Goal: Task Accomplishment & Management: Use online tool/utility

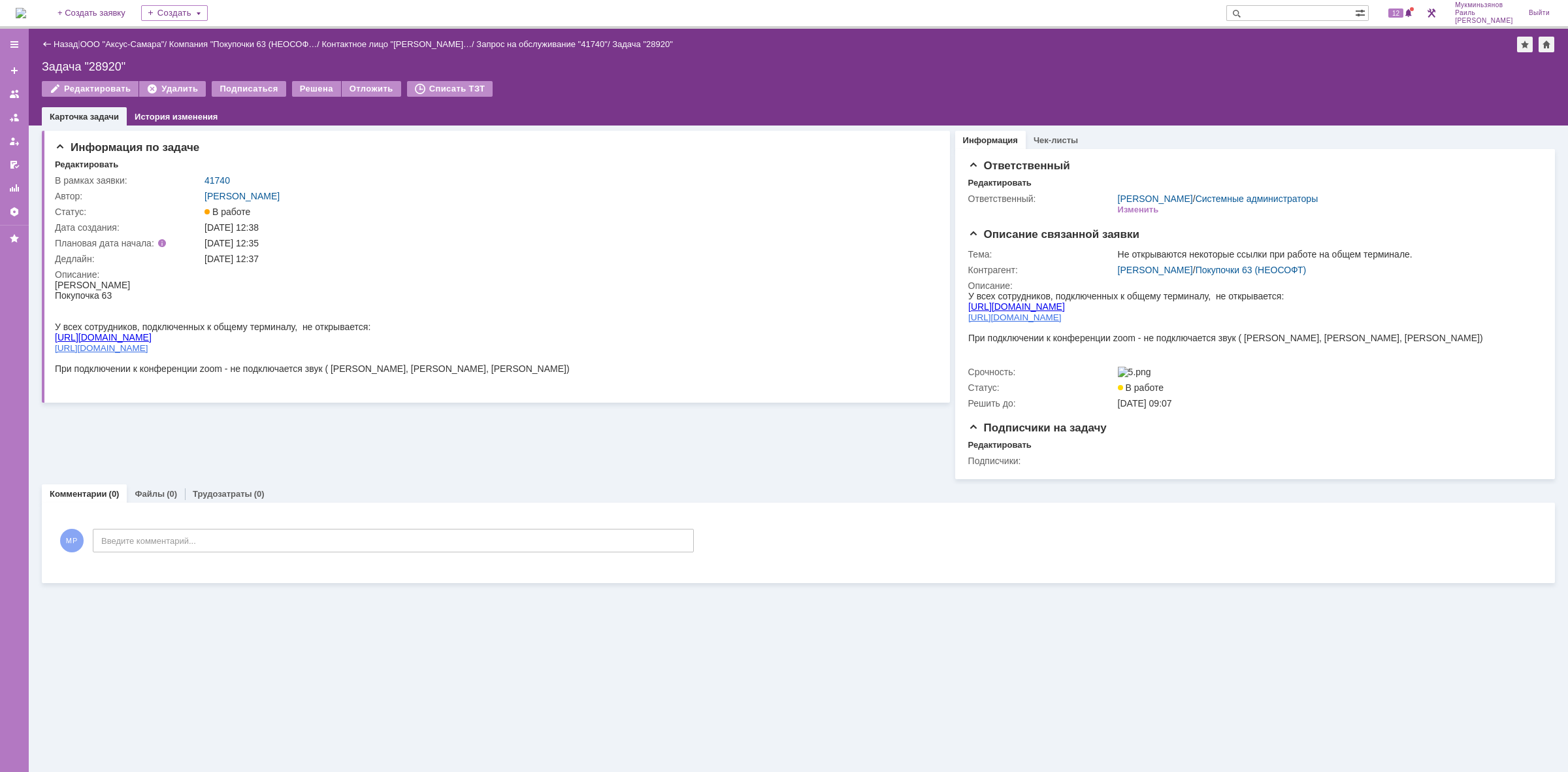
click at [26, 18] on img at bounding box center [21, 13] width 11 height 11
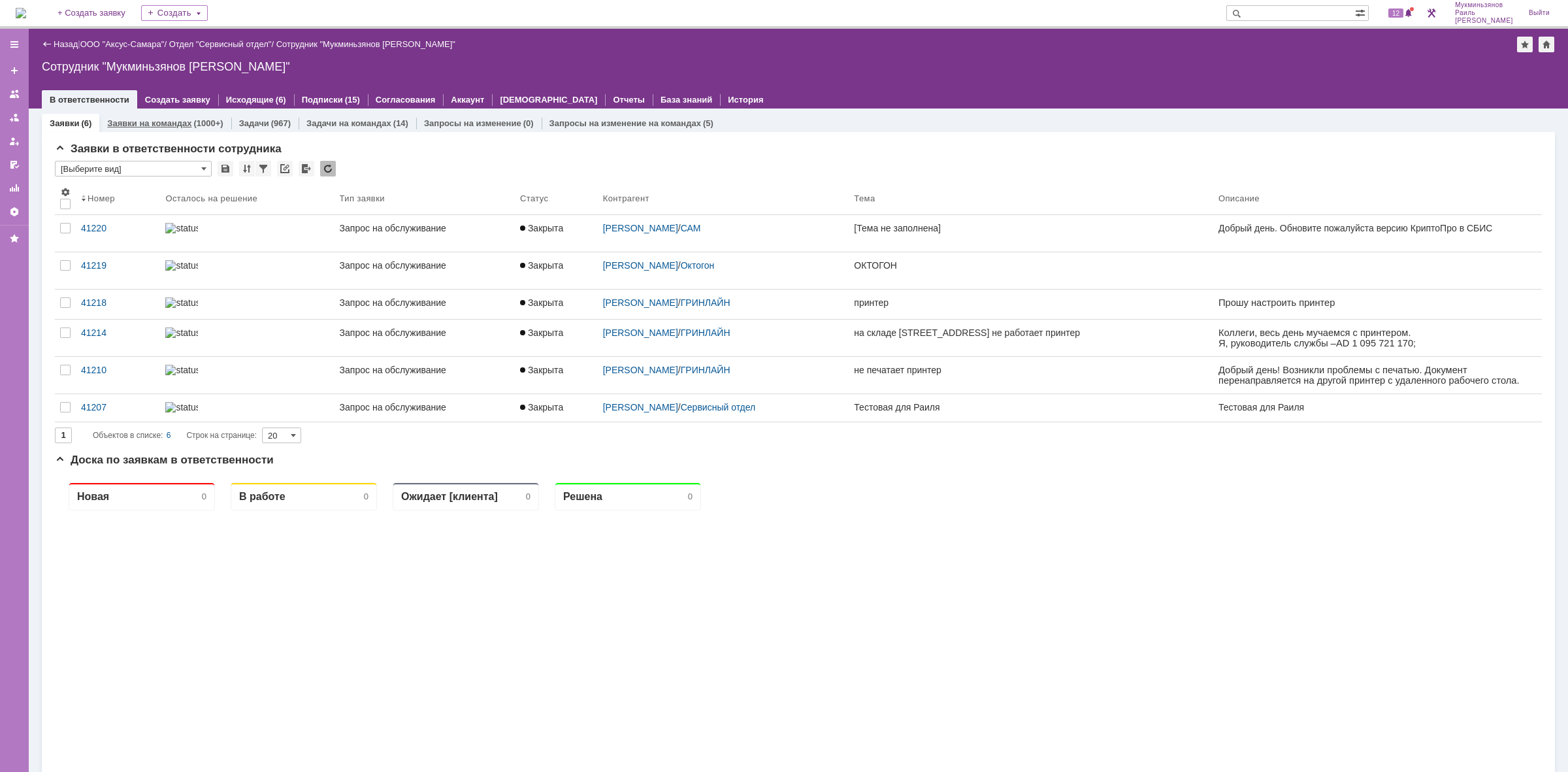
click at [182, 118] on link "Заявки на командах" at bounding box center [149, 123] width 84 height 10
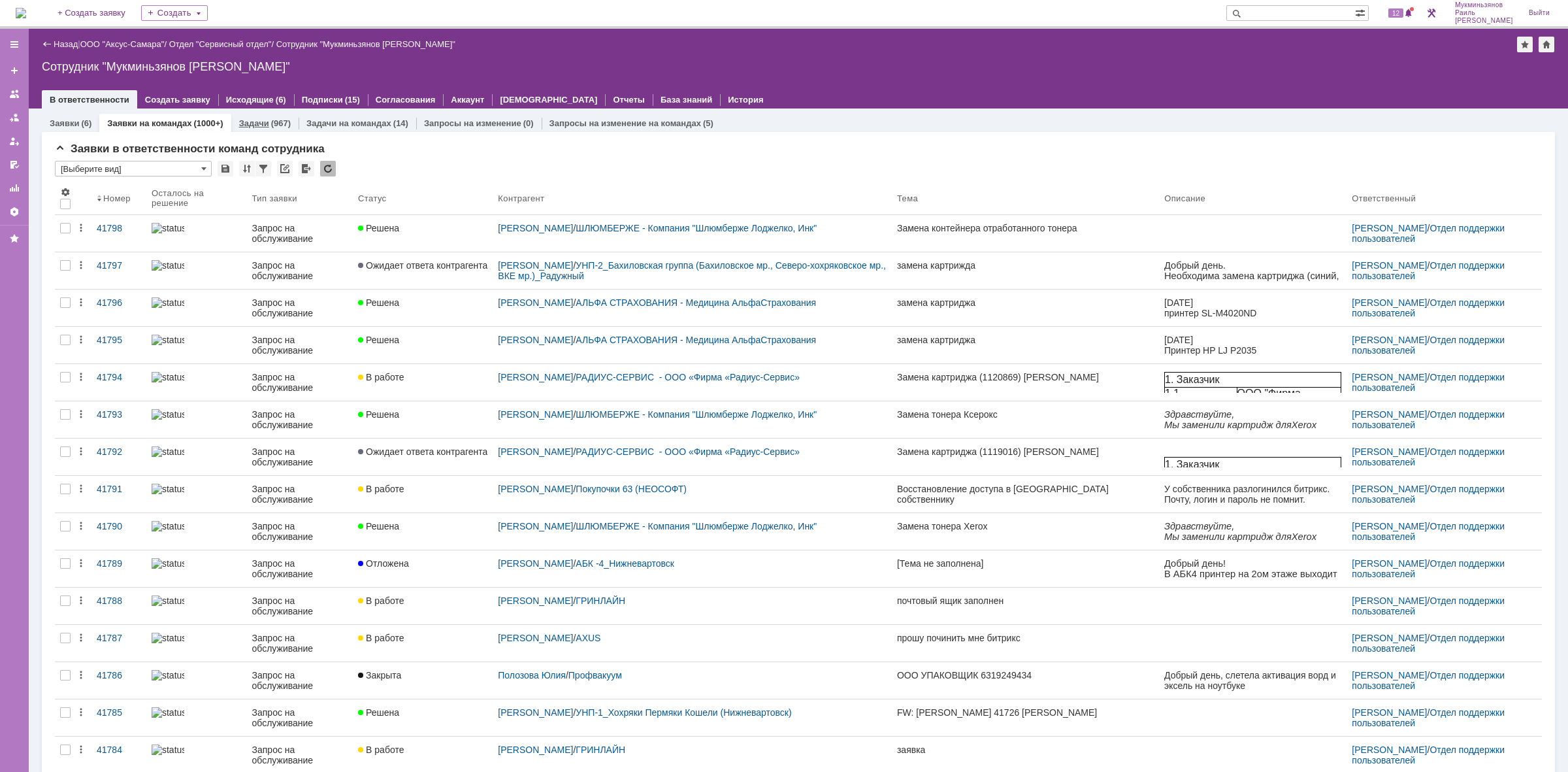
click at [256, 119] on link "Задачи" at bounding box center [254, 123] width 30 height 10
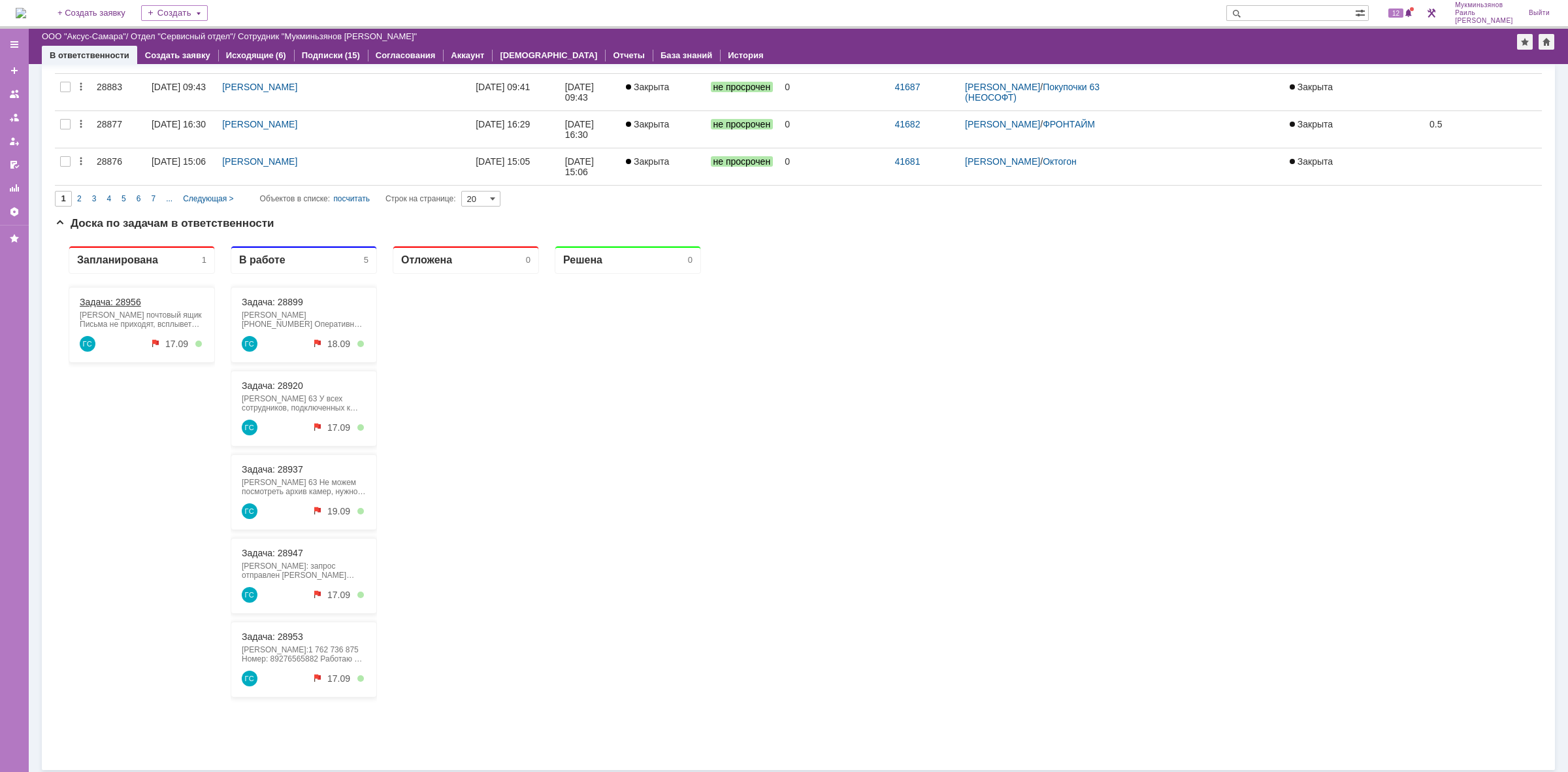
click at [138, 300] on link "Задача: 28956" at bounding box center [110, 302] width 61 height 11
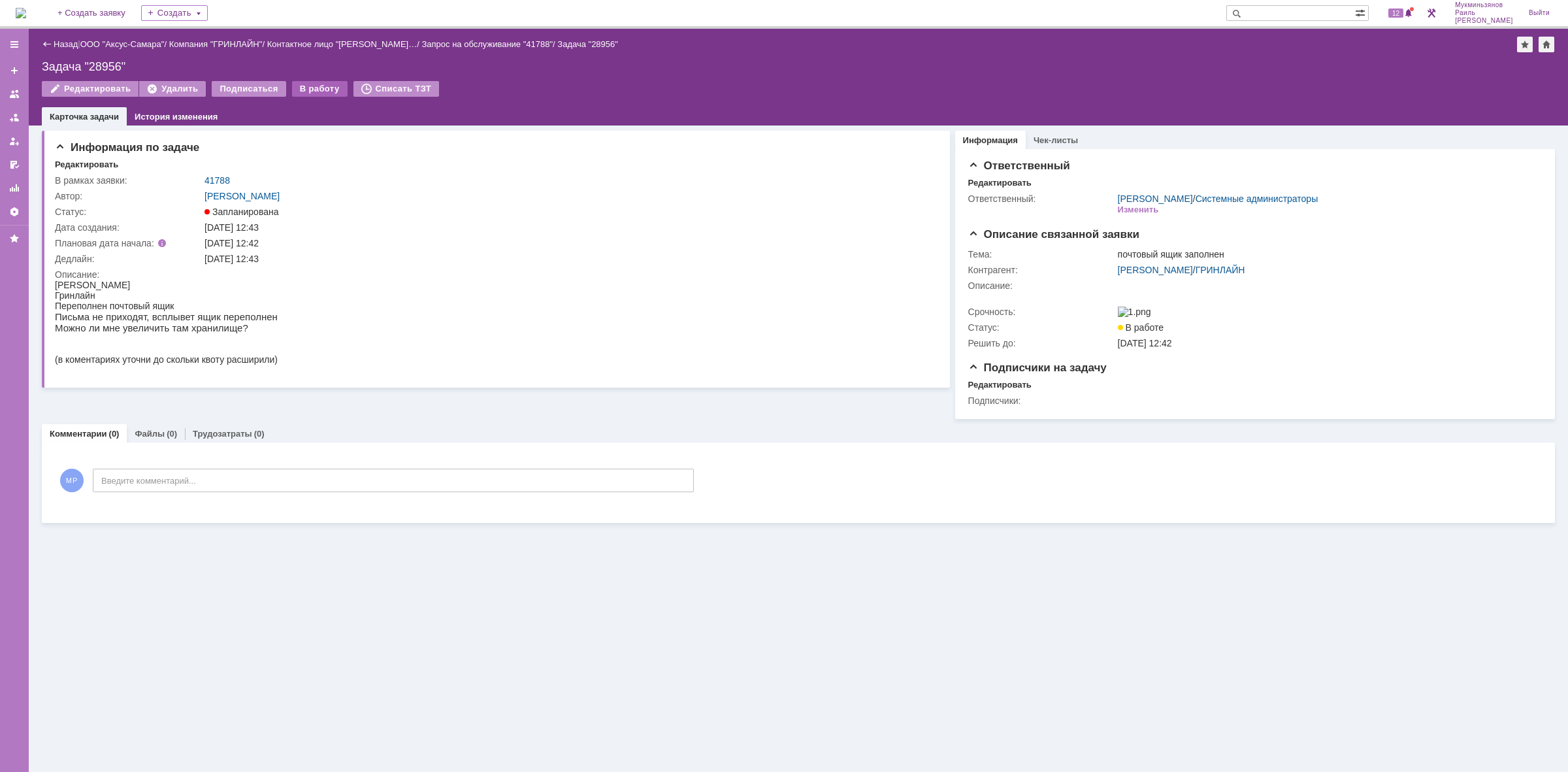
click at [308, 85] on div "В работу" at bounding box center [319, 89] width 55 height 16
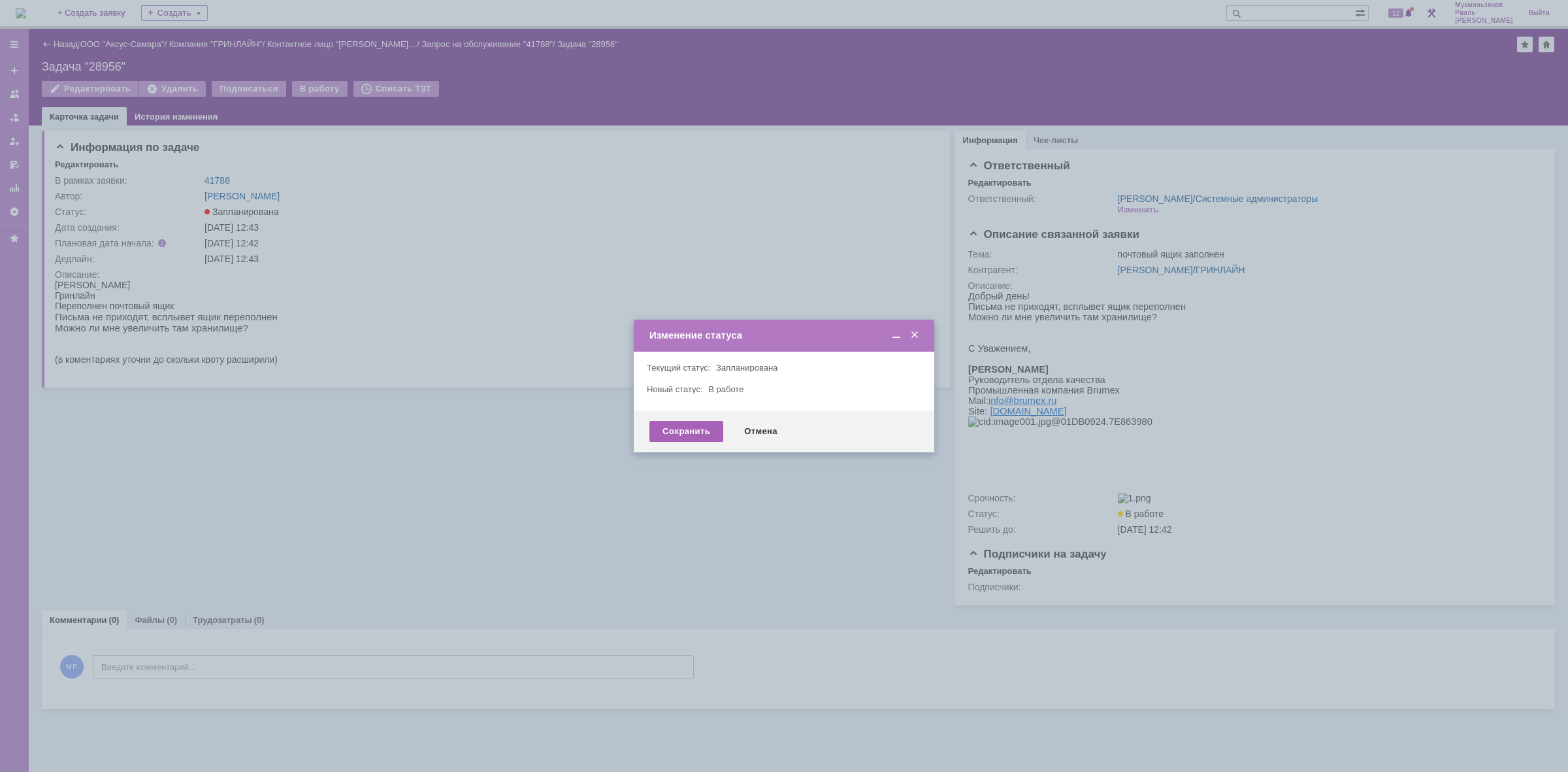
click at [670, 437] on div "Сохранить" at bounding box center [686, 431] width 74 height 21
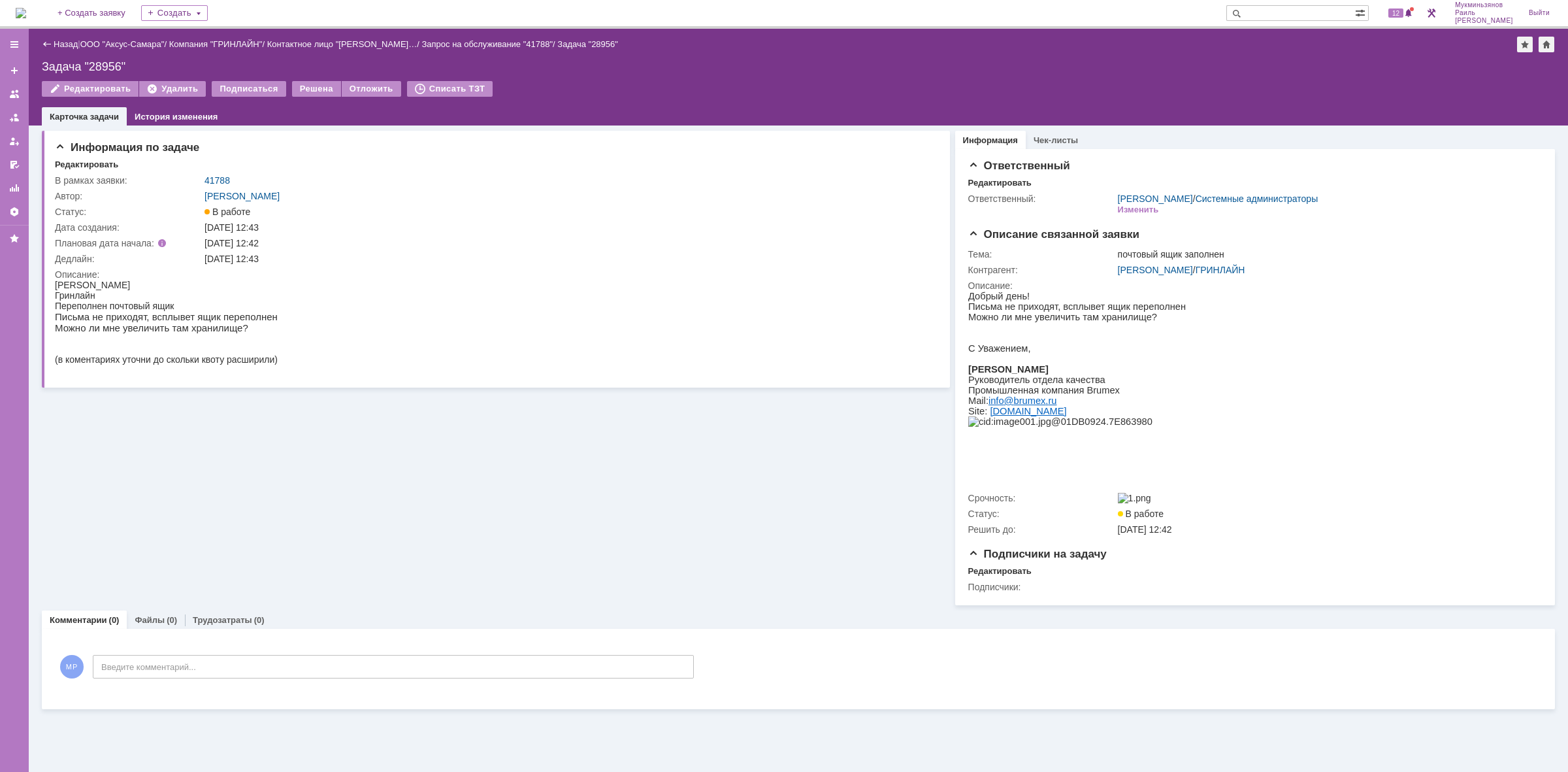
click at [26, 14] on img at bounding box center [21, 13] width 11 height 11
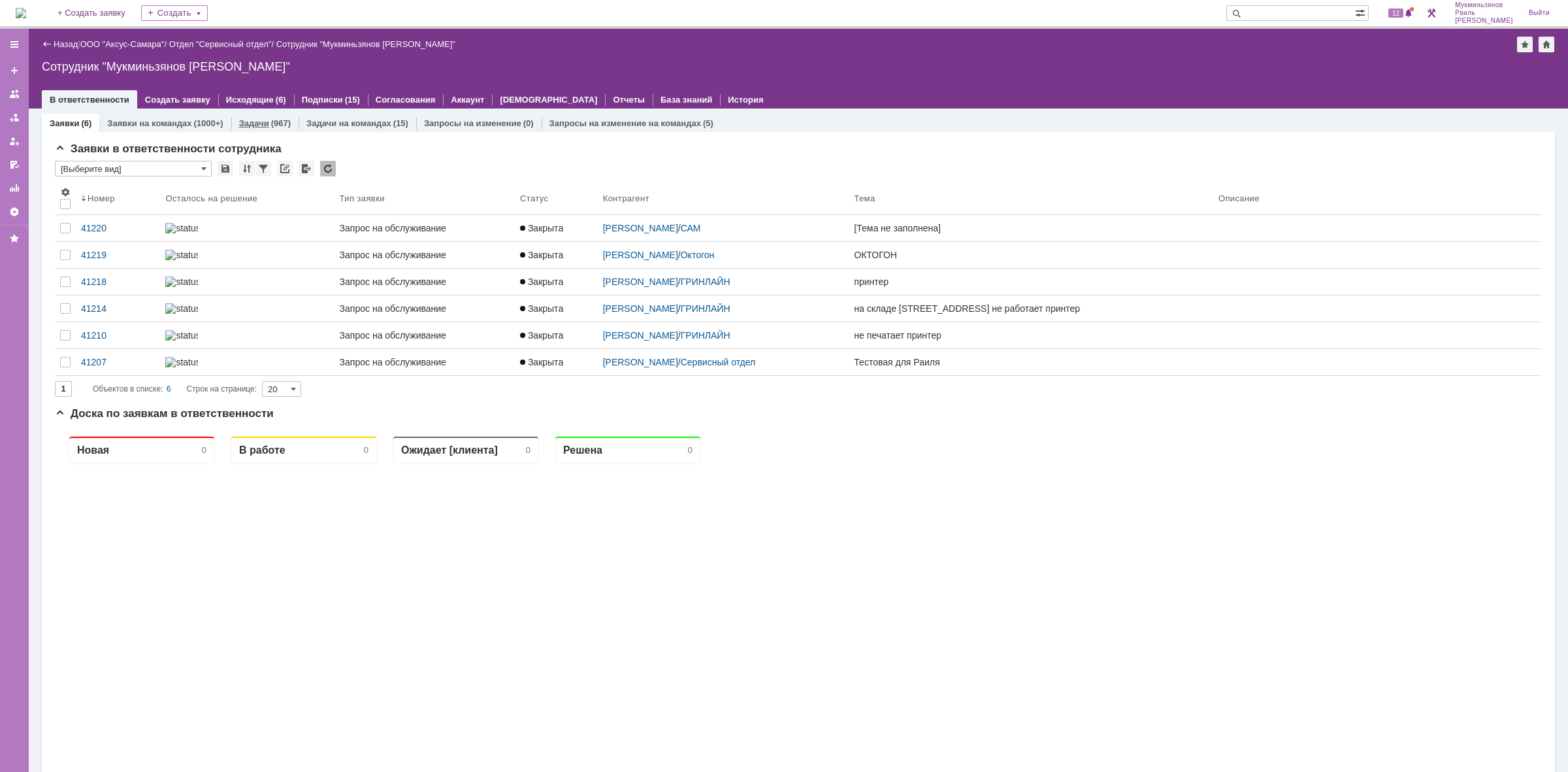
click at [251, 121] on link "Задачи" at bounding box center [254, 123] width 30 height 10
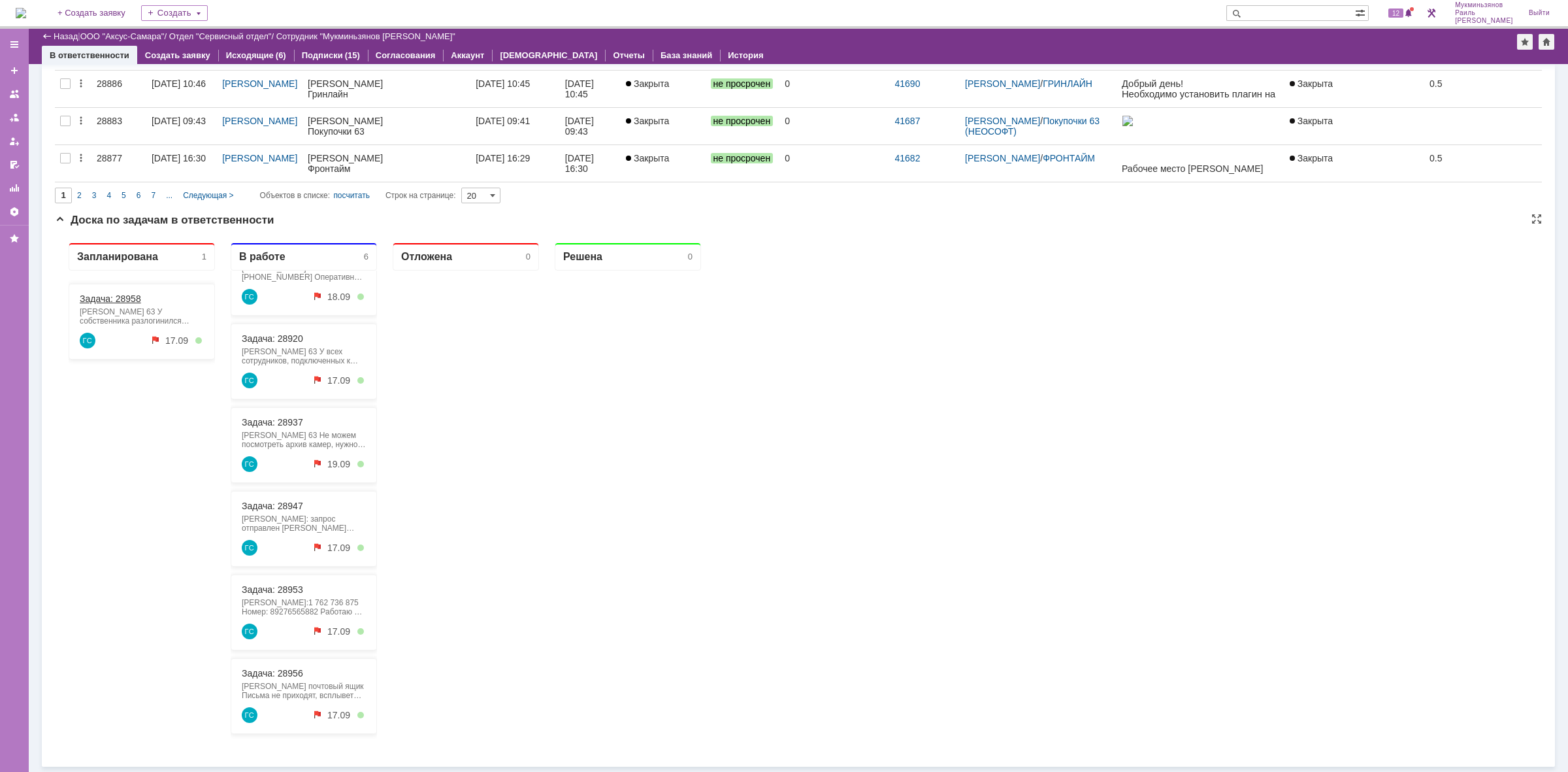
click at [139, 295] on link "Задача: 28958" at bounding box center [110, 299] width 61 height 11
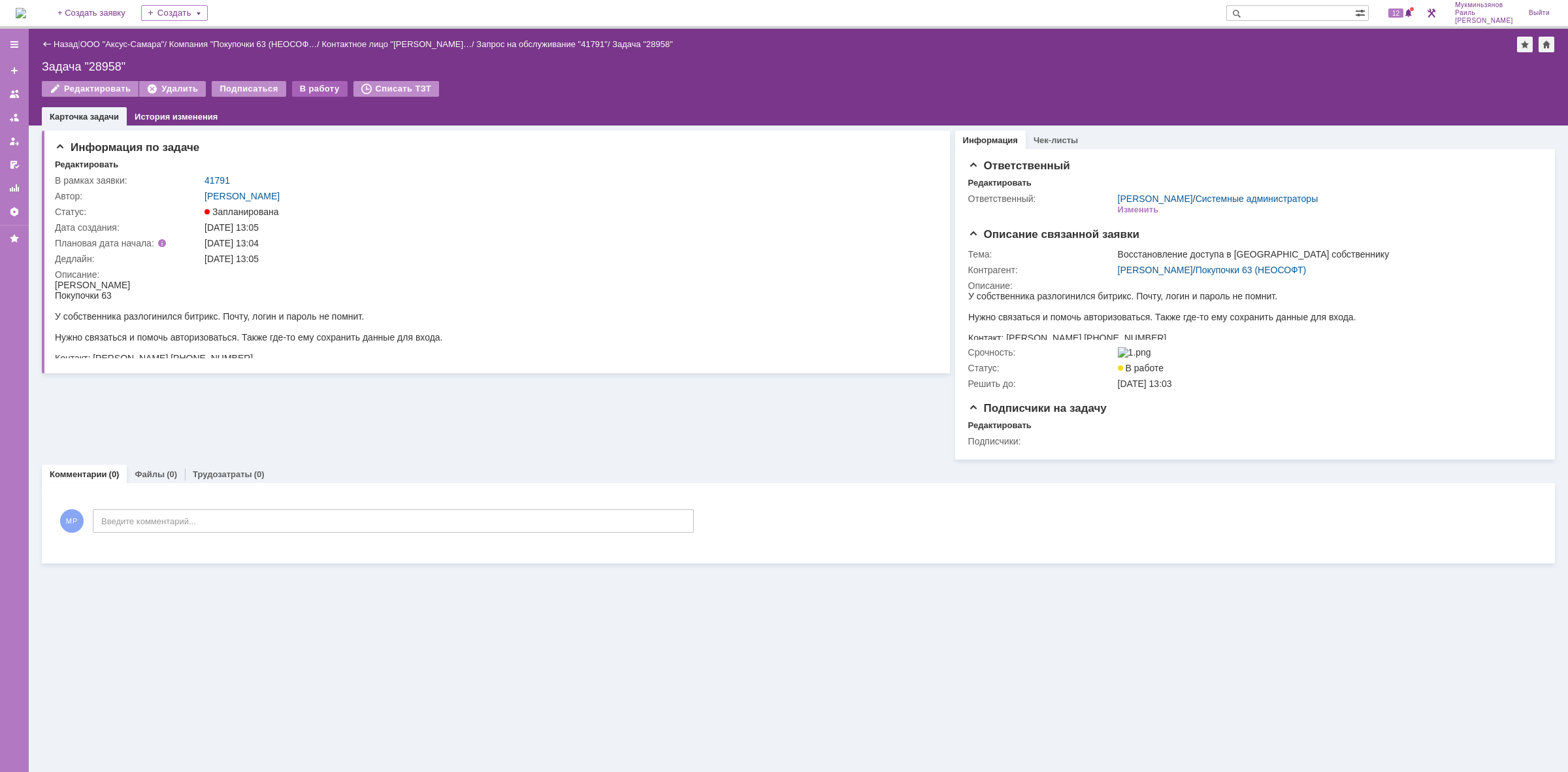
click at [300, 86] on div "В работу" at bounding box center [319, 89] width 55 height 16
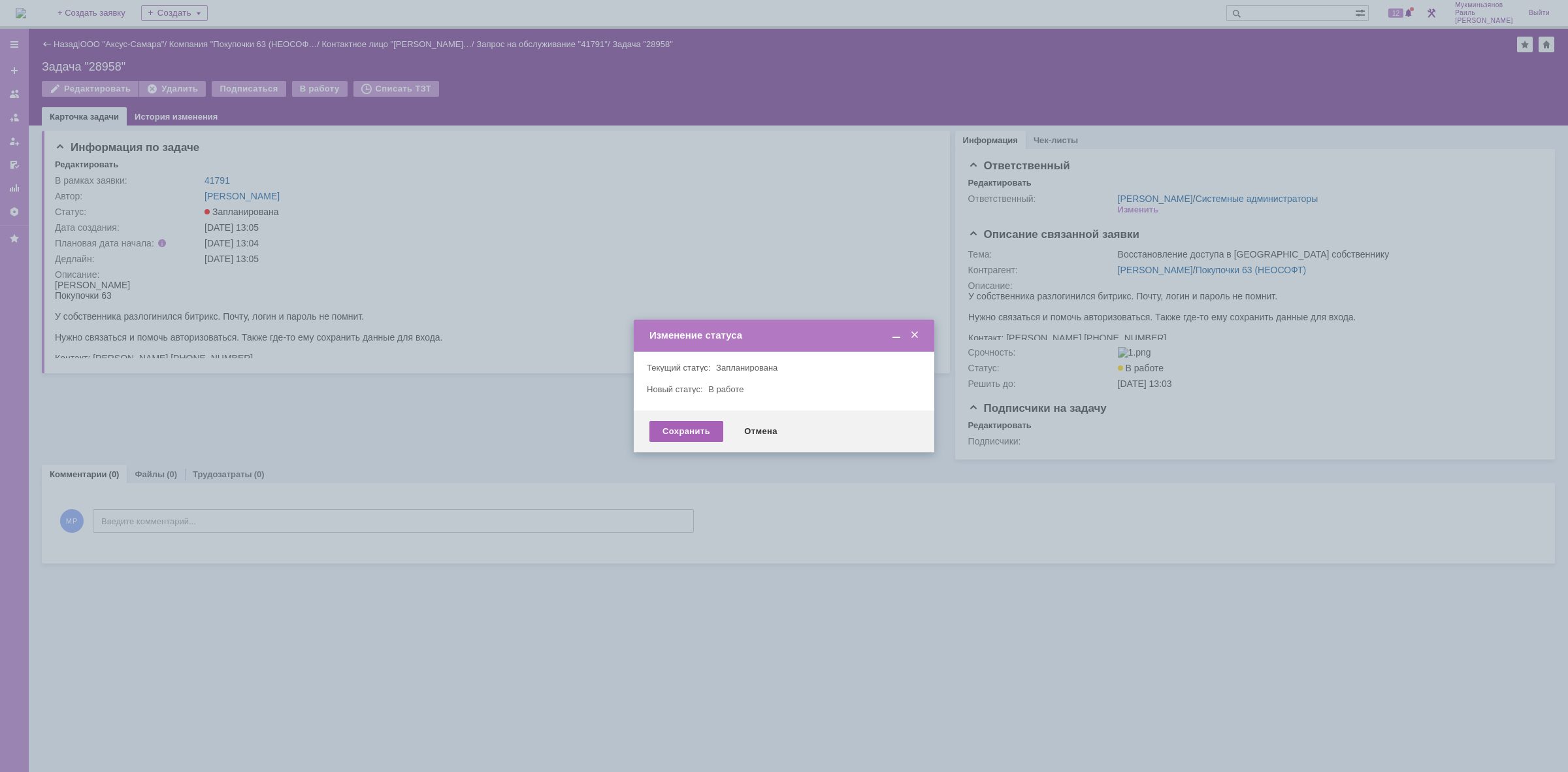
click at [683, 431] on div "Сохранить" at bounding box center [686, 431] width 74 height 21
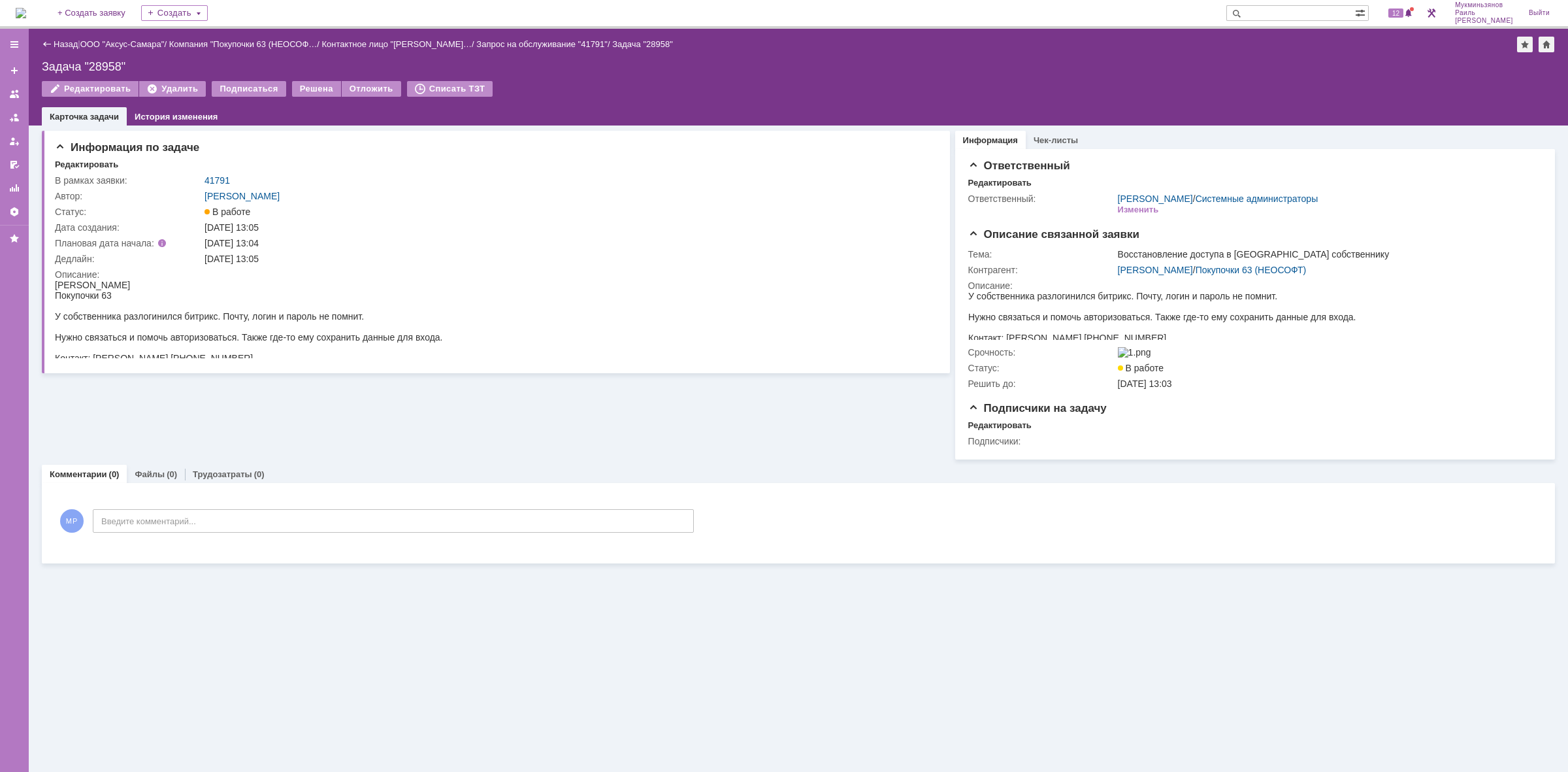
click at [26, 13] on img at bounding box center [21, 13] width 11 height 11
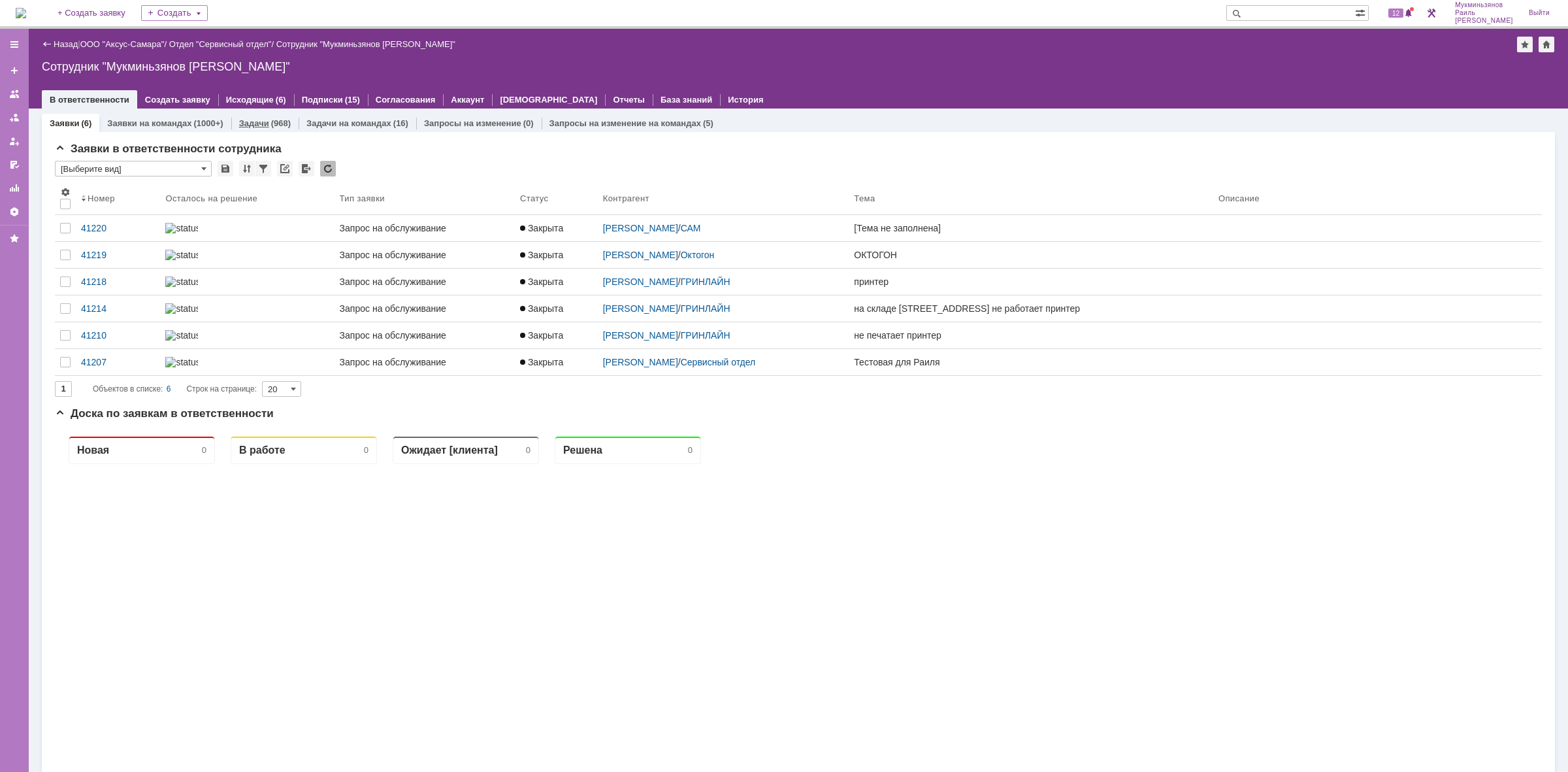
click at [265, 120] on div "Задачи (968)" at bounding box center [265, 123] width 51 height 8
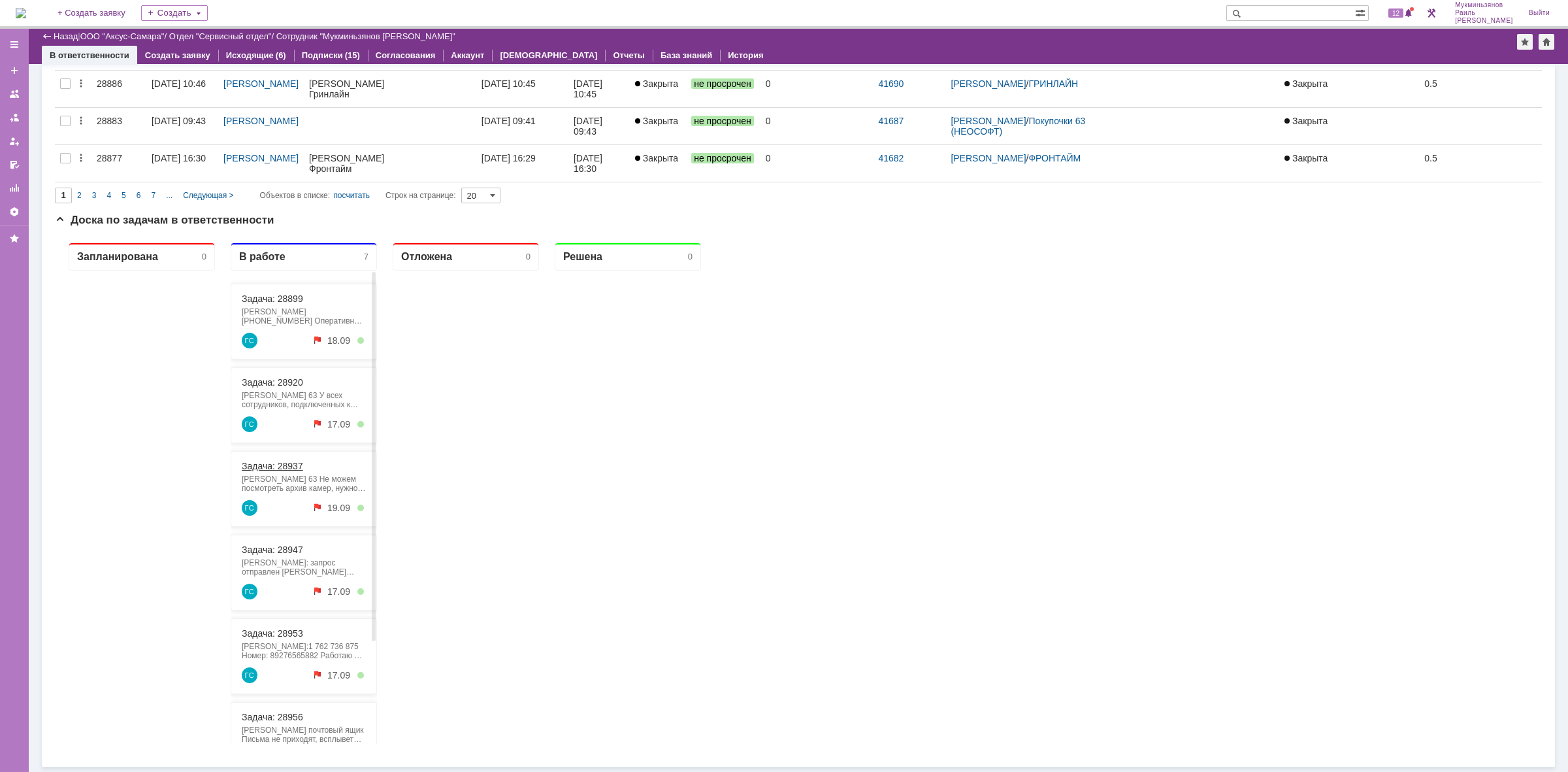
click at [290, 468] on link "Задача: 28937" at bounding box center [272, 466] width 61 height 11
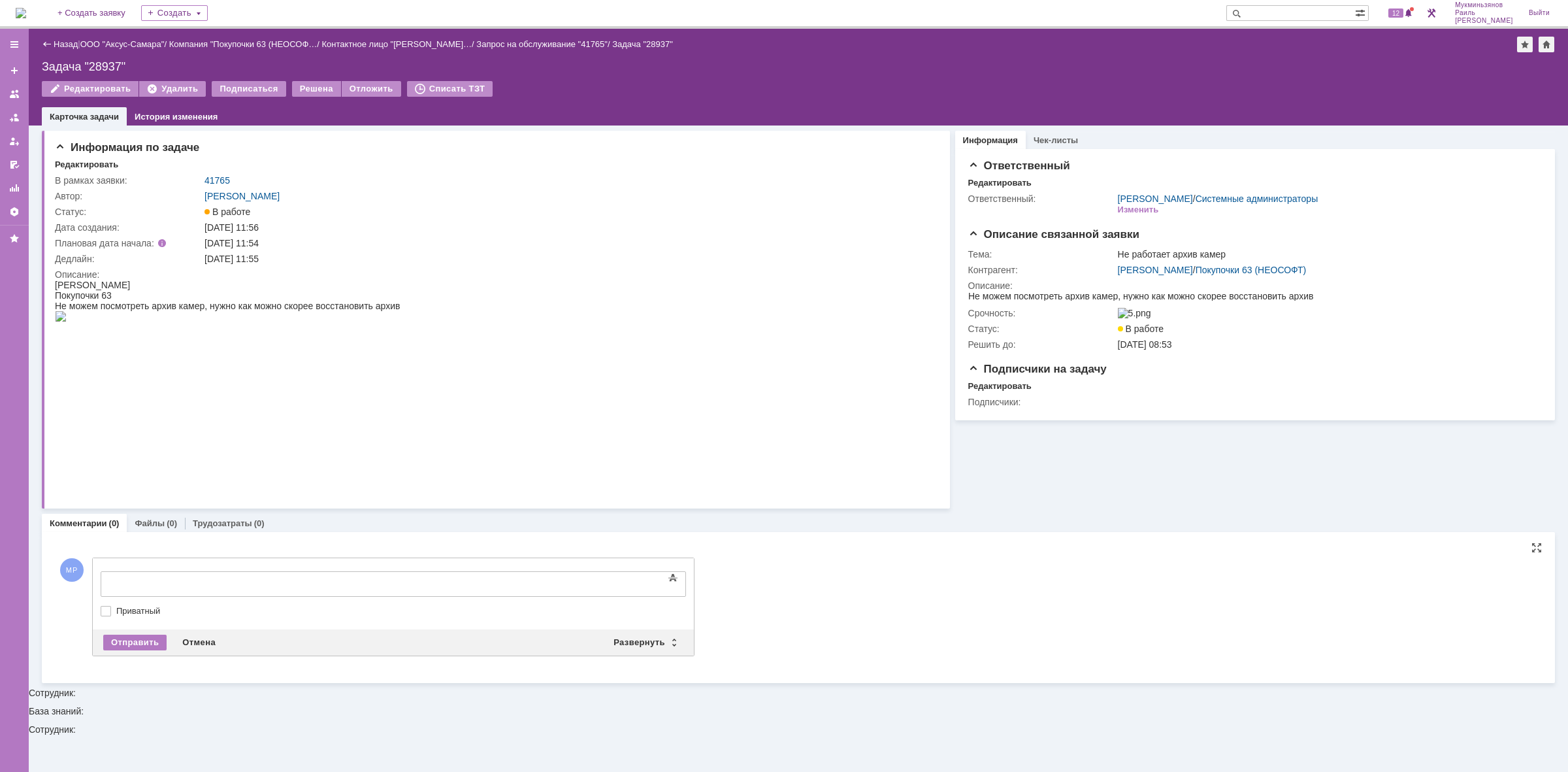
click at [238, 574] on body at bounding box center [206, 583] width 196 height 22
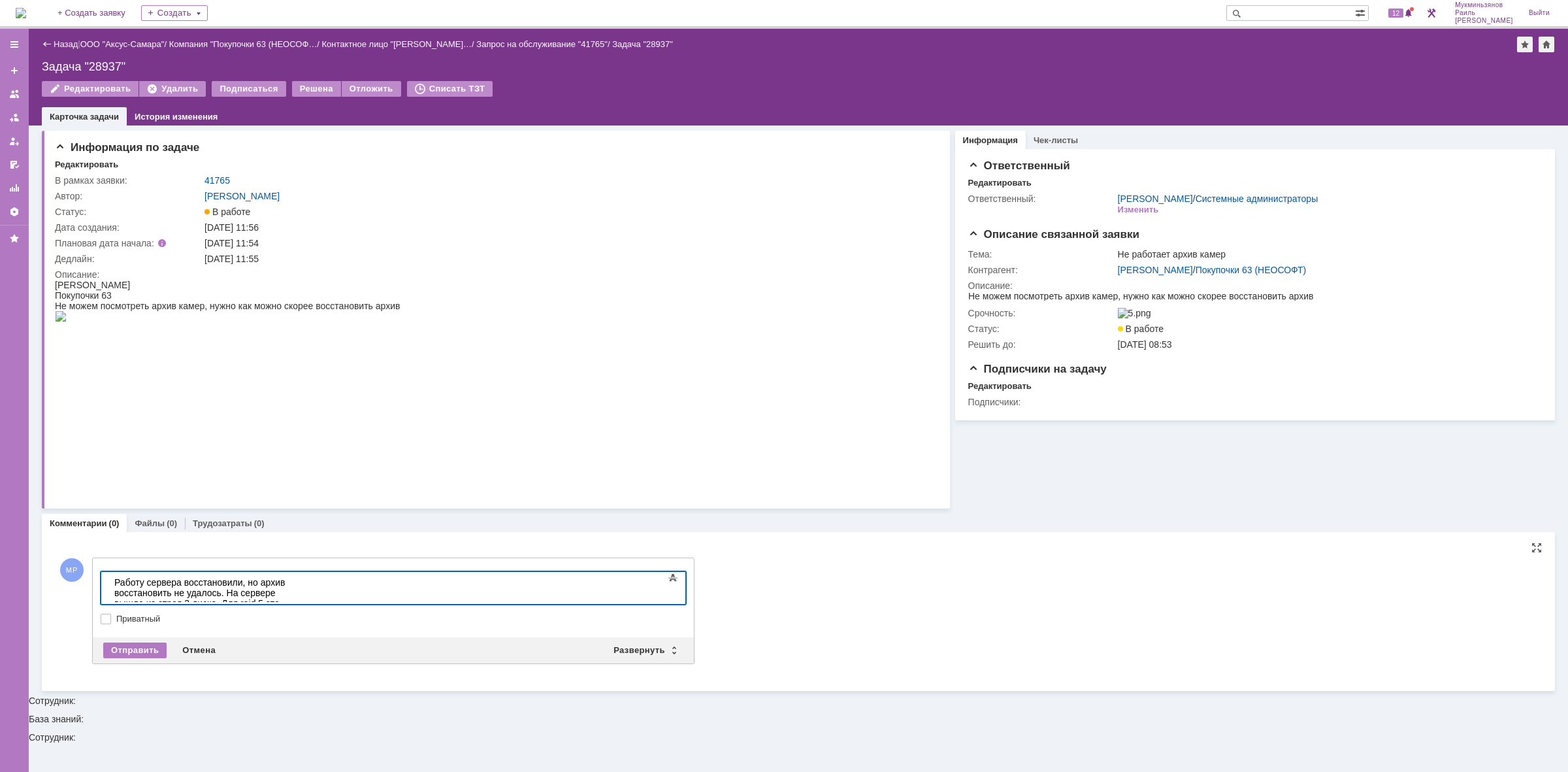
click at [300, 581] on div "Работу сервера восстановили, но архив восстановить не удалось. На сервере вышло…" at bounding box center [206, 603] width 185 height 52
click at [120, 591] on div "Работу сервера восстановили, но архив восстановить не удалось. На сервере вышло…" at bounding box center [206, 603] width 185 height 52
drag, startPoint x: 359, startPoint y: 596, endPoint x: 109, endPoint y: 1131, distance: 590.5
click at [109, 572] on html "Работу сервера восстановили, но архив восстановить не удалось. На сервере вышло…" at bounding box center [206, 603] width 196 height 63
copy div "Работу сервера восстановили, но архив восстановить не удалось. На сервере вышло…"
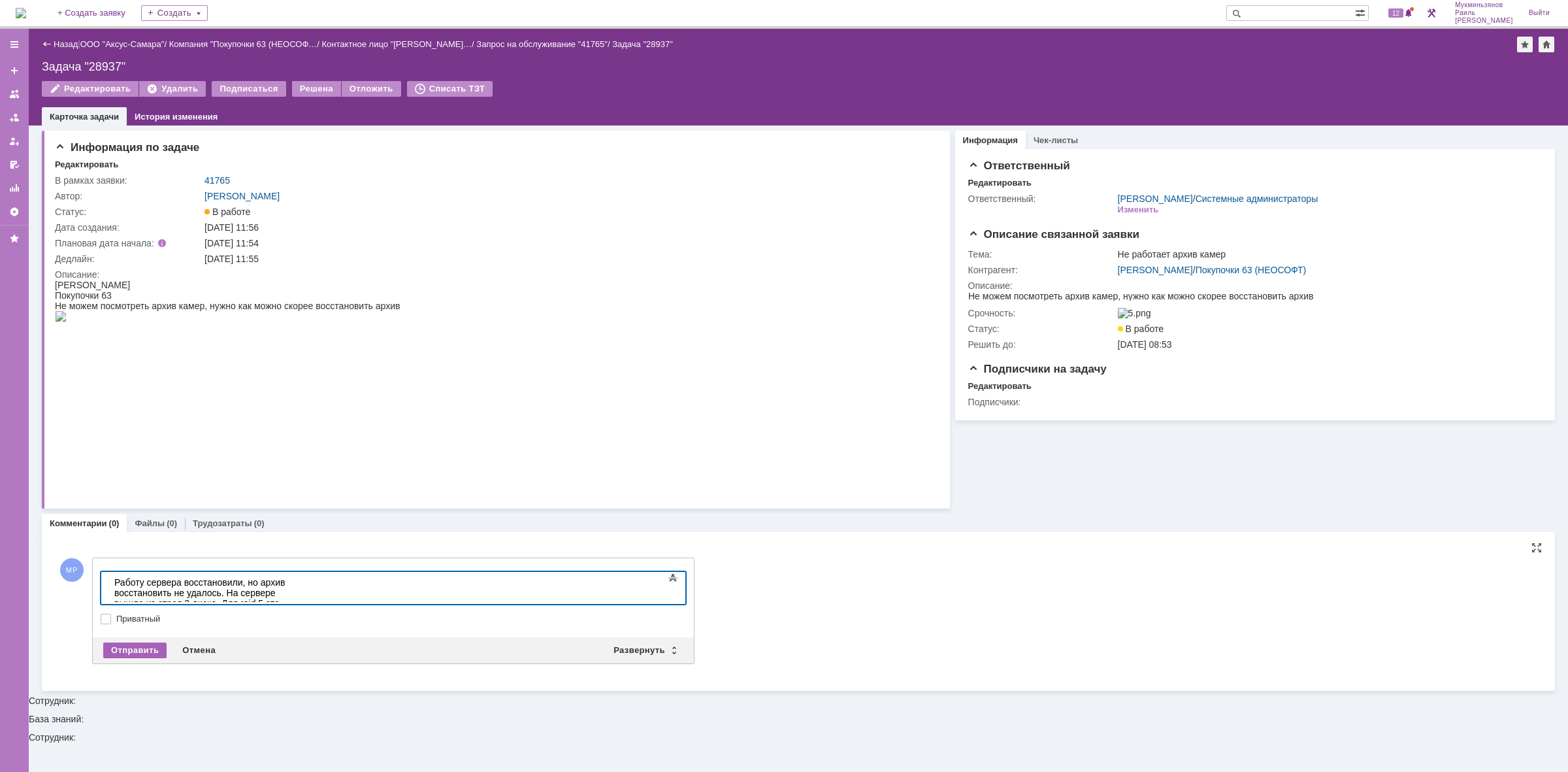
click at [142, 647] on div "Отправить" at bounding box center [135, 650] width 64 height 16
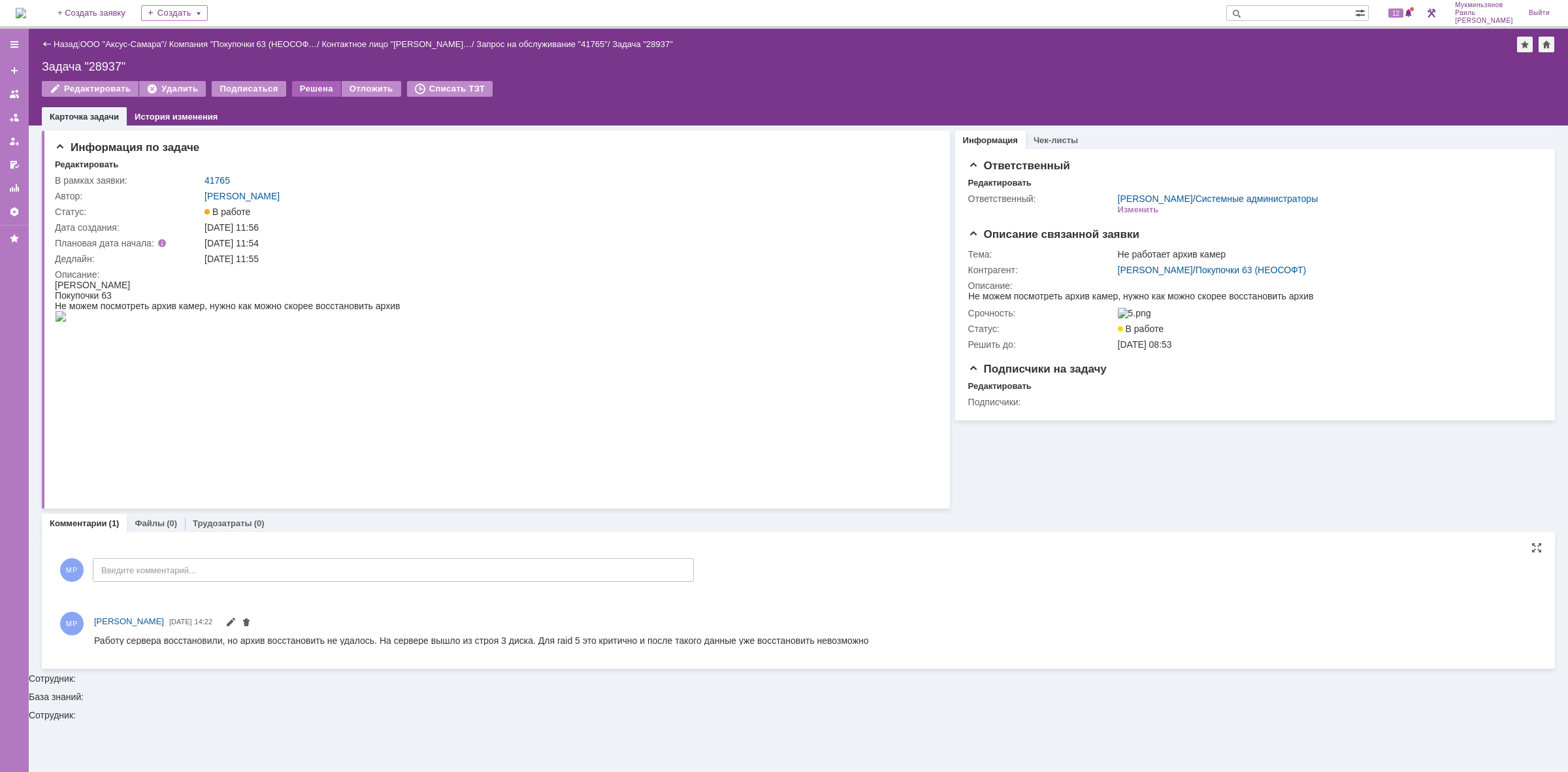
click at [315, 86] on div "Решена" at bounding box center [316, 89] width 49 height 16
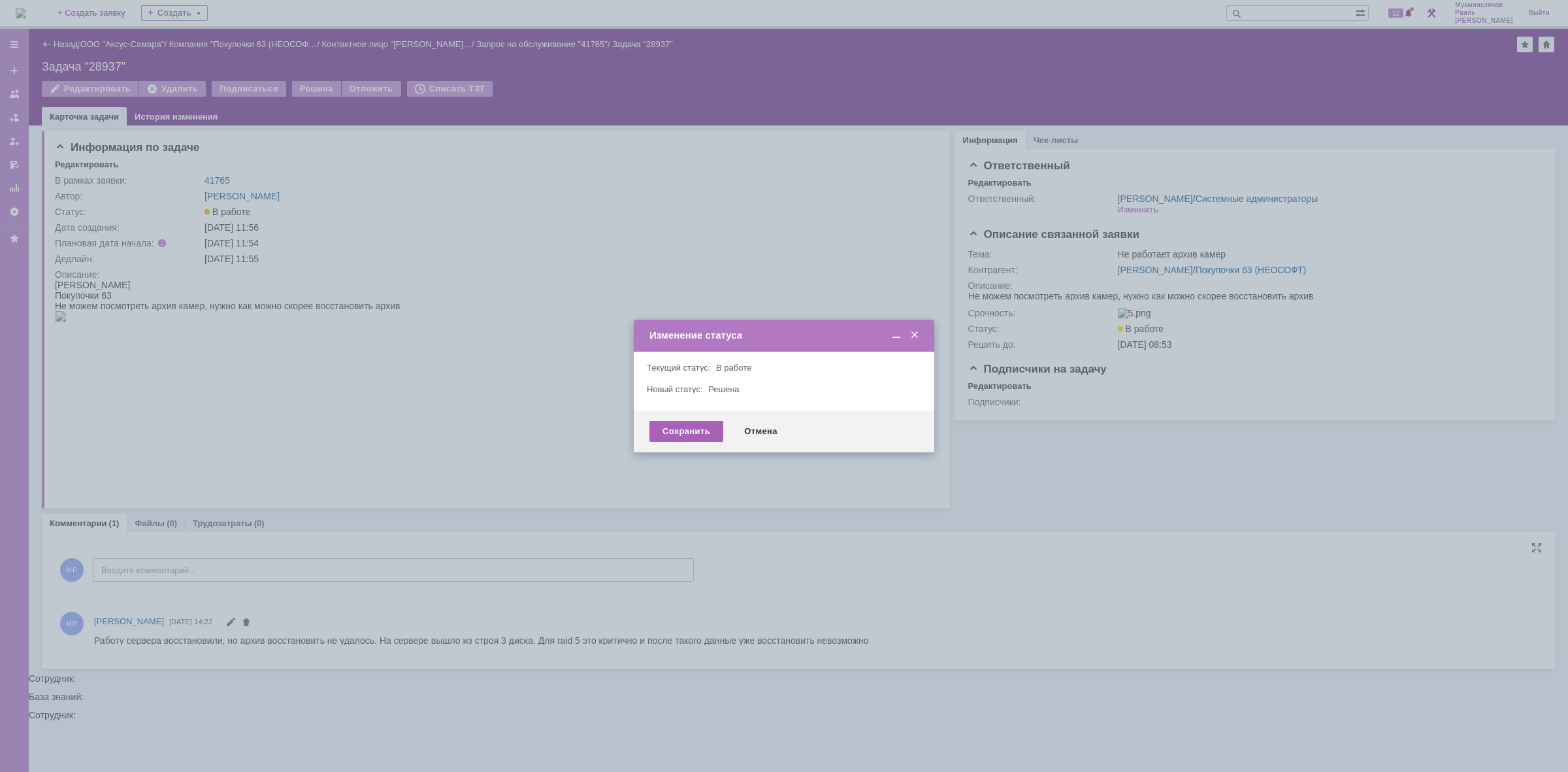
click at [676, 427] on div "Сохранить" at bounding box center [686, 431] width 74 height 21
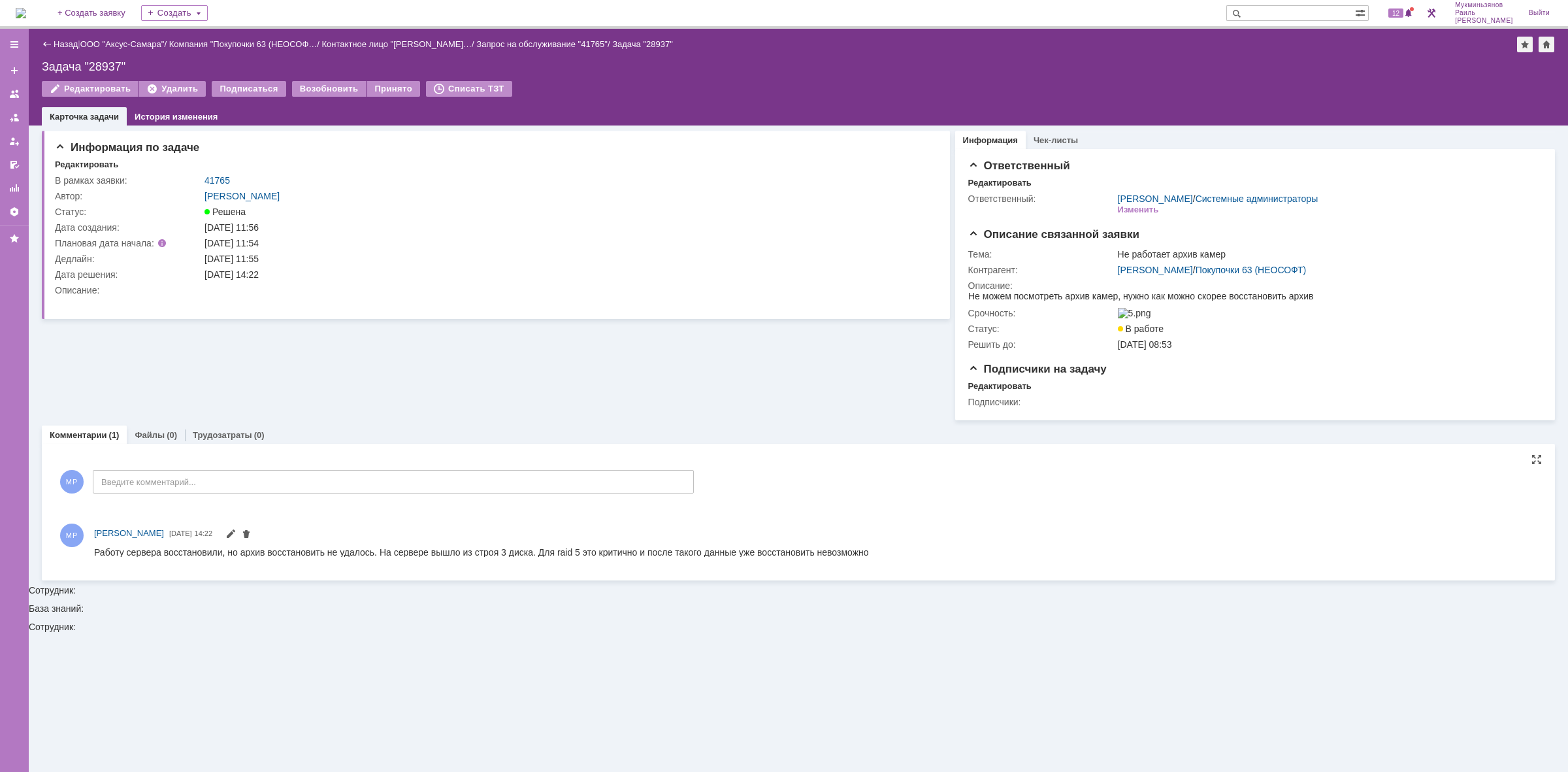
click at [26, 8] on img at bounding box center [21, 13] width 11 height 11
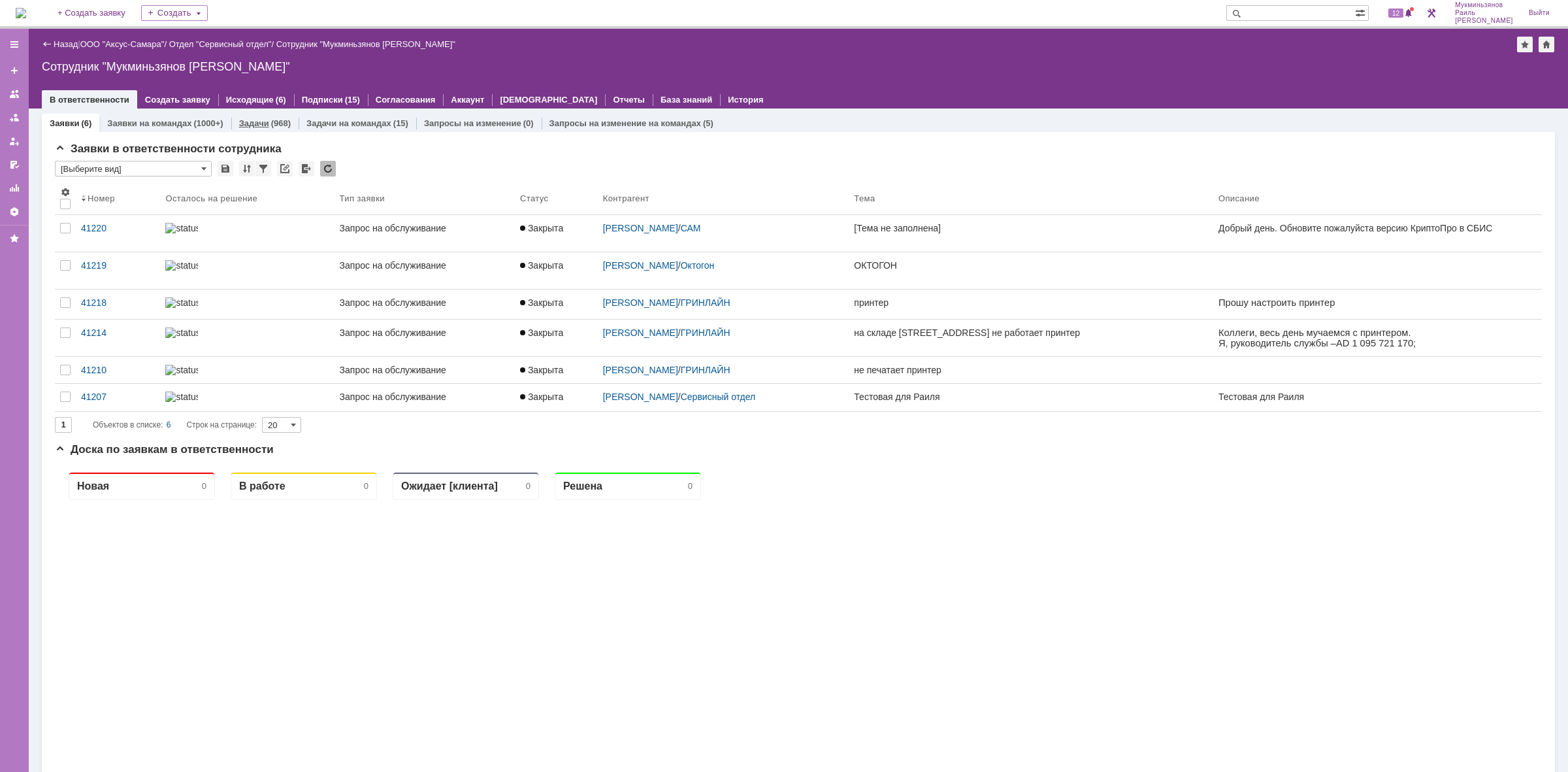
click at [249, 114] on div "Задачи (968)" at bounding box center [265, 123] width 67 height 19
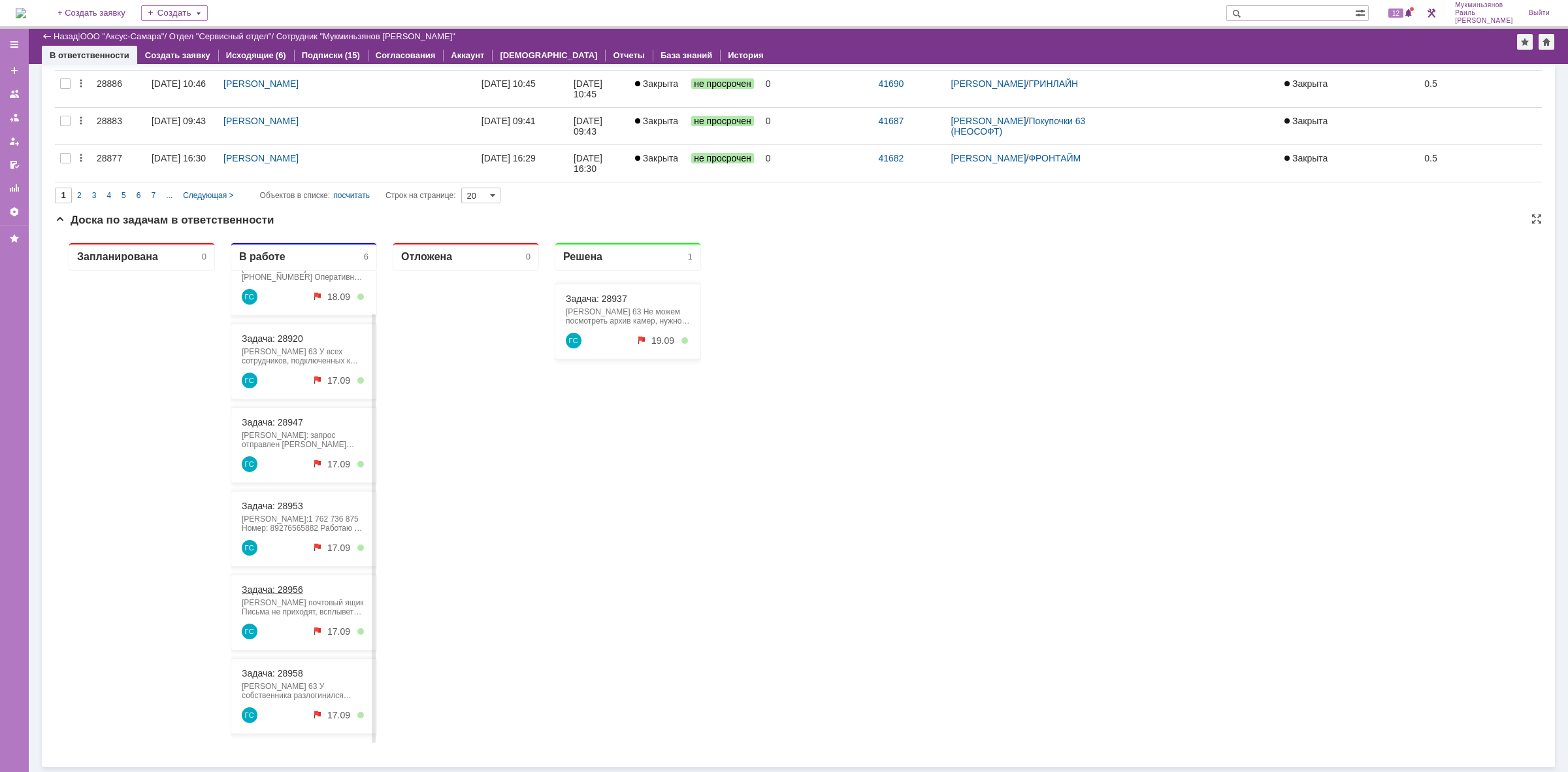
click at [271, 587] on link "Задача: 28956" at bounding box center [272, 590] width 61 height 11
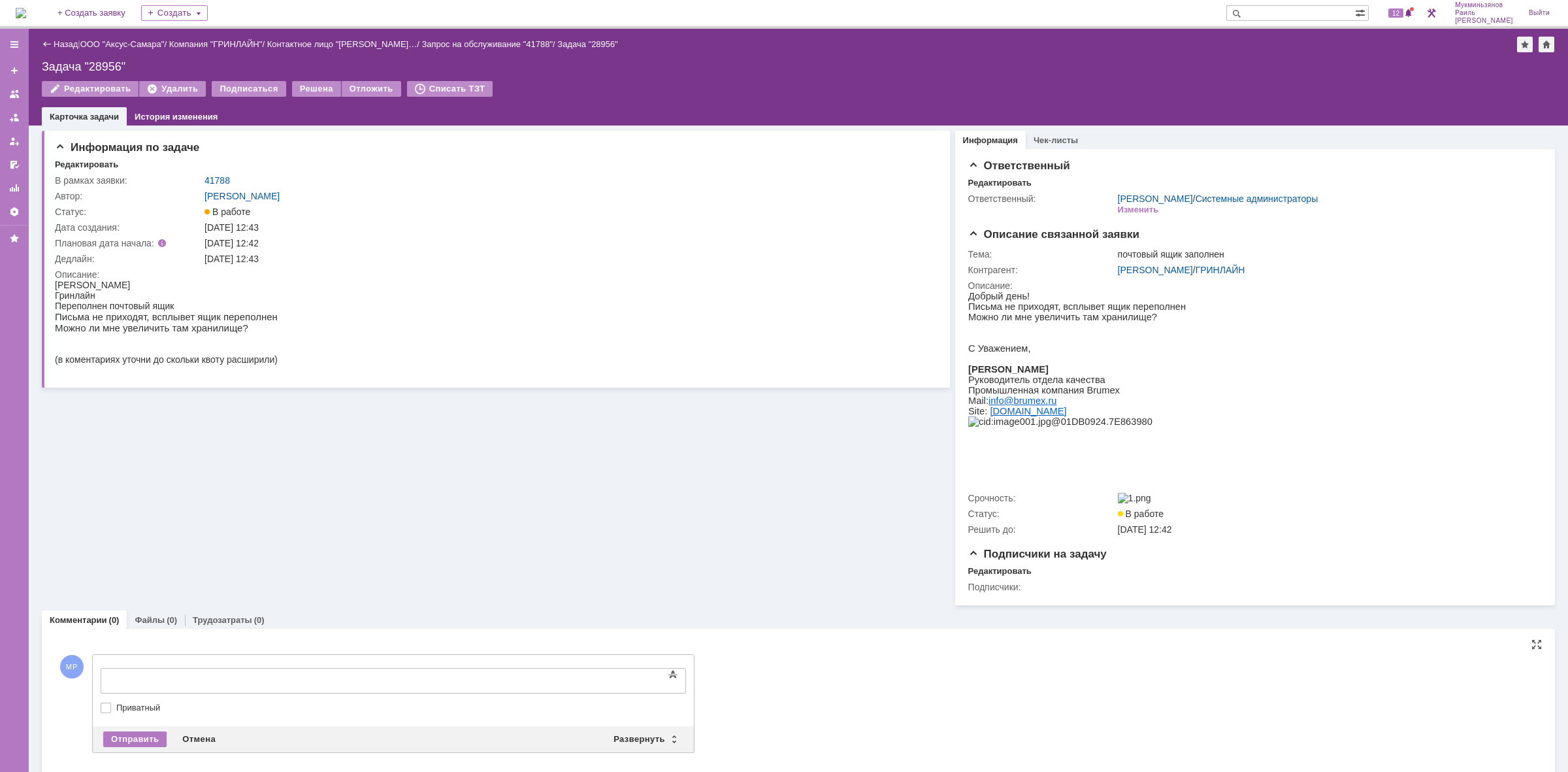
click at [273, 675] on div at bounding box center [206, 679] width 185 height 11
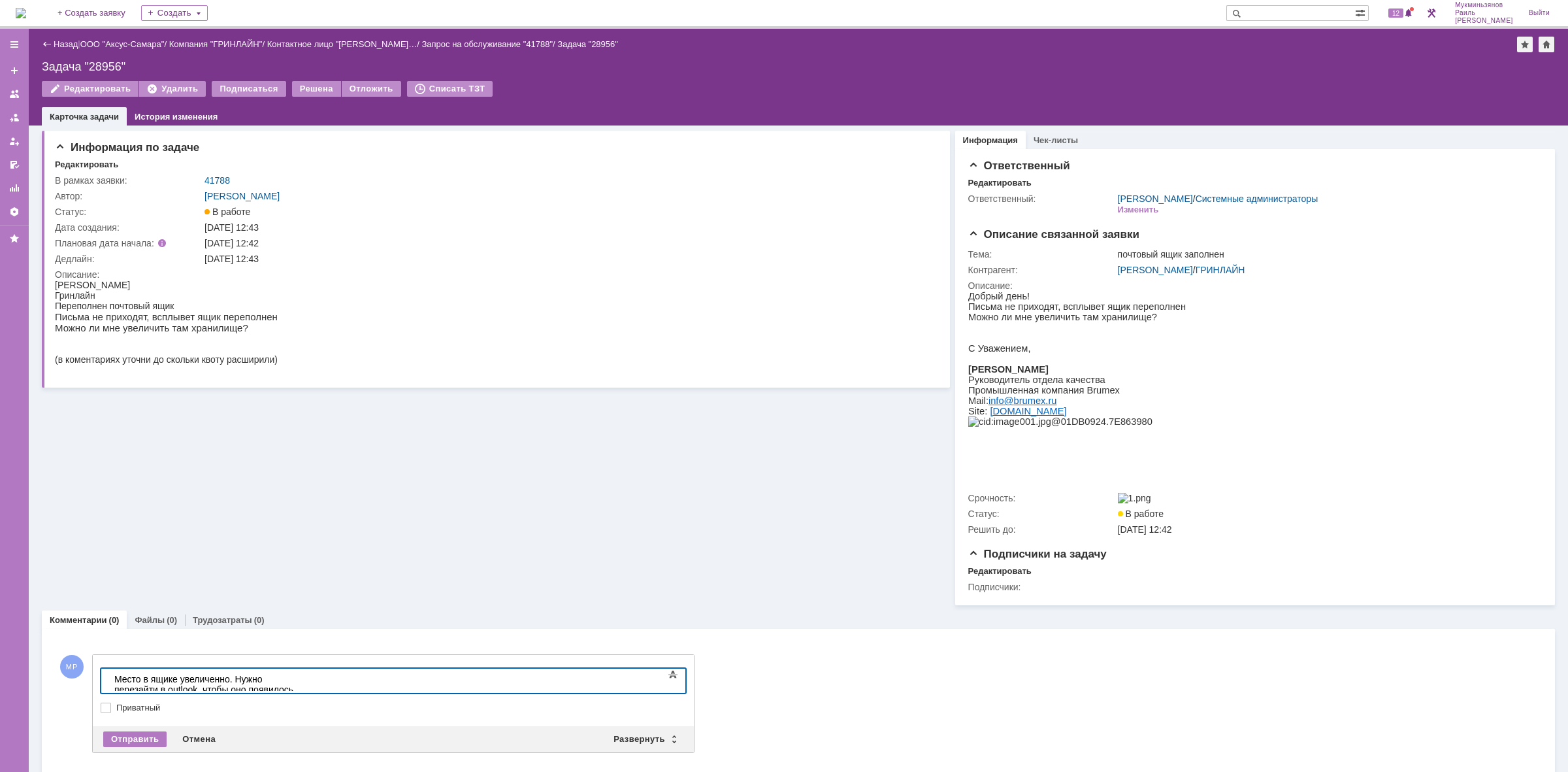
drag, startPoint x: 455, startPoint y: 677, endPoint x: 7, endPoint y: 716, distance: 449.7
click at [109, 700] on html "Место в ящике увеличенно. Нужно перезайти в outlook, чтобы оно появилось" at bounding box center [206, 683] width 196 height 31
copy div "Место в ящике увеличенно. Нужно перезайти в outlook, чтобы оно появилось"
click at [108, 739] on div "Отправить" at bounding box center [135, 739] width 64 height 16
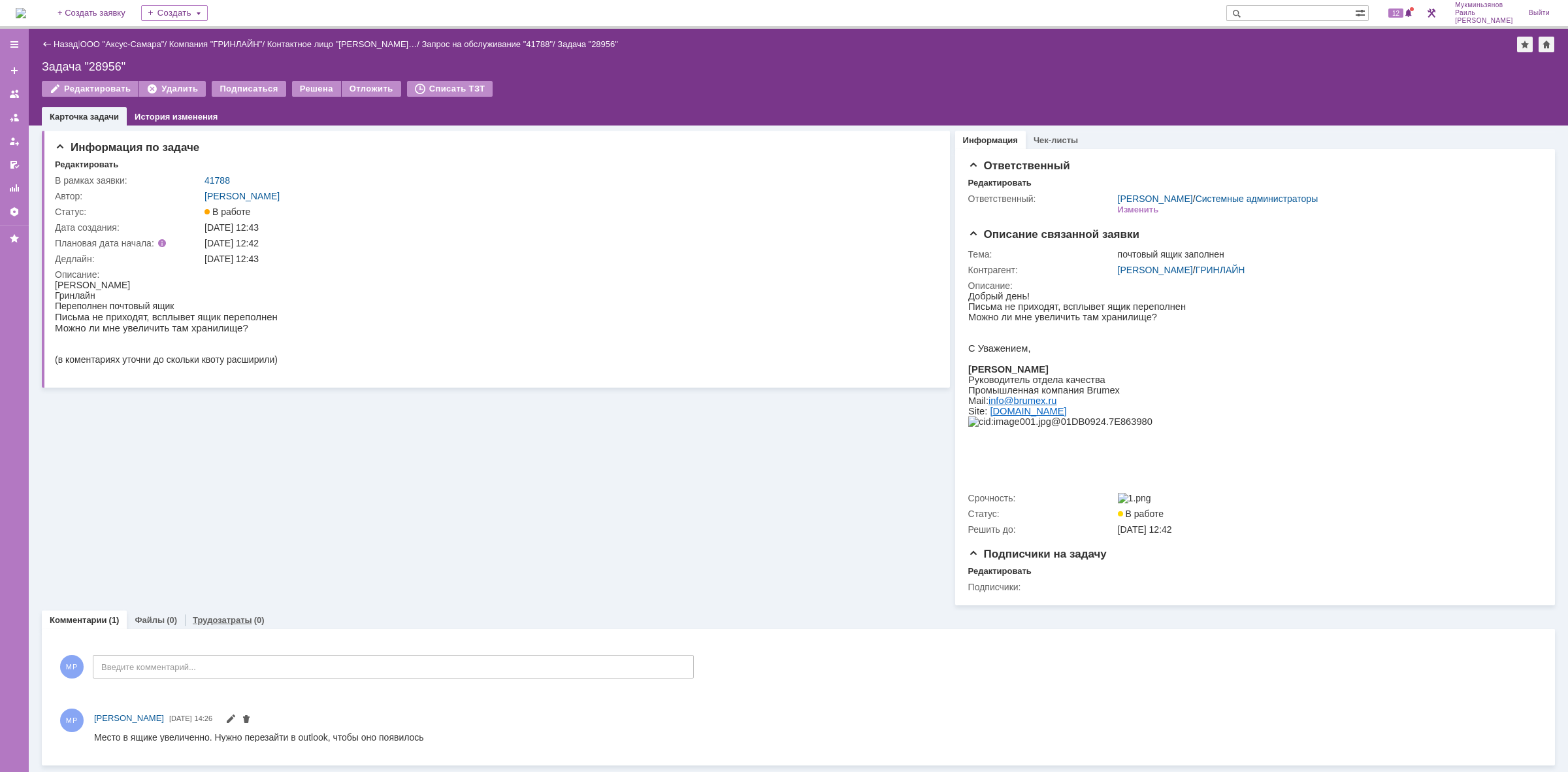
click at [226, 630] on div "Трудозатраты (0)" at bounding box center [228, 620] width 88 height 19
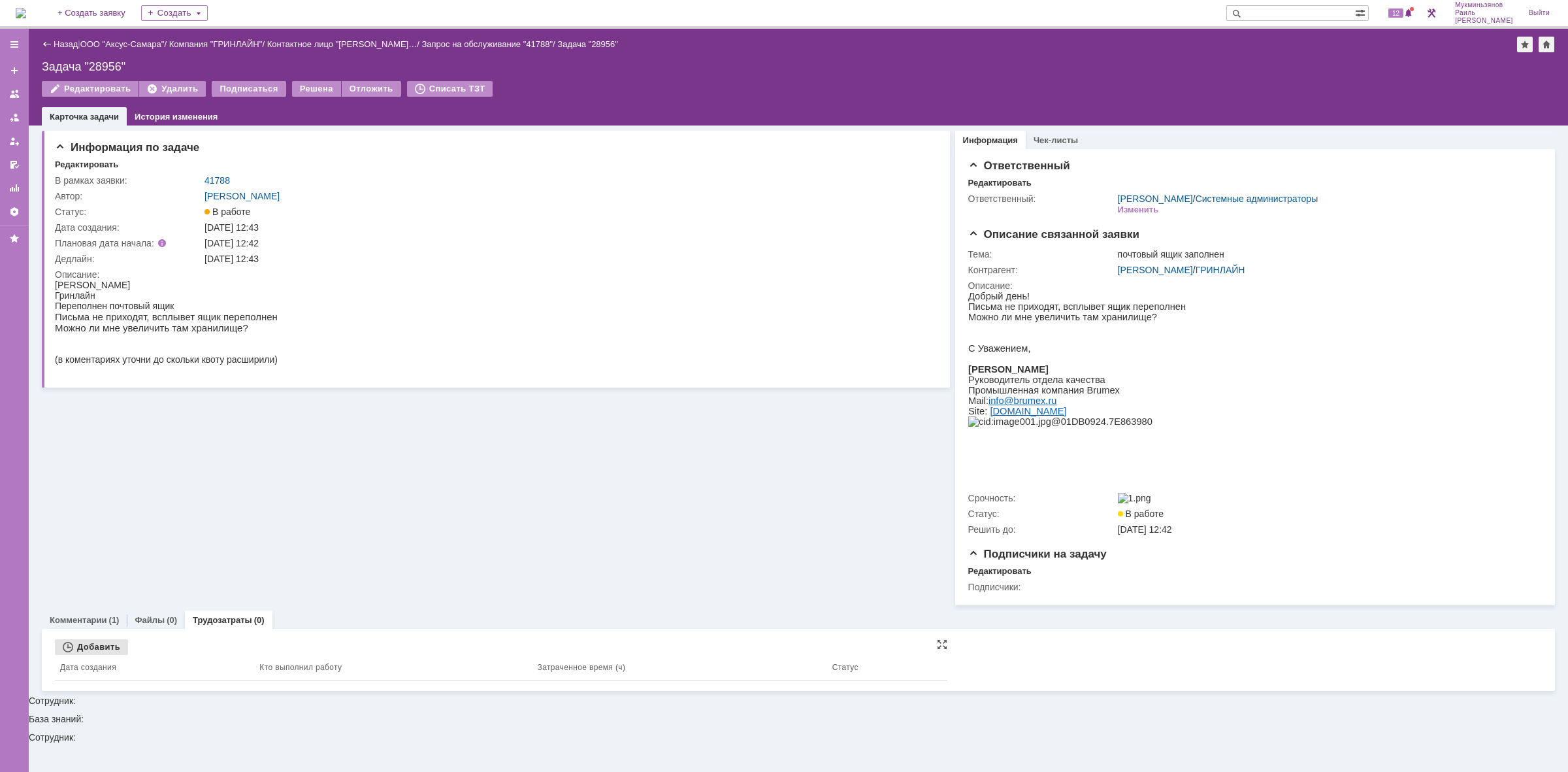
click at [87, 654] on div "Добавить" at bounding box center [92, 647] width 73 height 16
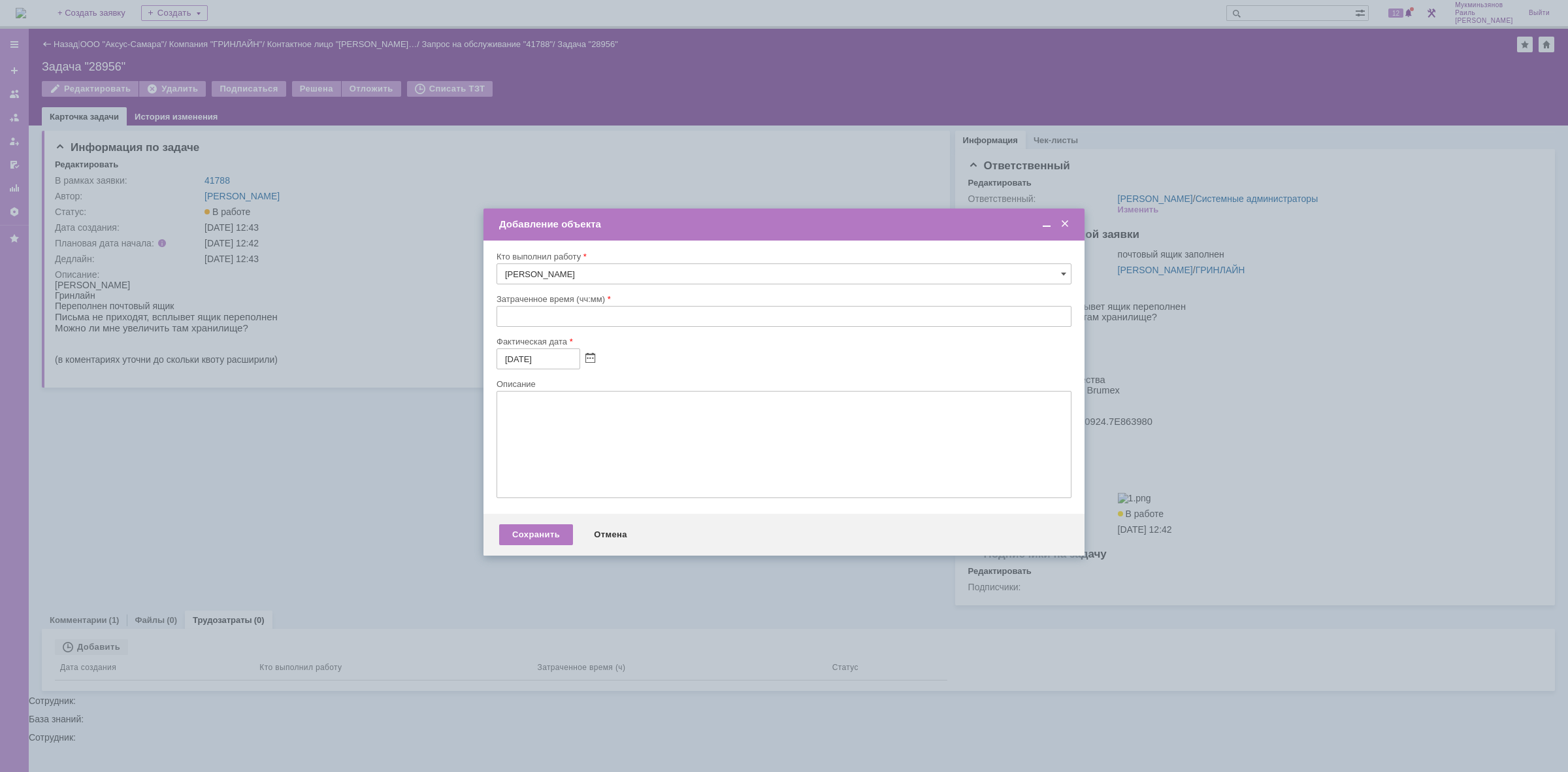
click at [618, 309] on input "text" at bounding box center [784, 316] width 575 height 21
type input "00:30"
click at [585, 455] on textarea at bounding box center [784, 444] width 575 height 107
paste textarea "Место в ящике увеличенно. Нужно перезайти в outlook, чтобы оно появилось"
type textarea "Место в ящике увеличенно. Нужно перезайти в outlook, чтобы оно появилось"
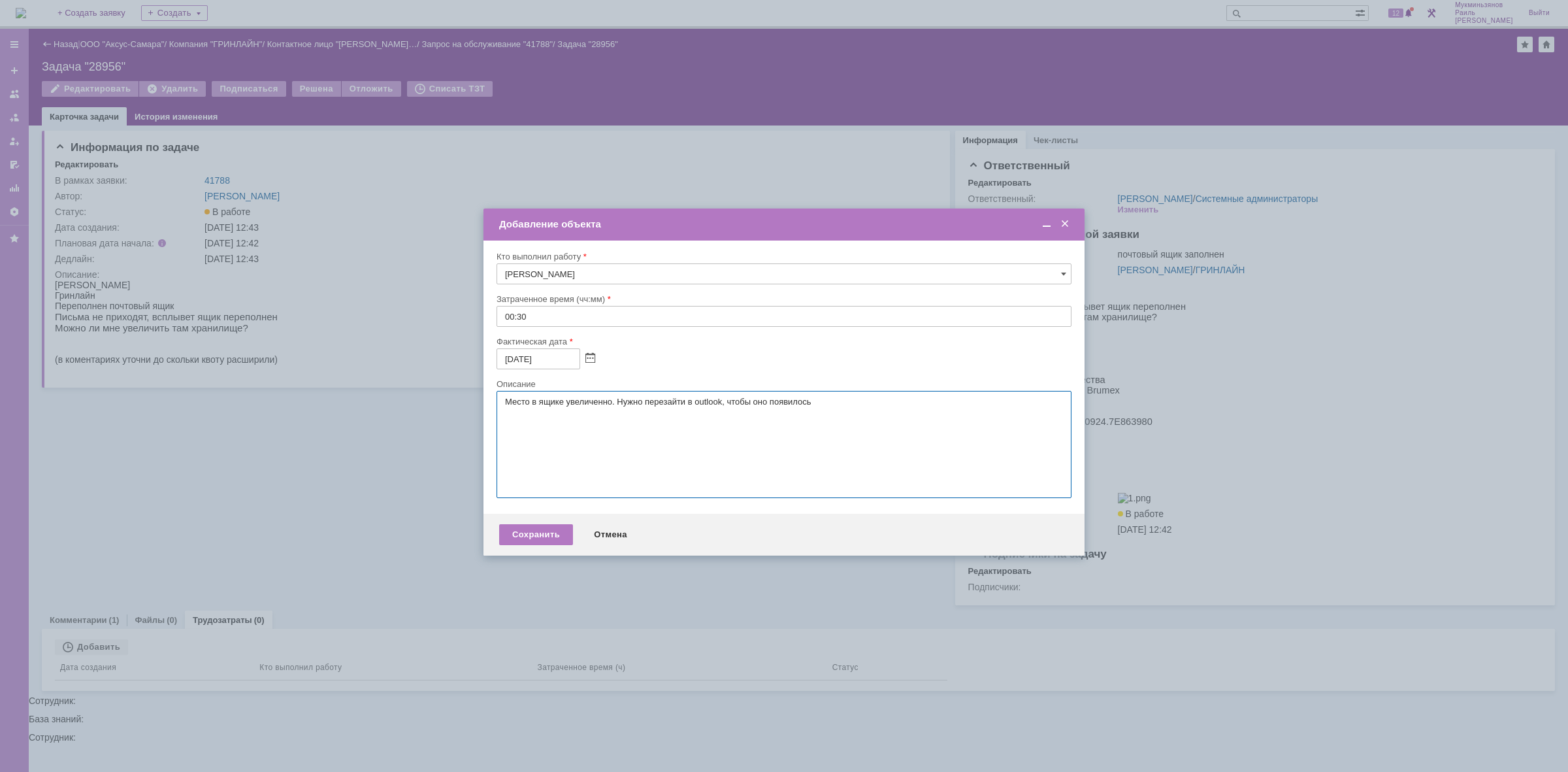
click at [544, 553] on div "Сохранить Отмена" at bounding box center [784, 534] width 601 height 42
click at [544, 545] on div "Сохранить" at bounding box center [536, 535] width 74 height 21
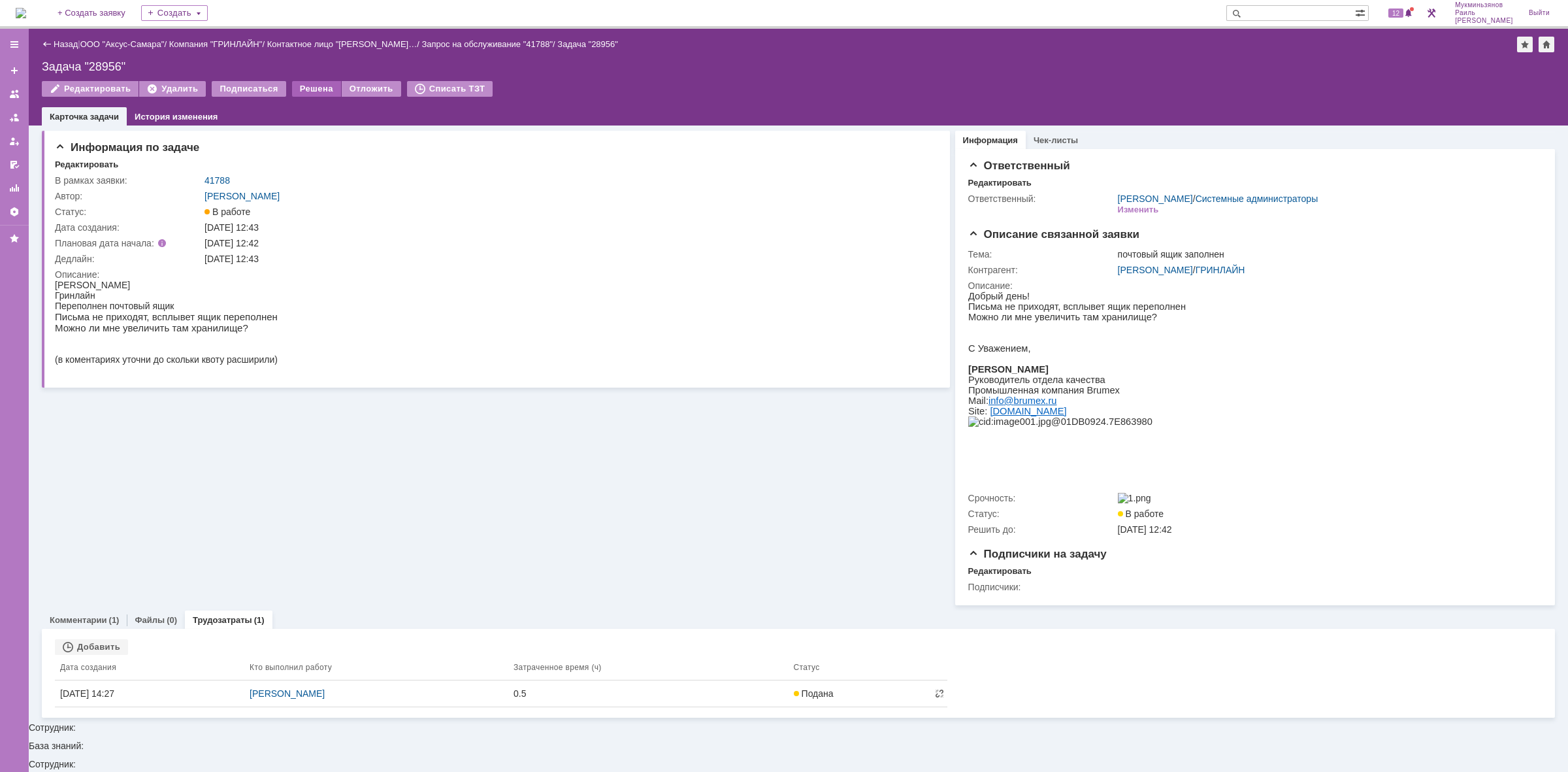
click at [303, 90] on div "Решена" at bounding box center [316, 89] width 49 height 16
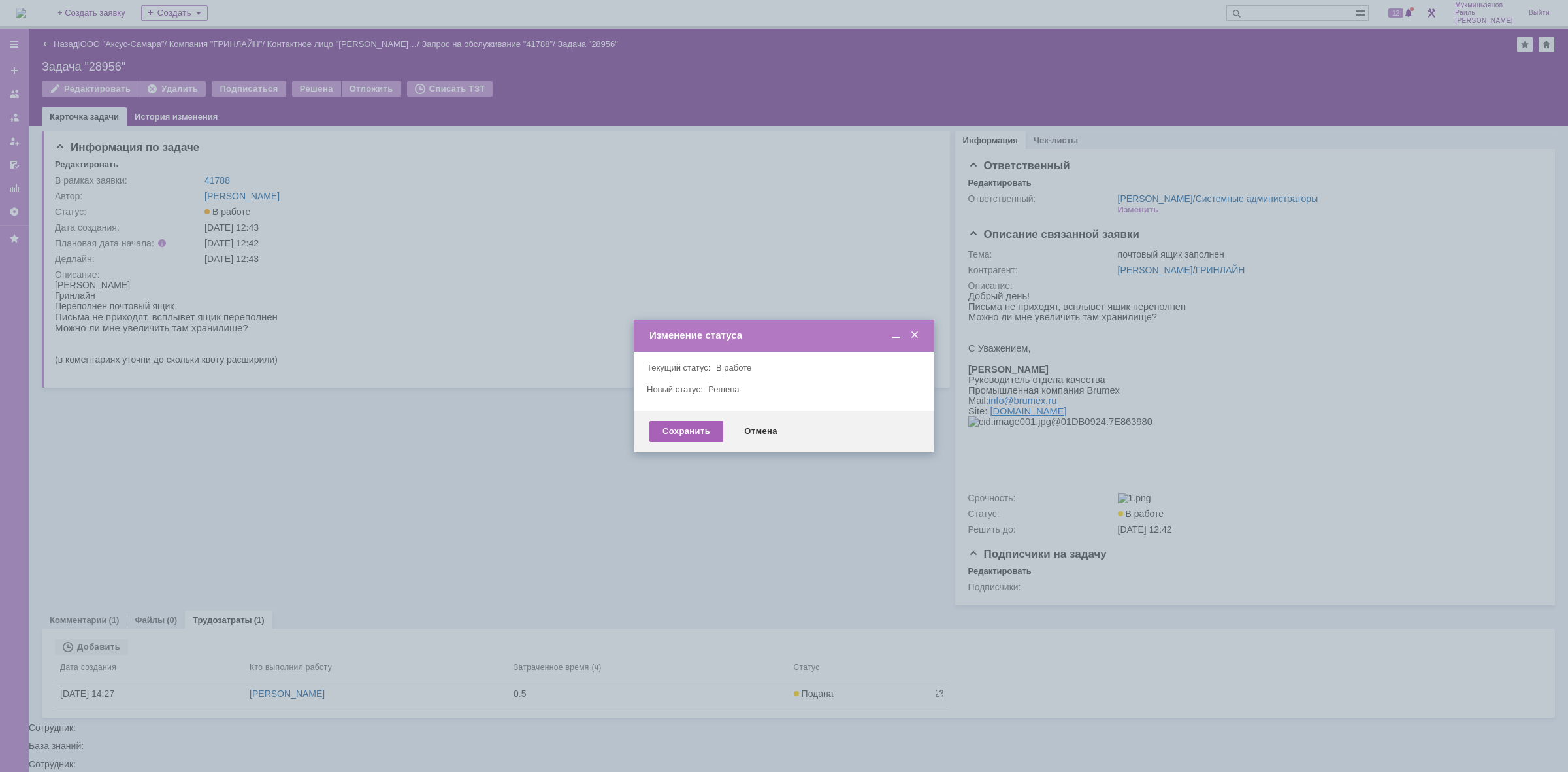
click at [669, 425] on div "Сохранить" at bounding box center [686, 431] width 74 height 21
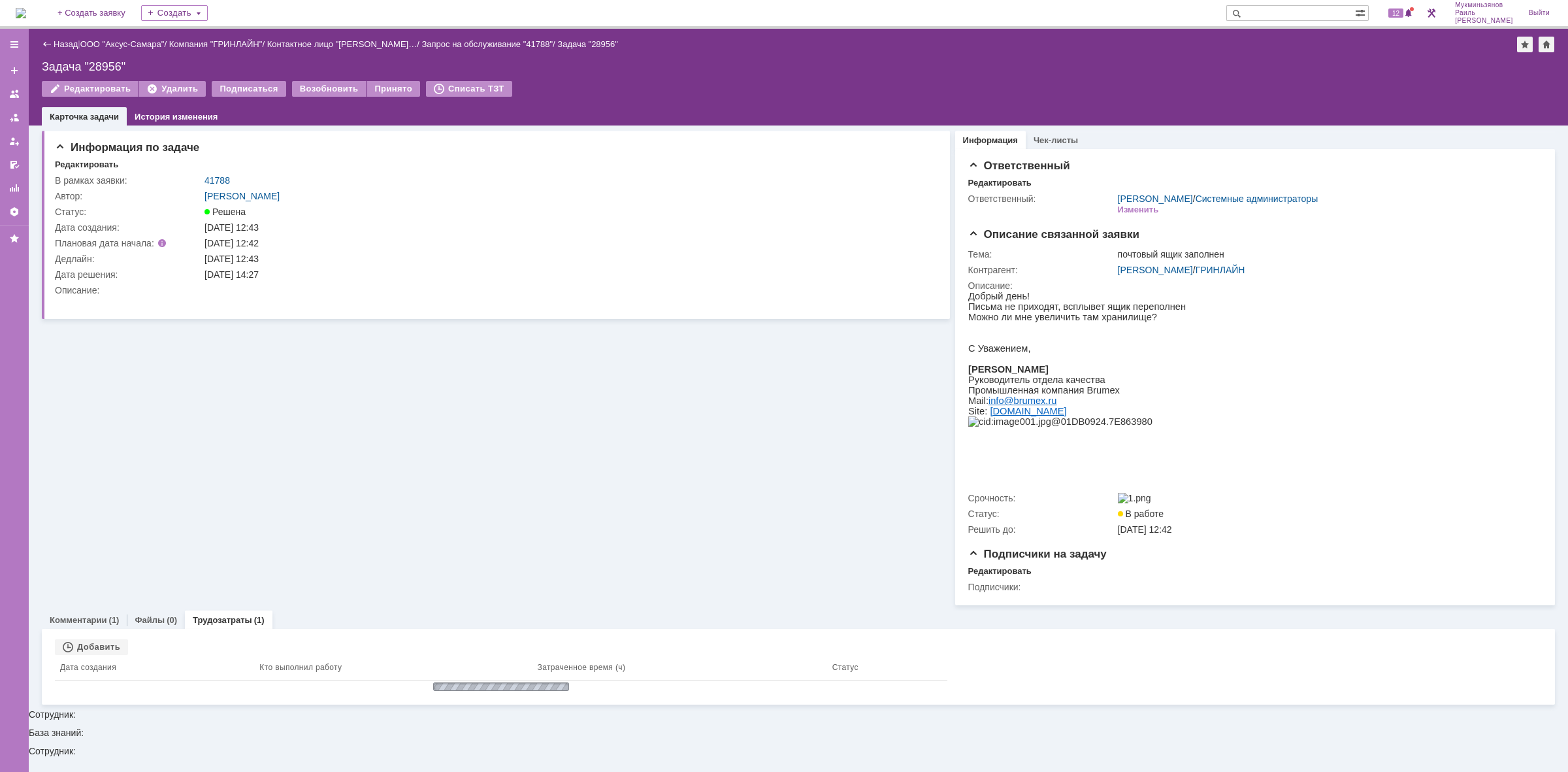
click at [25, 18] on img at bounding box center [21, 13] width 11 height 11
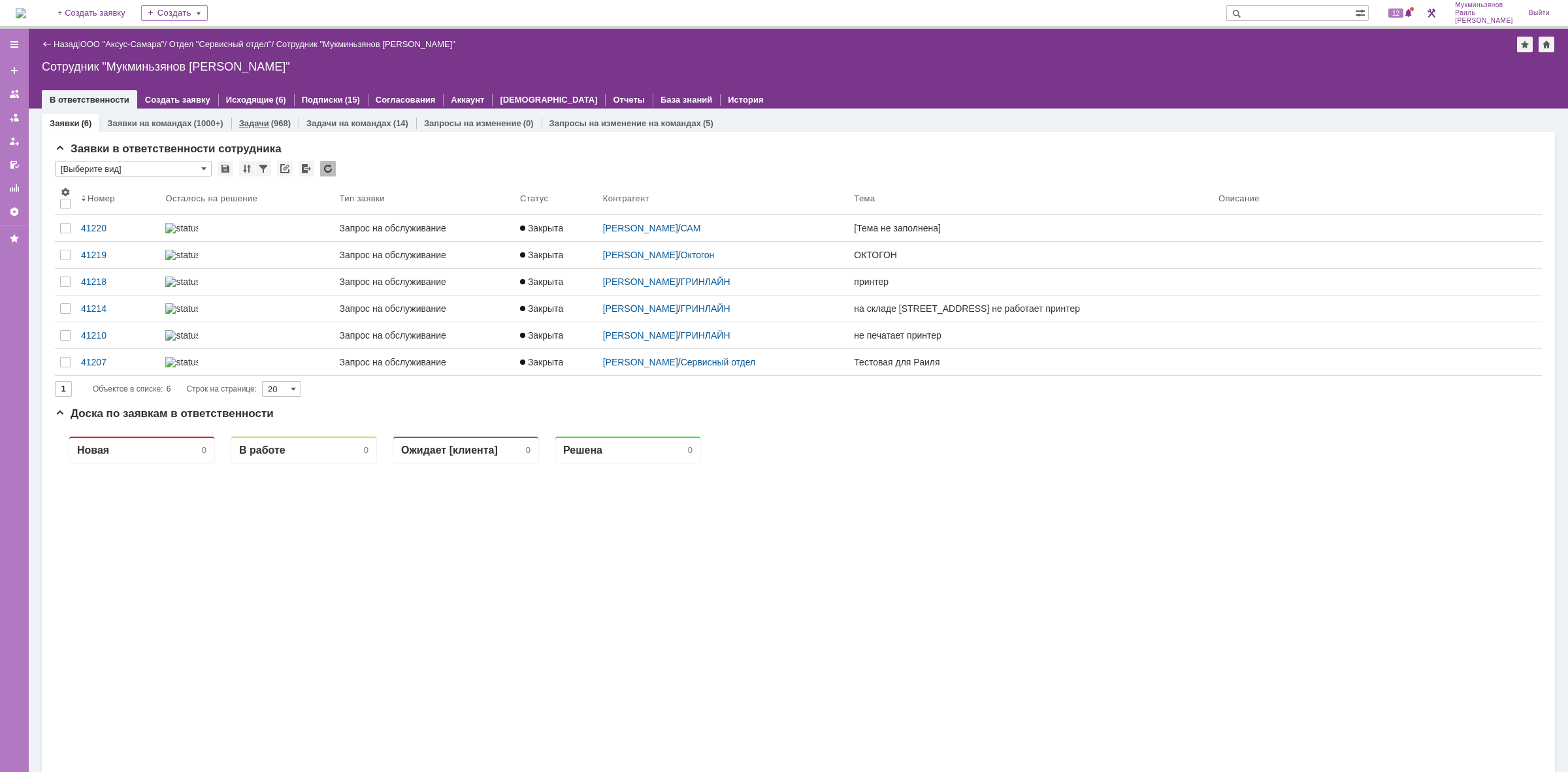
click at [244, 119] on link "Задачи" at bounding box center [254, 123] width 30 height 10
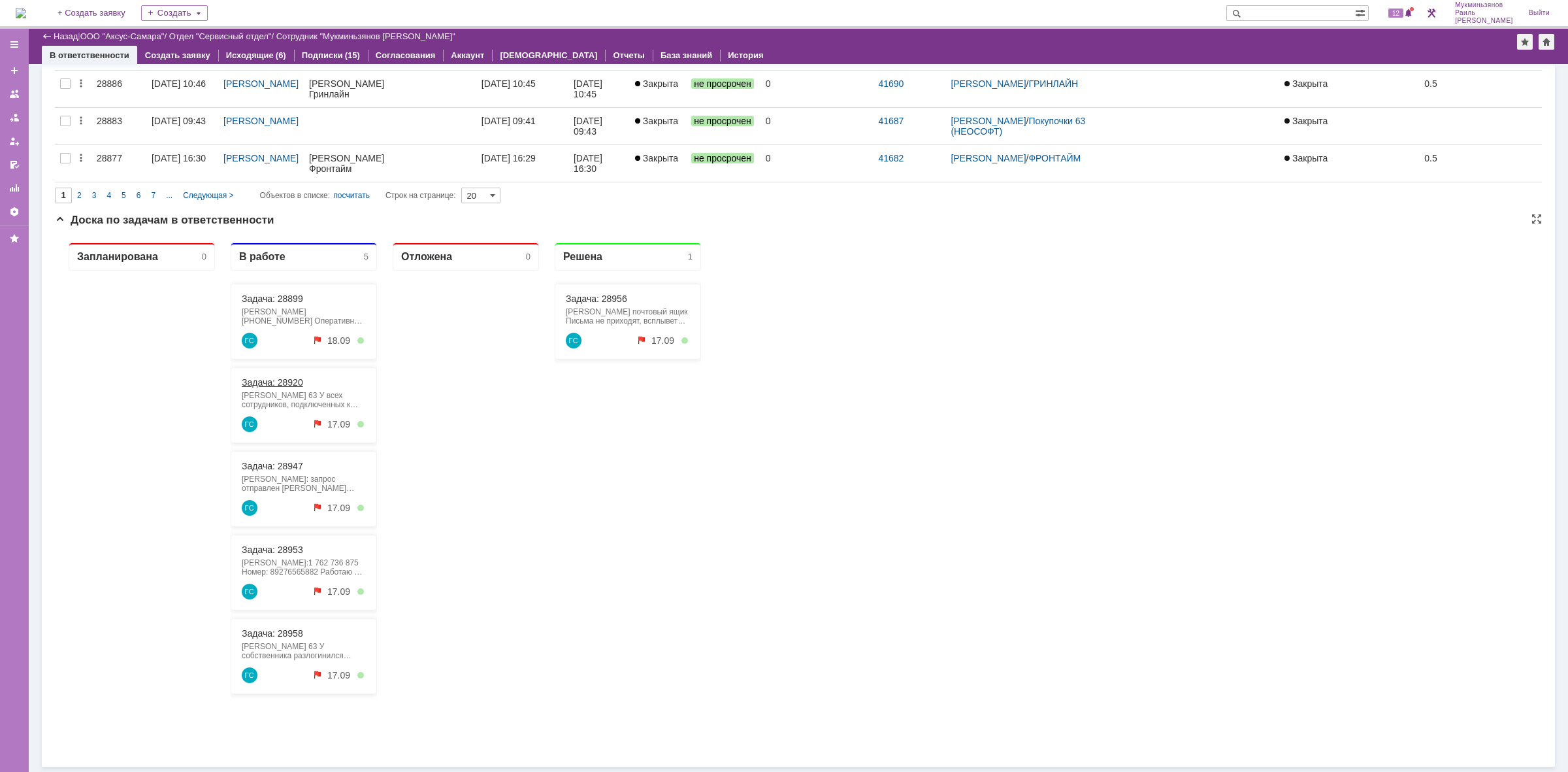
click at [283, 381] on link "Задача: 28920" at bounding box center [272, 382] width 61 height 11
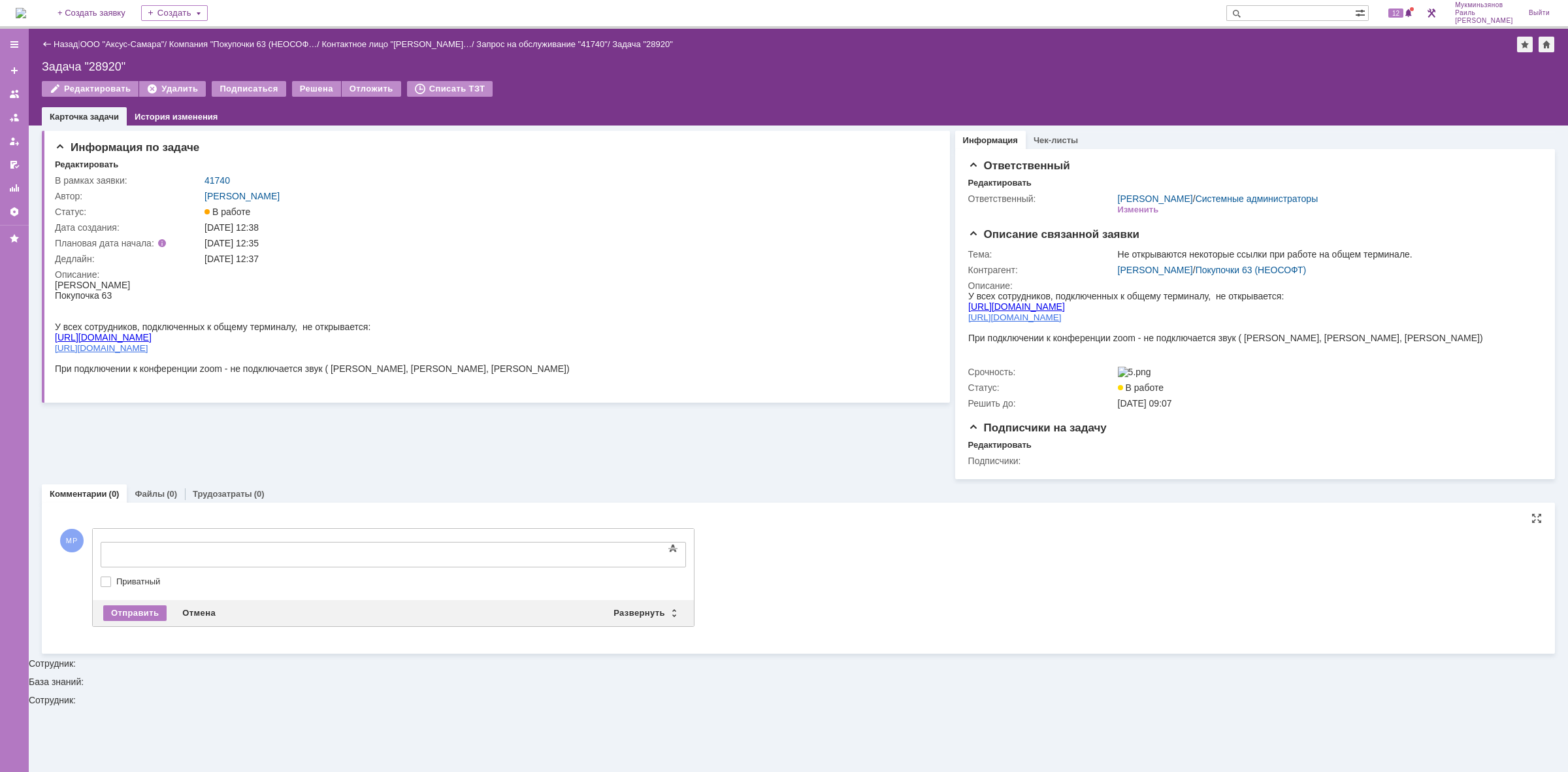
drag, startPoint x: 251, startPoint y: 547, endPoint x: 150, endPoint y: 0, distance: 556.2
click at [261, 548] on div at bounding box center [206, 553] width 185 height 11
click at [224, 558] on body "Сайты открываются" at bounding box center [206, 553] width 196 height 22
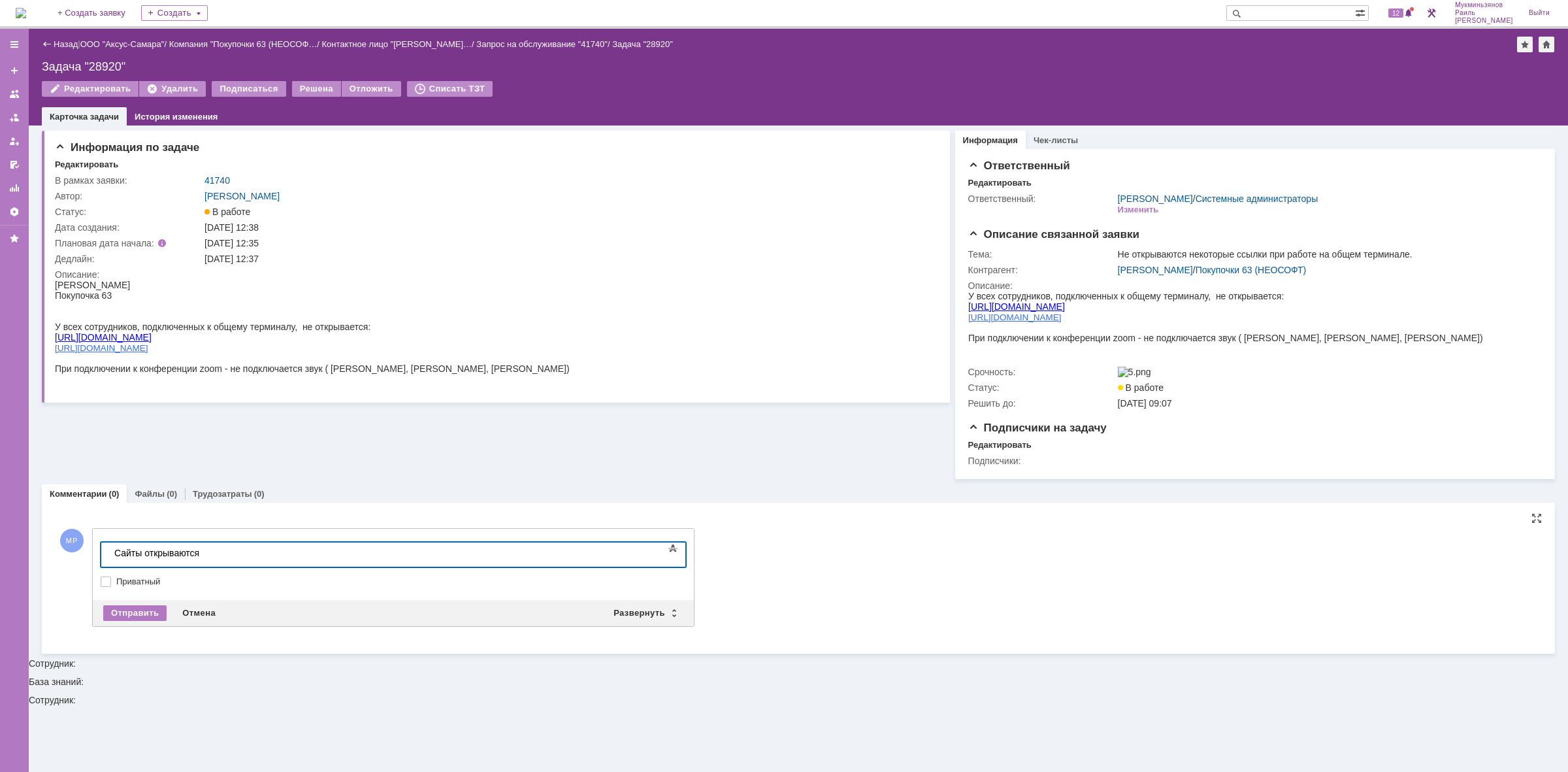
click at [224, 558] on body "Сайты открываются" at bounding box center [206, 553] width 196 height 22
click at [144, 612] on div "Отправить" at bounding box center [135, 613] width 64 height 16
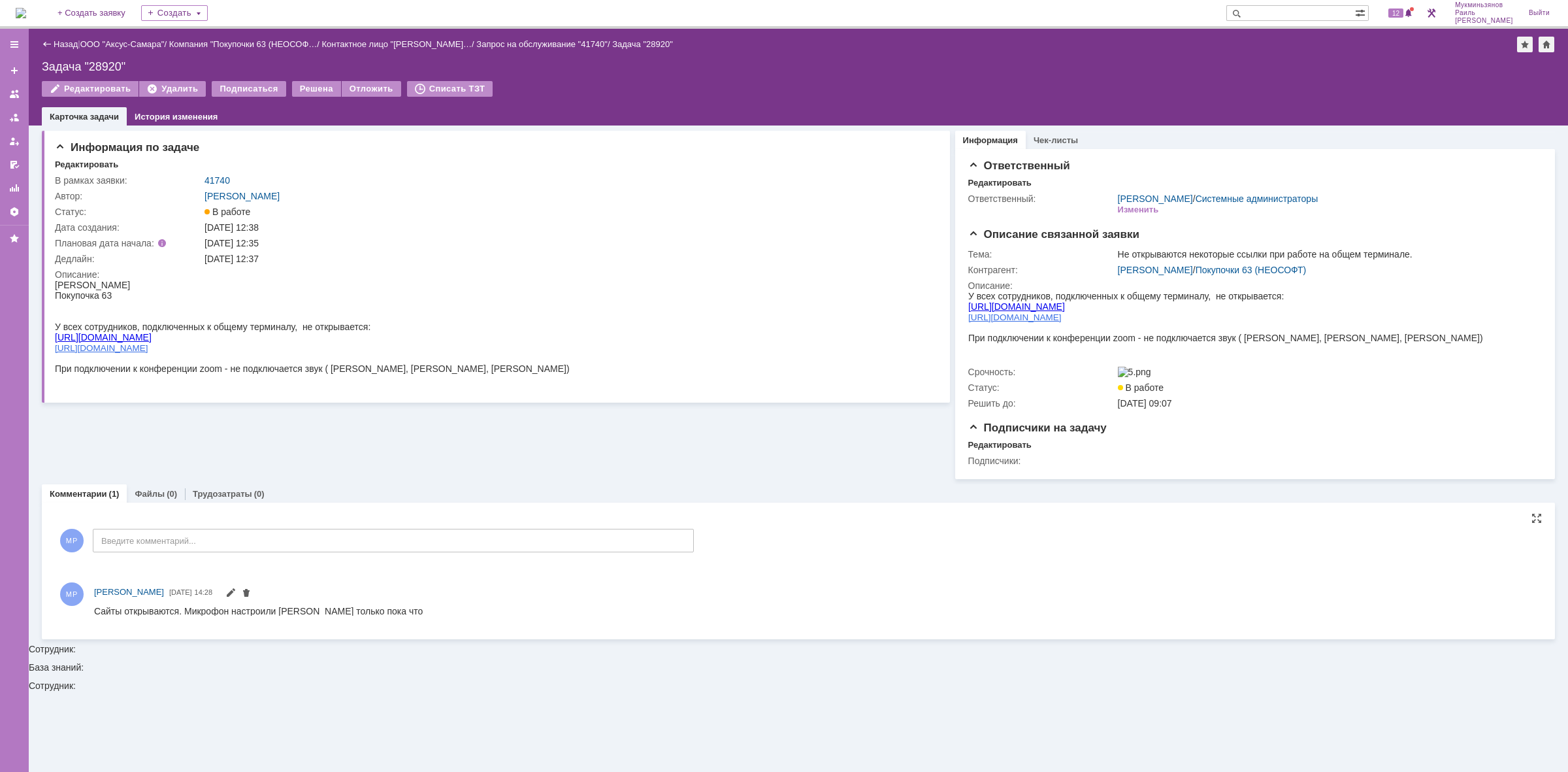
drag, startPoint x: 29, startPoint y: 8, endPoint x: 38, endPoint y: 11, distance: 9.5
click at [26, 8] on img at bounding box center [21, 13] width 11 height 11
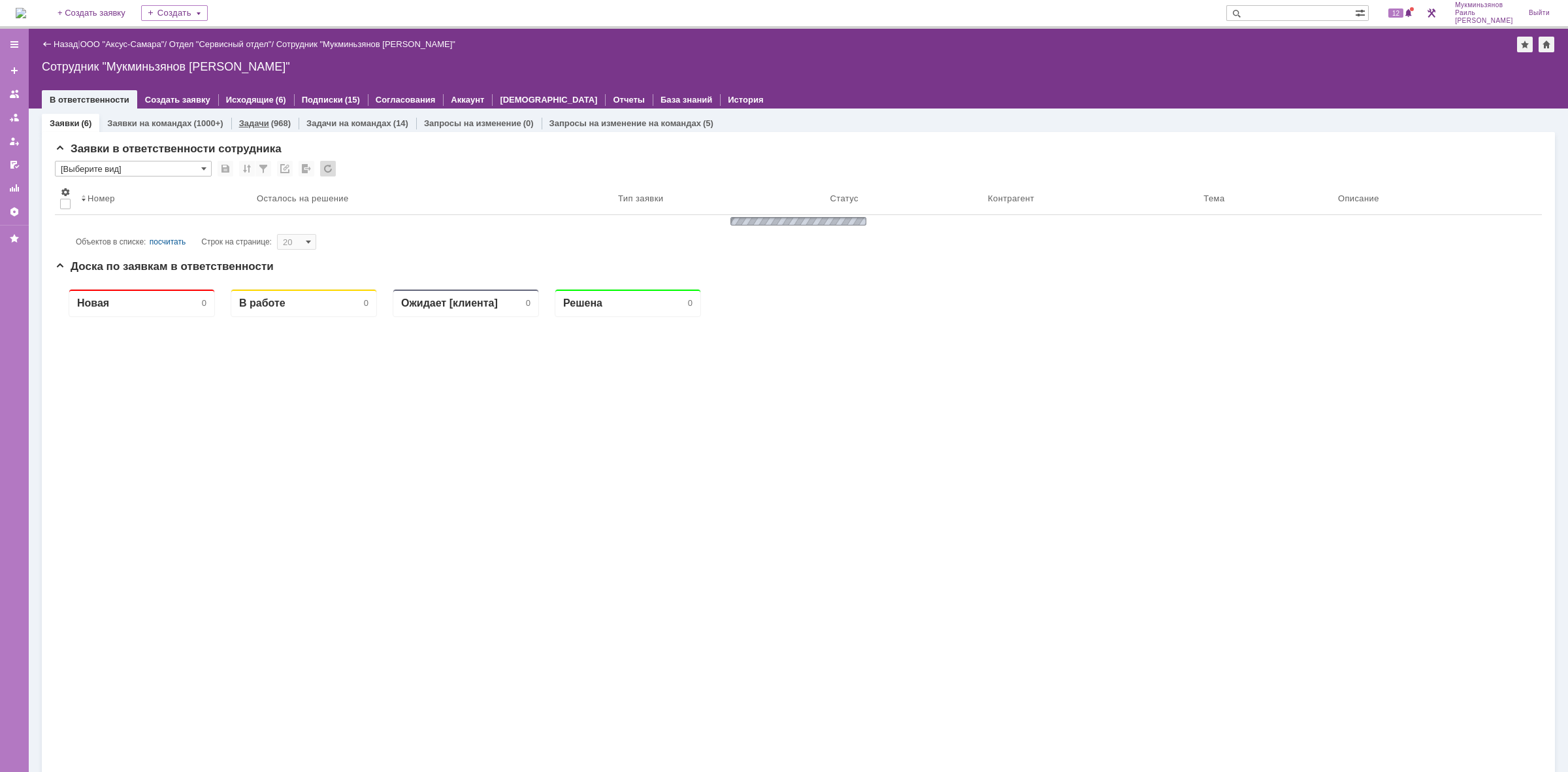
click at [273, 115] on div "Задачи (968)" at bounding box center [265, 123] width 67 height 19
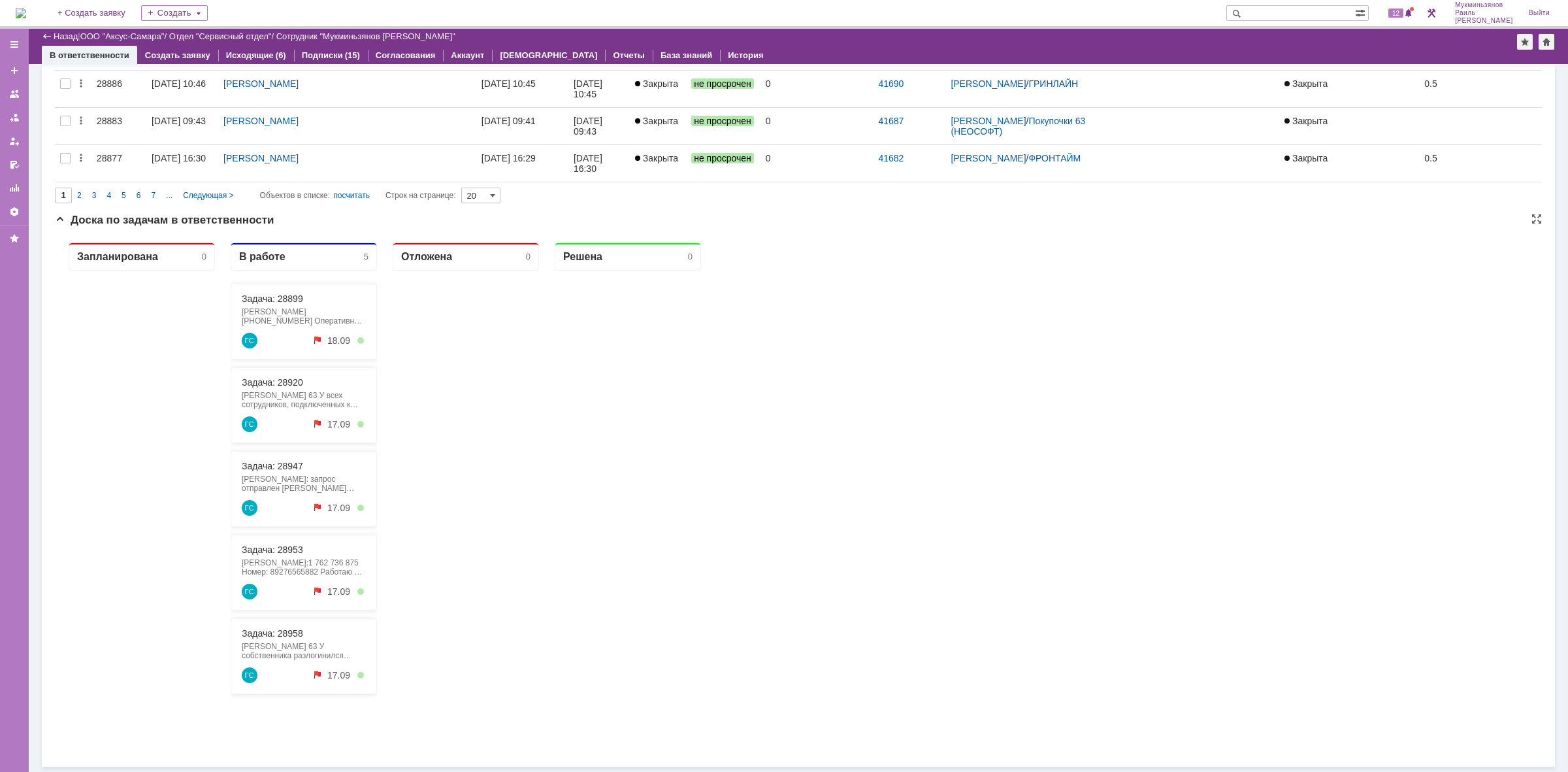
click at [693, 566] on div at bounding box center [627, 508] width 146 height 474
click at [275, 632] on link "Задача: 28958" at bounding box center [272, 633] width 61 height 11
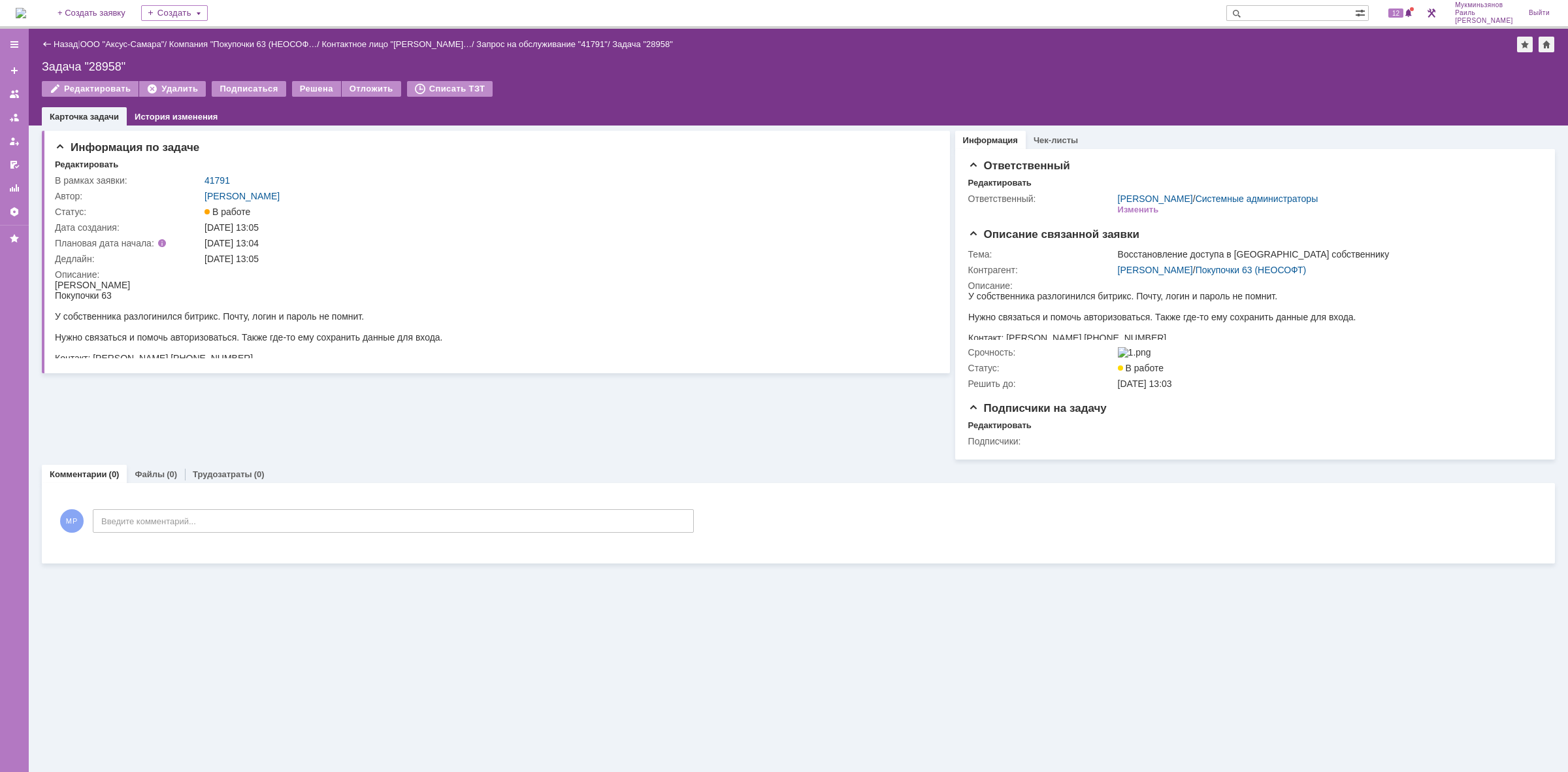
click at [26, 8] on img at bounding box center [21, 13] width 11 height 11
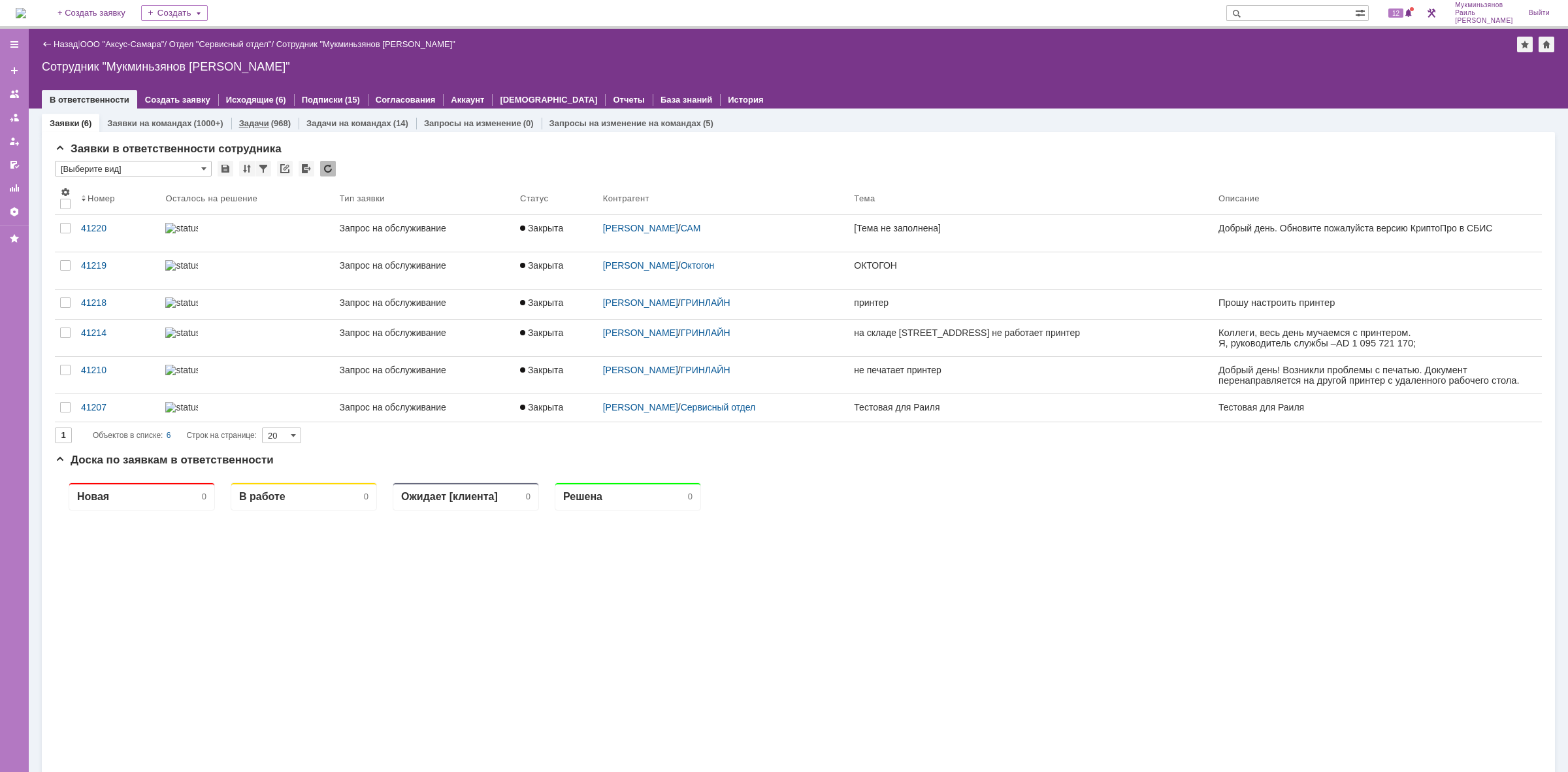
click at [256, 114] on div "Задачи (968)" at bounding box center [265, 123] width 67 height 19
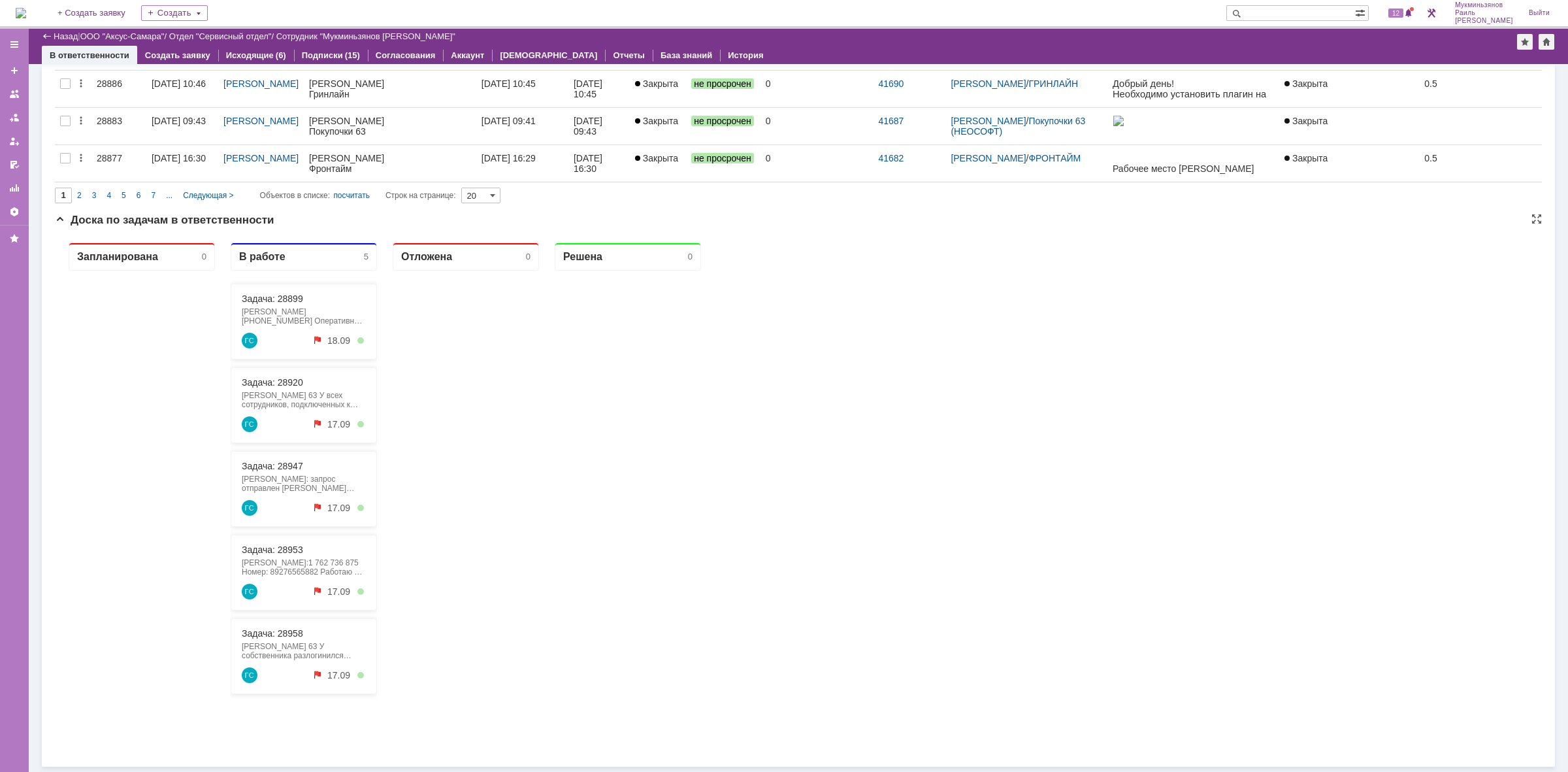
click at [283, 388] on div "Задача: 28920 [PERSON_NAME] Покупочка 63 У всех сотрудников, подключенных к общ…" at bounding box center [303, 405] width 146 height 76
click at [282, 383] on link "Задача: 28920" at bounding box center [272, 382] width 61 height 11
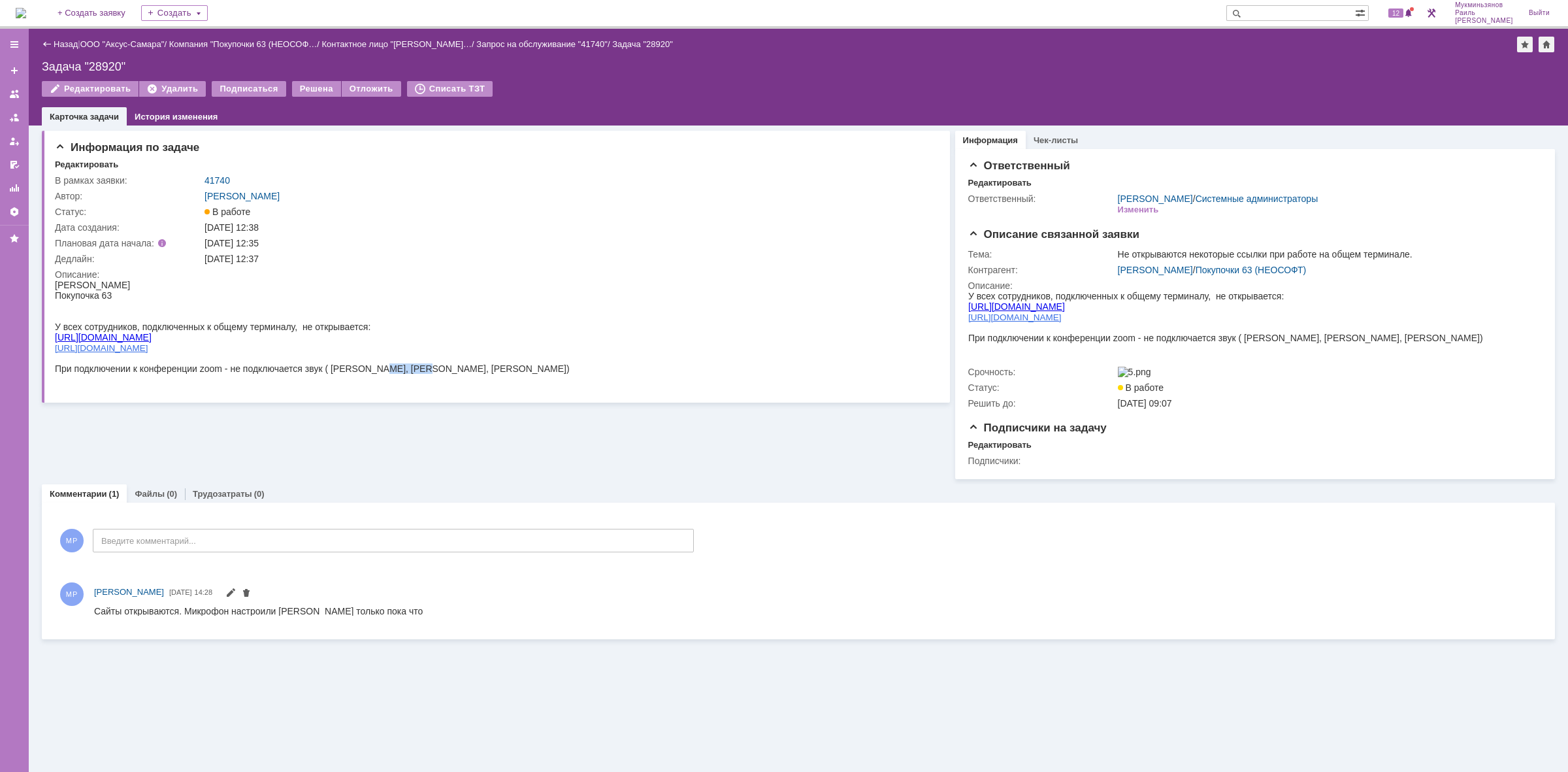
drag, startPoint x: 379, startPoint y: 362, endPoint x: 423, endPoint y: 358, distance: 44.2
click at [423, 363] on span "При подключении к конференции zoom - не подключается звук ( [PERSON_NAME], [PER…" at bounding box center [312, 369] width 514 height 11
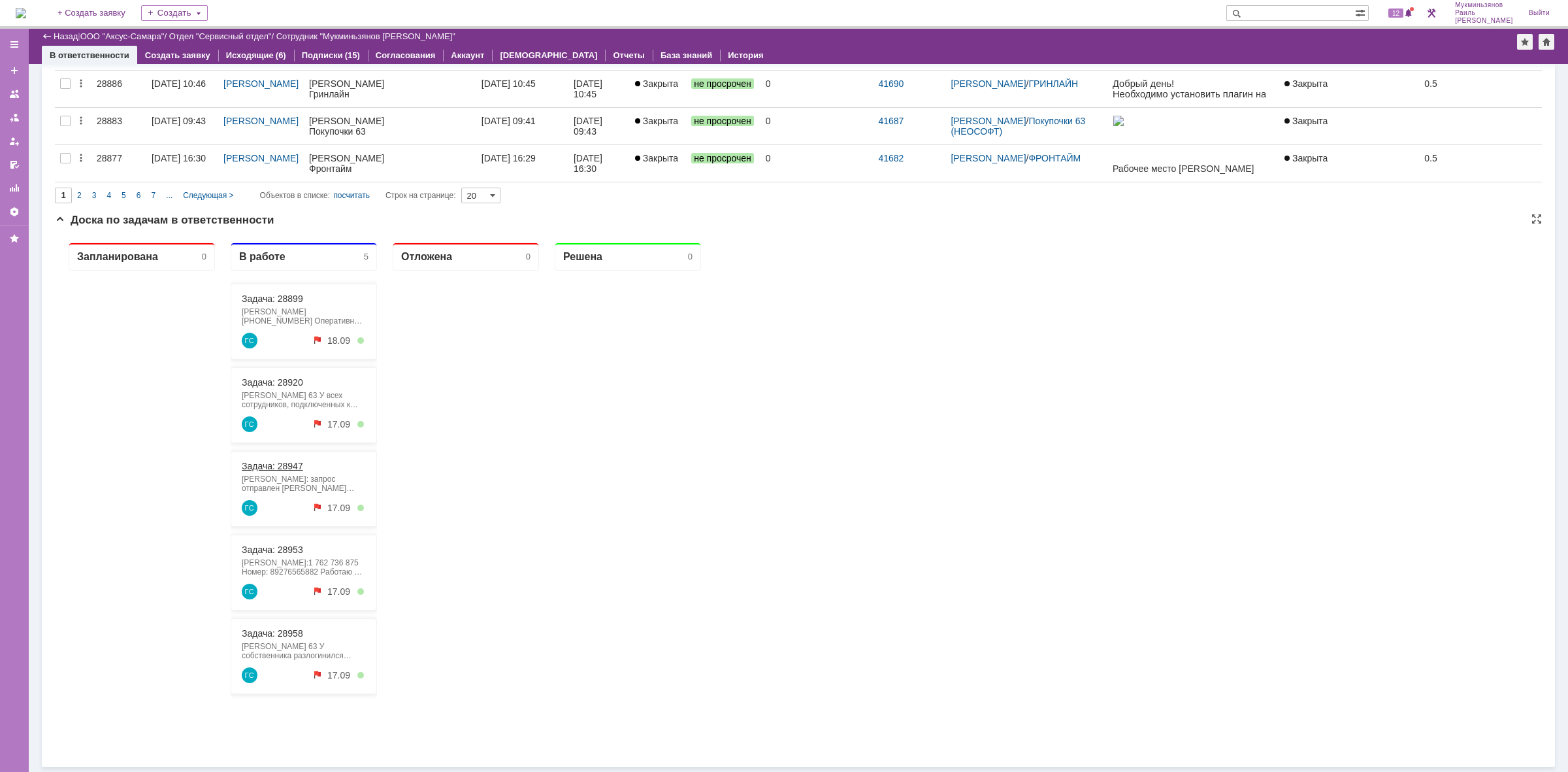
click at [273, 462] on link "Задача: 28947" at bounding box center [272, 466] width 61 height 11
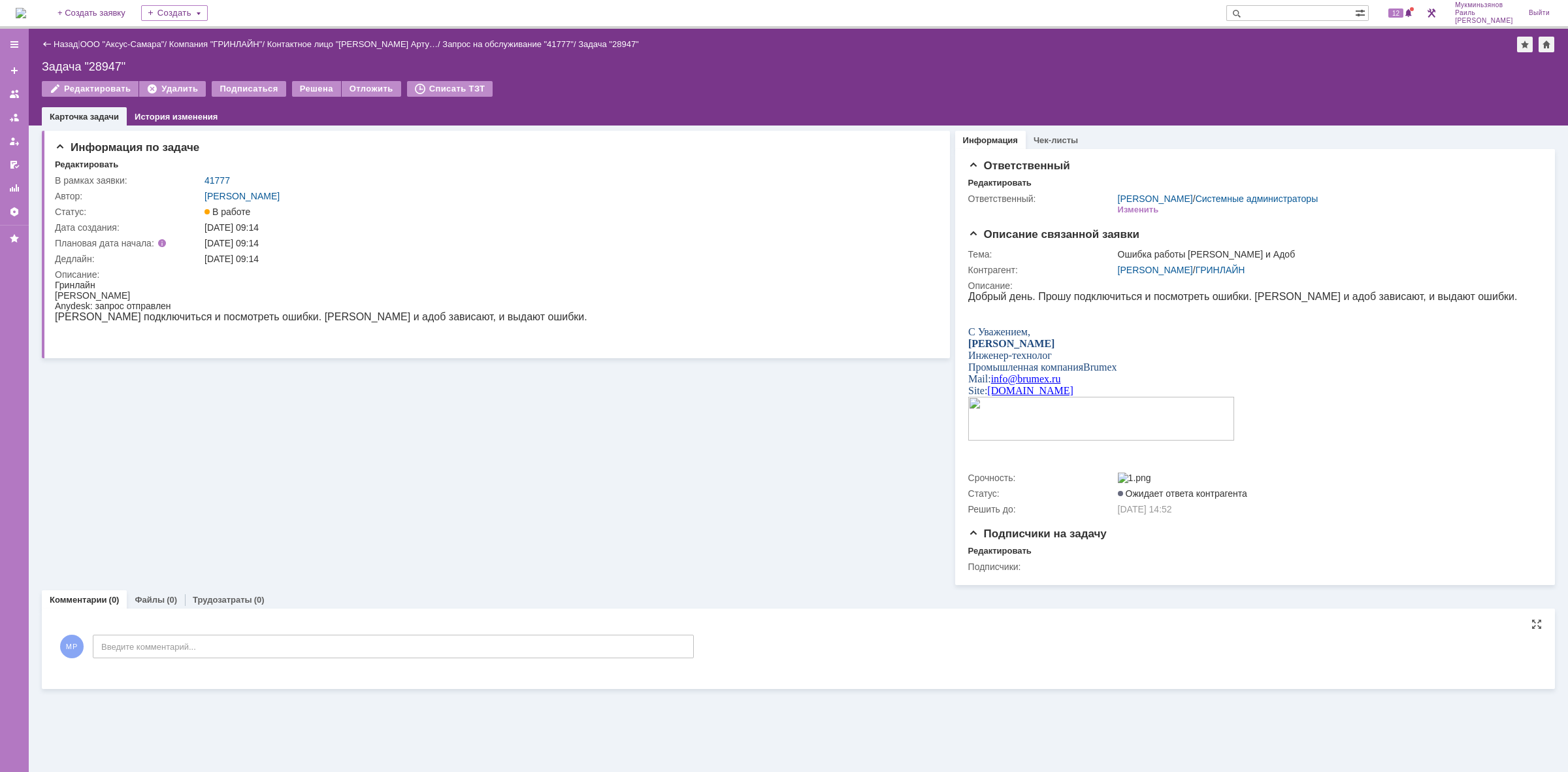
click at [155, 639] on div "МР Введите комментарий..." at bounding box center [374, 648] width 639 height 61
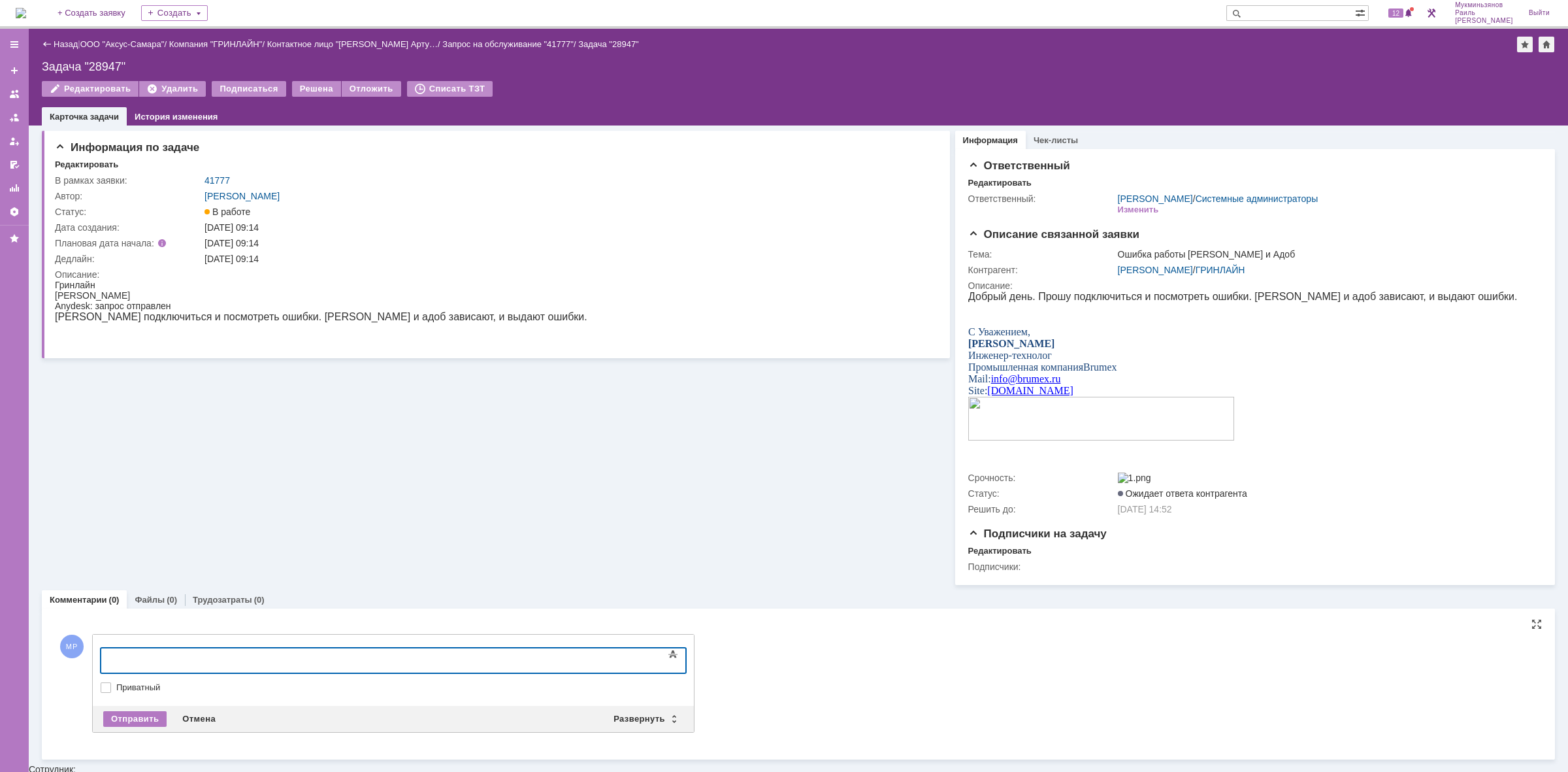
click at [172, 656] on div at bounding box center [206, 659] width 185 height 11
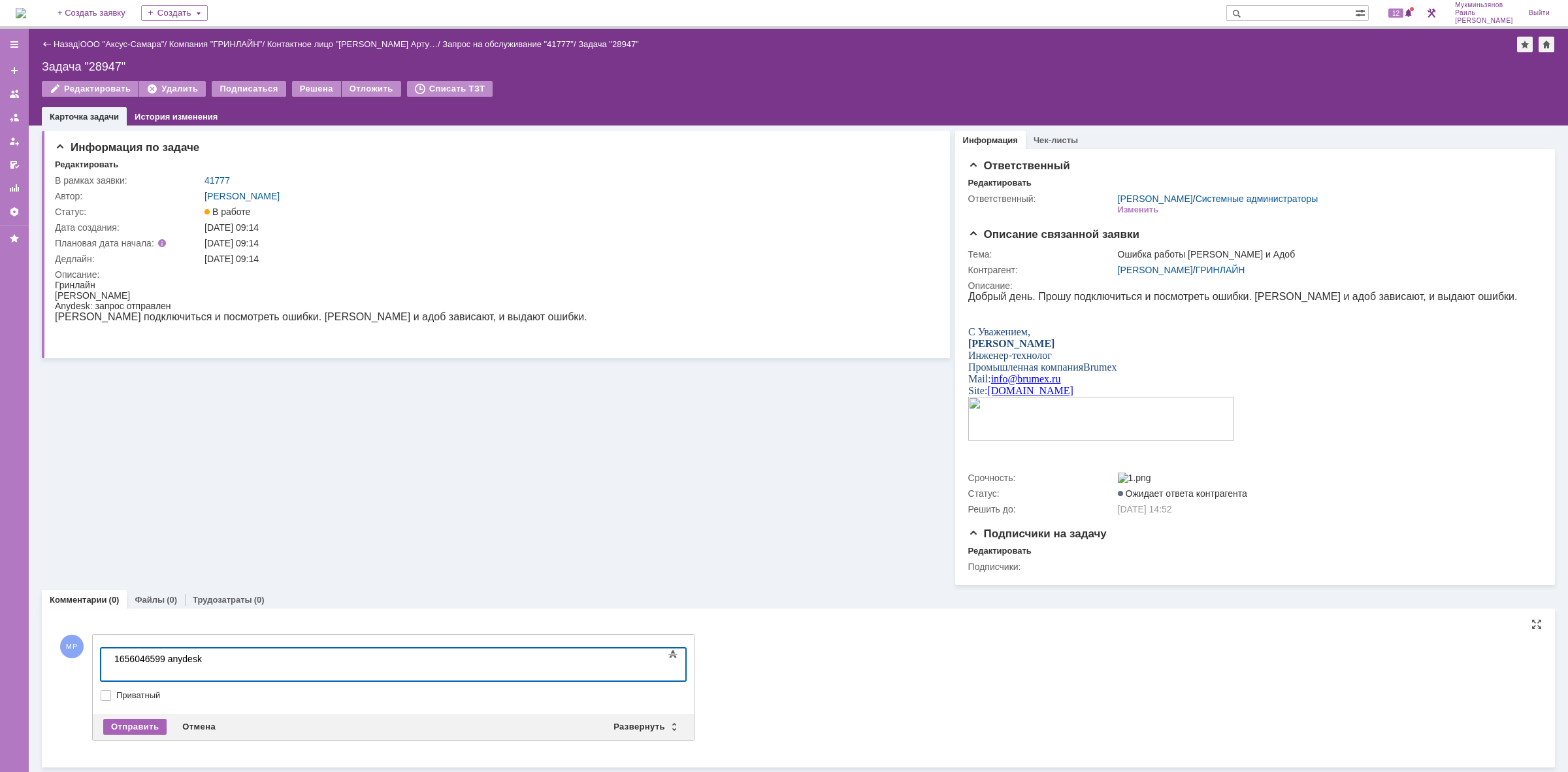
click at [132, 733] on div "Отправить" at bounding box center [135, 727] width 64 height 16
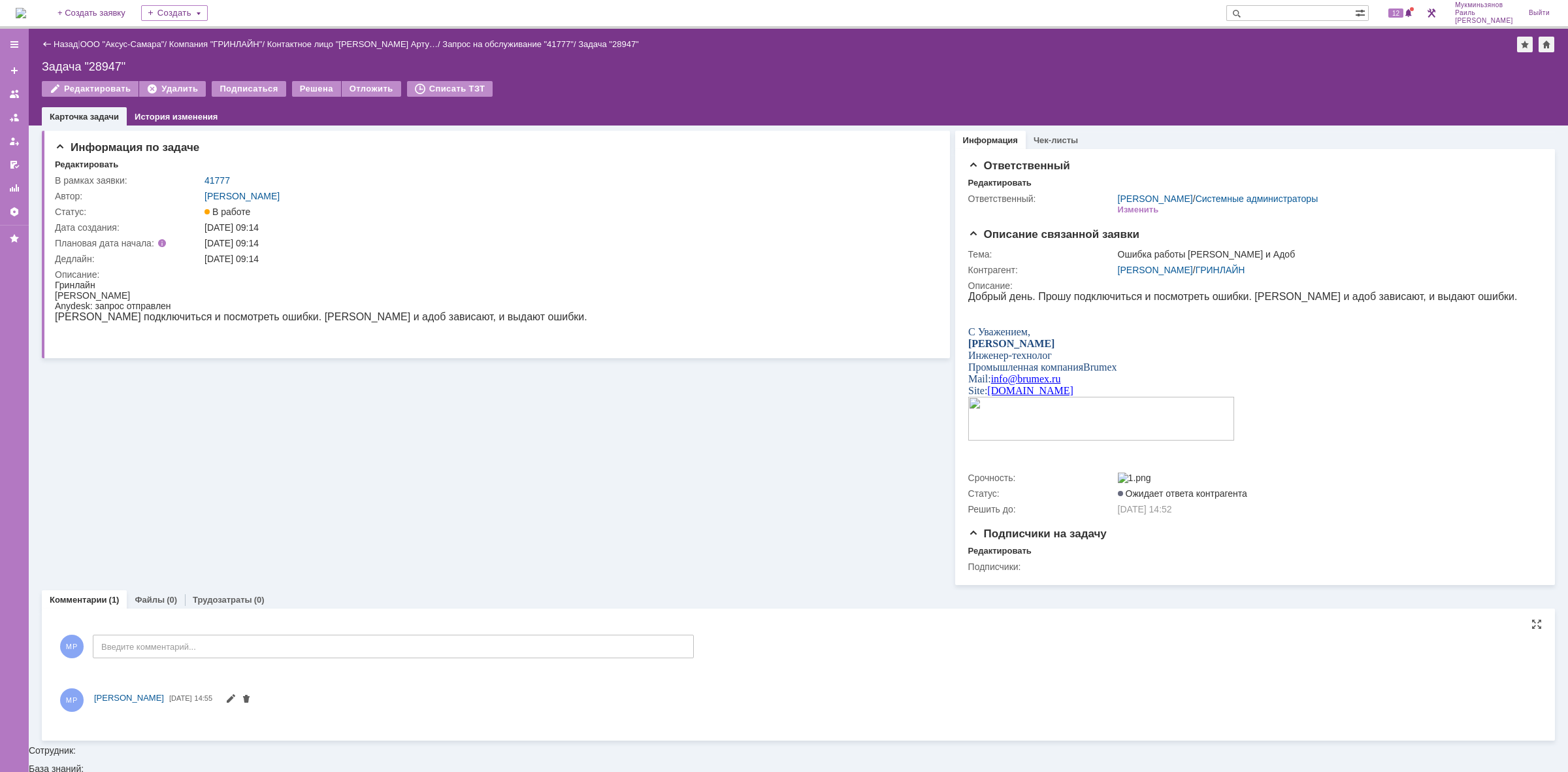
scroll to position [0, 0]
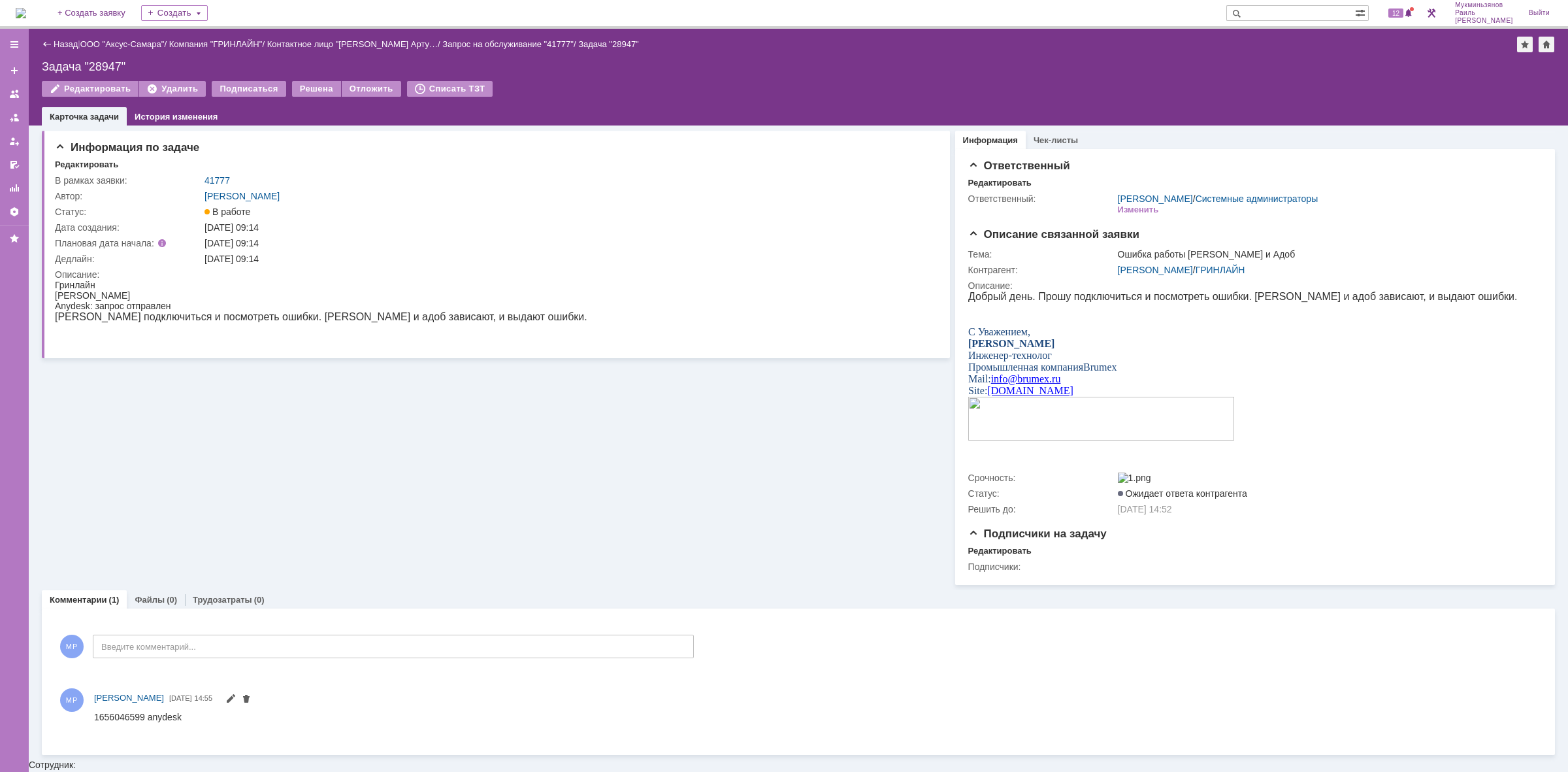
click at [26, 18] on img at bounding box center [21, 13] width 11 height 11
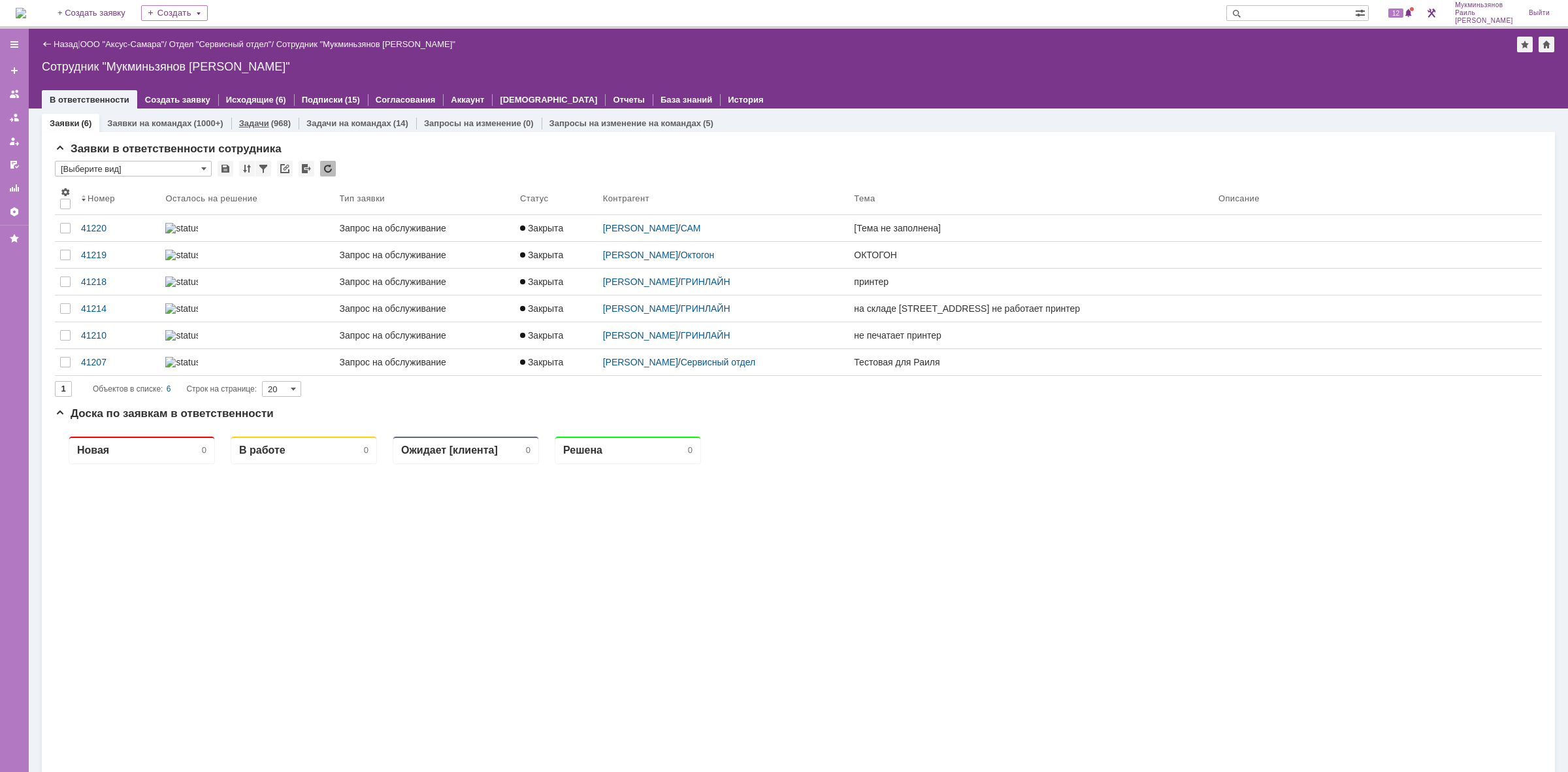
click at [256, 116] on div "Задачи (968)" at bounding box center [265, 123] width 67 height 19
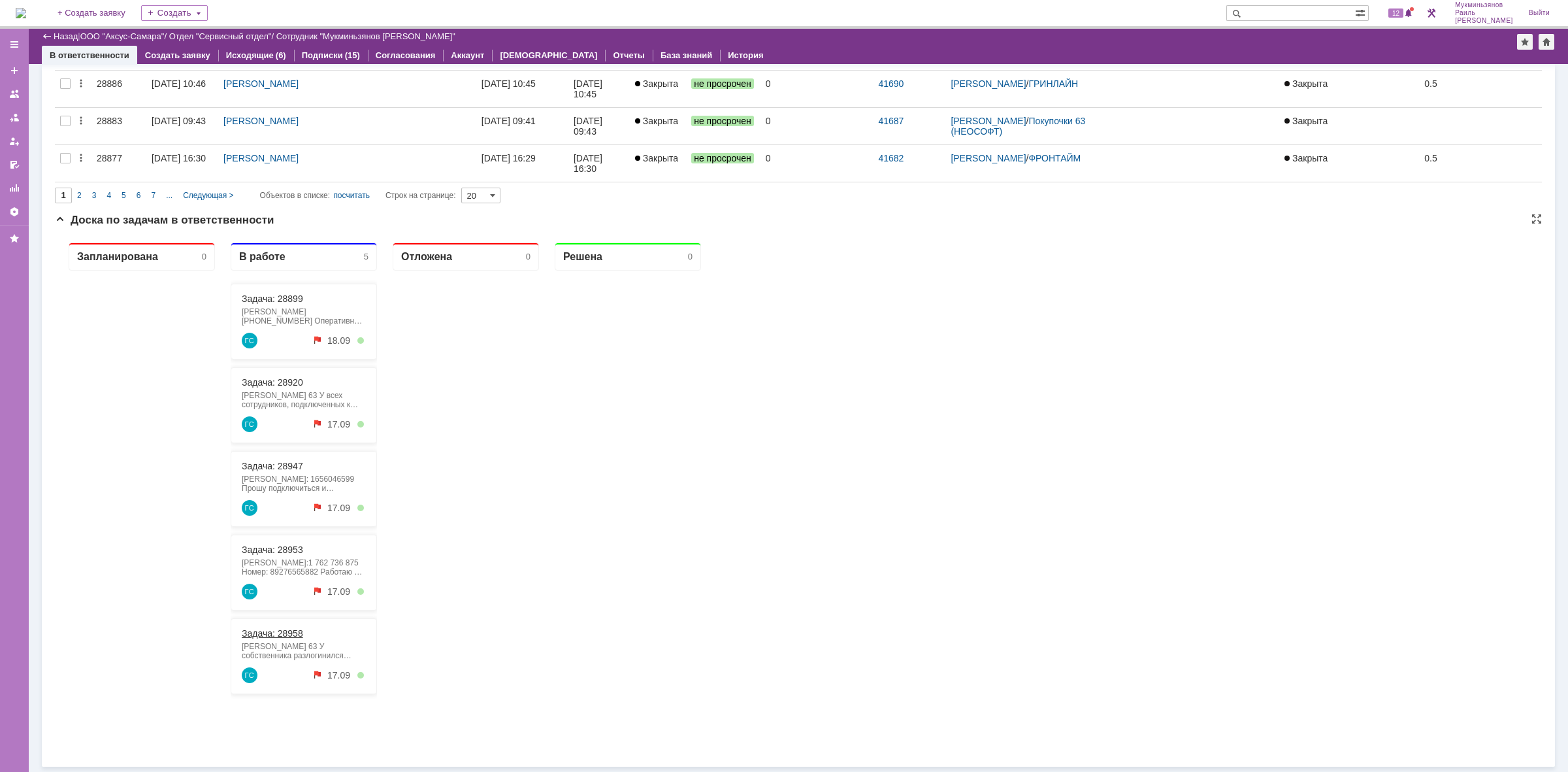
click at [294, 633] on link "Задача: 28958" at bounding box center [272, 633] width 61 height 11
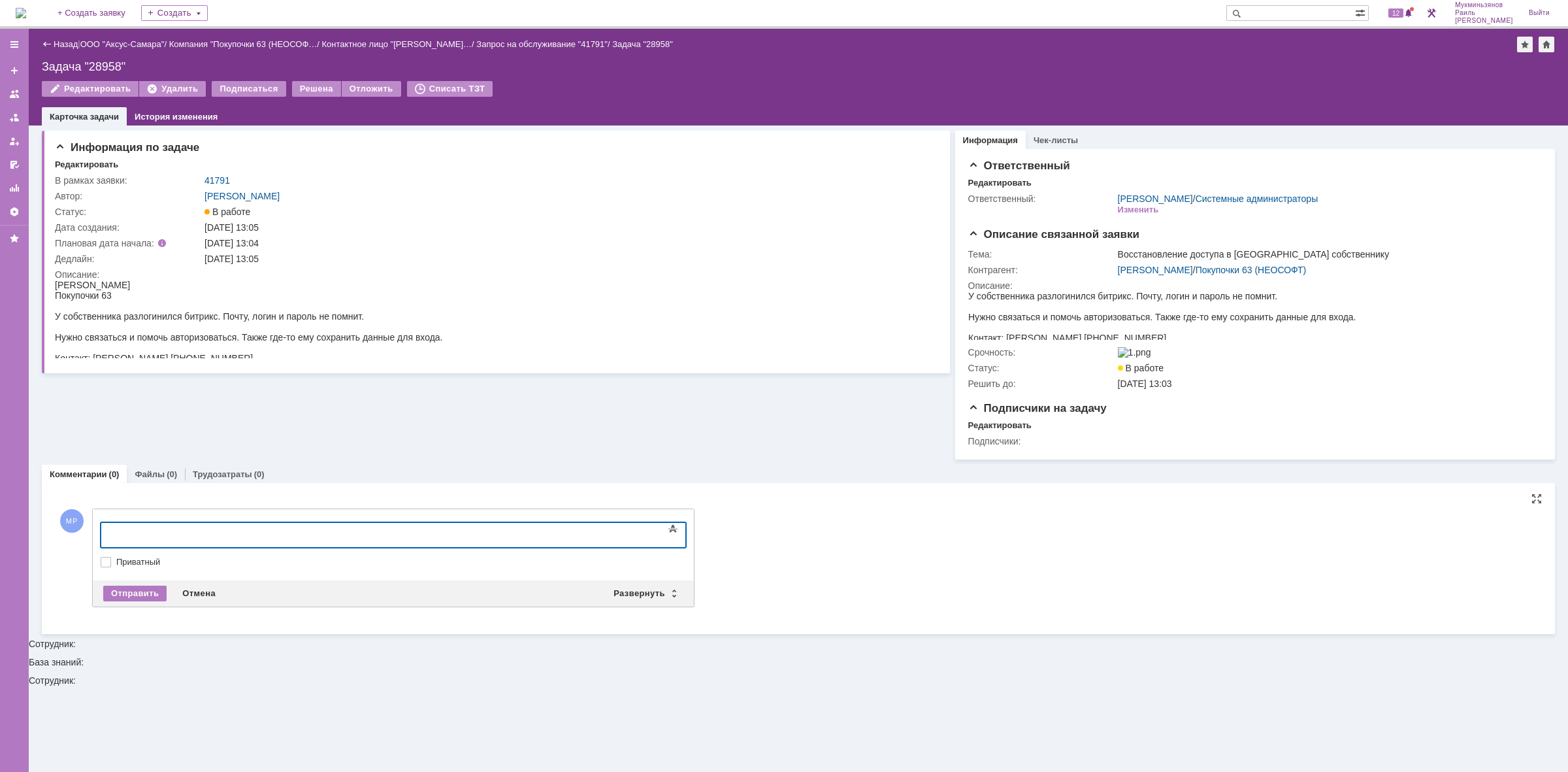
click at [305, 525] on body at bounding box center [206, 534] width 196 height 22
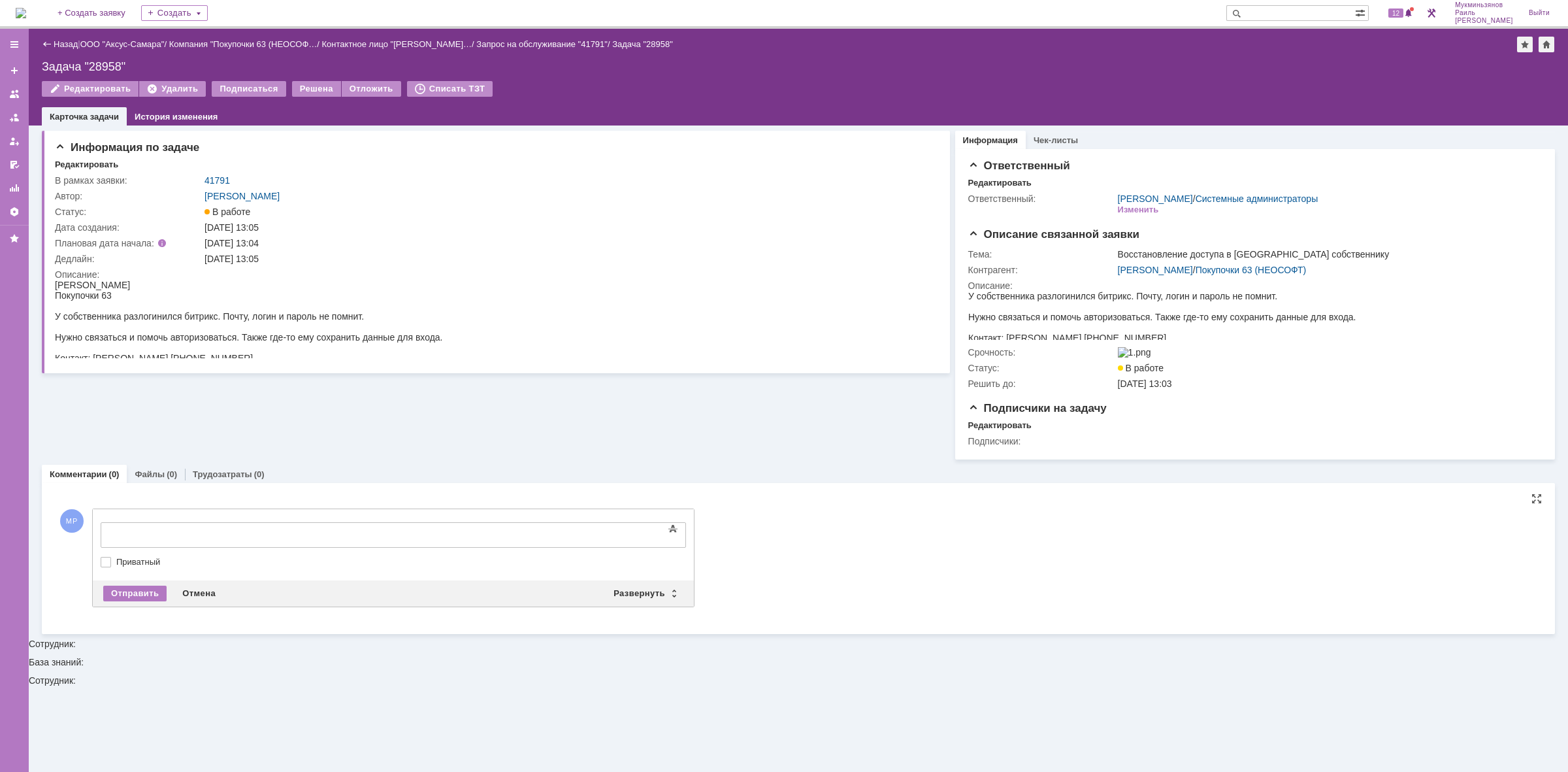
drag, startPoint x: 405, startPoint y: 525, endPoint x: 425, endPoint y: 523, distance: 20.1
click at [305, 523] on body "​" at bounding box center [206, 534] width 196 height 22
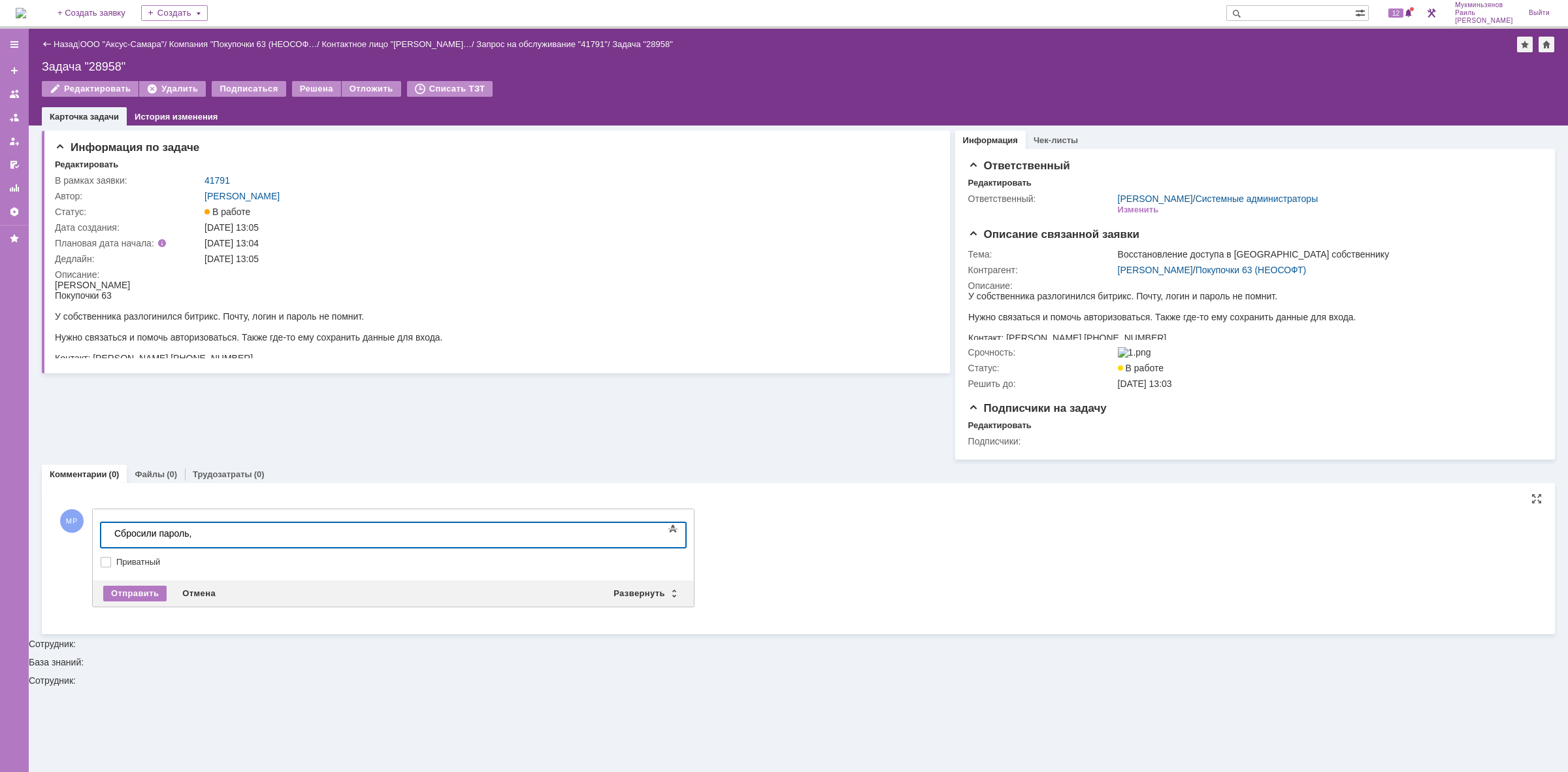
click at [205, 530] on div "Сбросили пароль," at bounding box center [206, 534] width 185 height 11
drag, startPoint x: 438, startPoint y: 525, endPoint x: 165, endPoint y: 1103, distance: 639.2
click at [109, 546] on html "Сбросили пароль, отправили данные для входа в [GEOGRAPHIC_DATA]" at bounding box center [206, 538] width 196 height 31
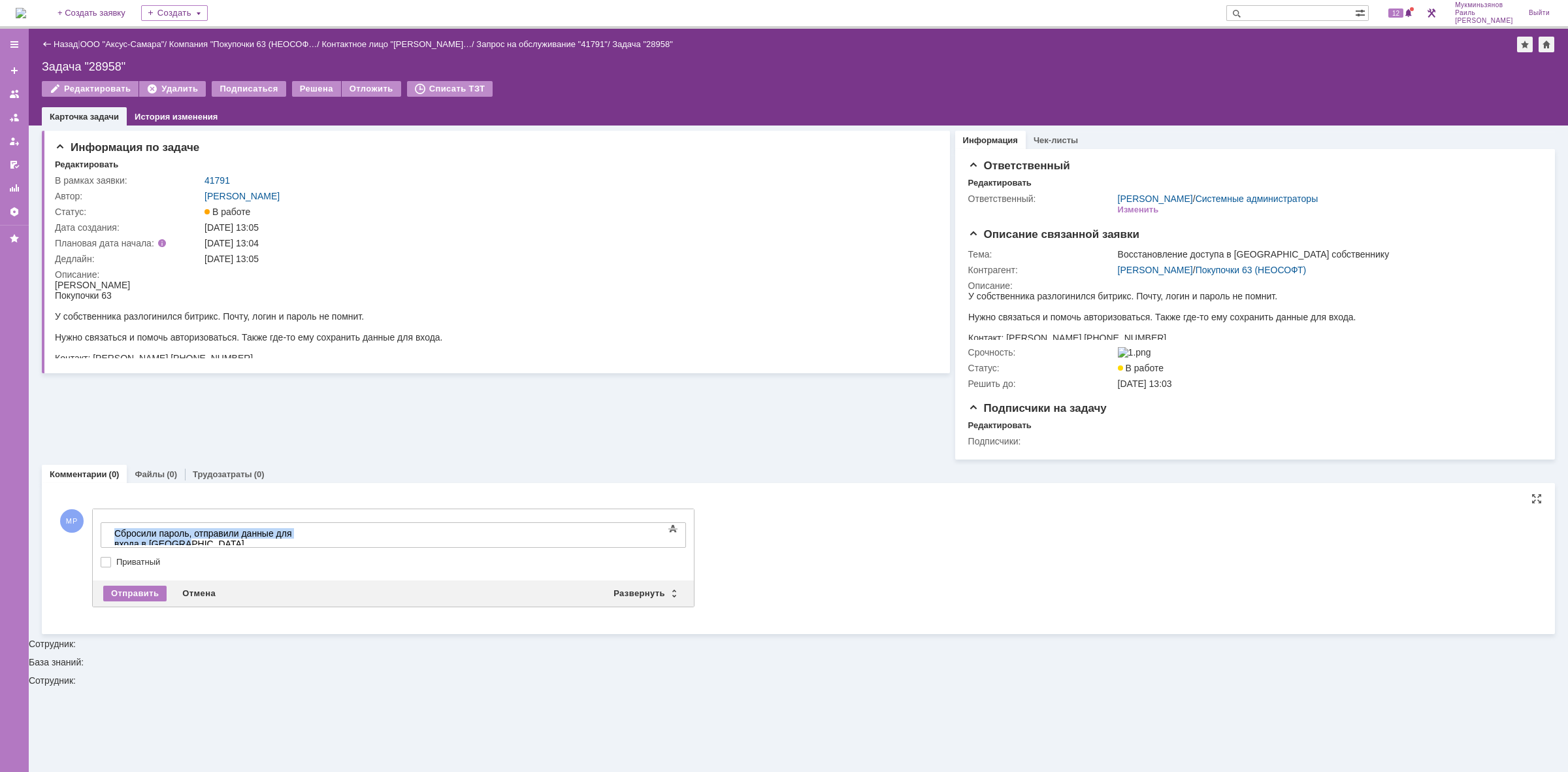
drag, startPoint x: 418, startPoint y: 533, endPoint x: 348, endPoint y: 541, distance: 70.5
click at [300, 533] on div "Сбросили пароль, отправили данные для входа в [GEOGRAPHIC_DATA]" at bounding box center [206, 539] width 185 height 21
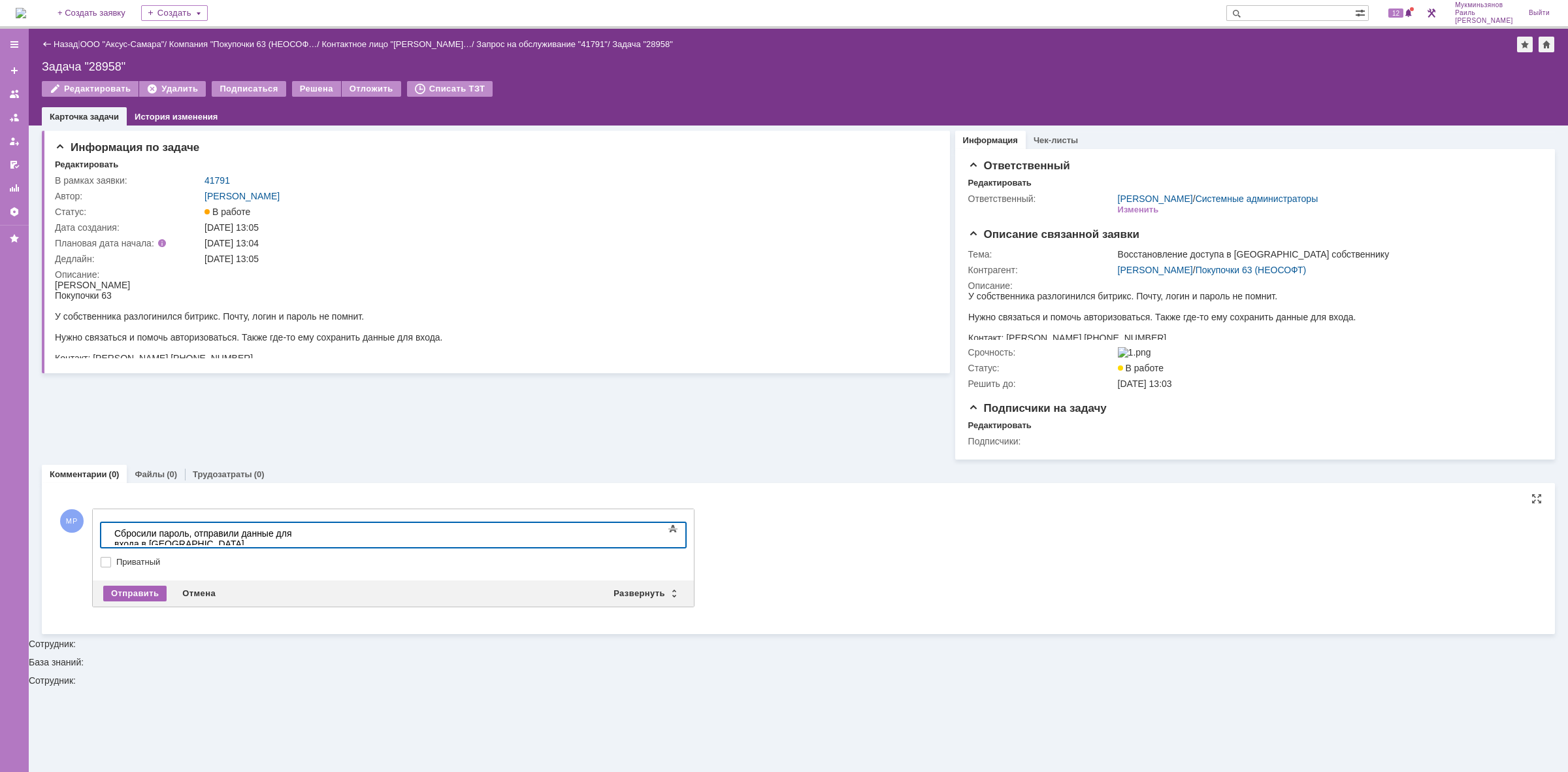
click at [132, 596] on div "Отправить" at bounding box center [135, 593] width 64 height 16
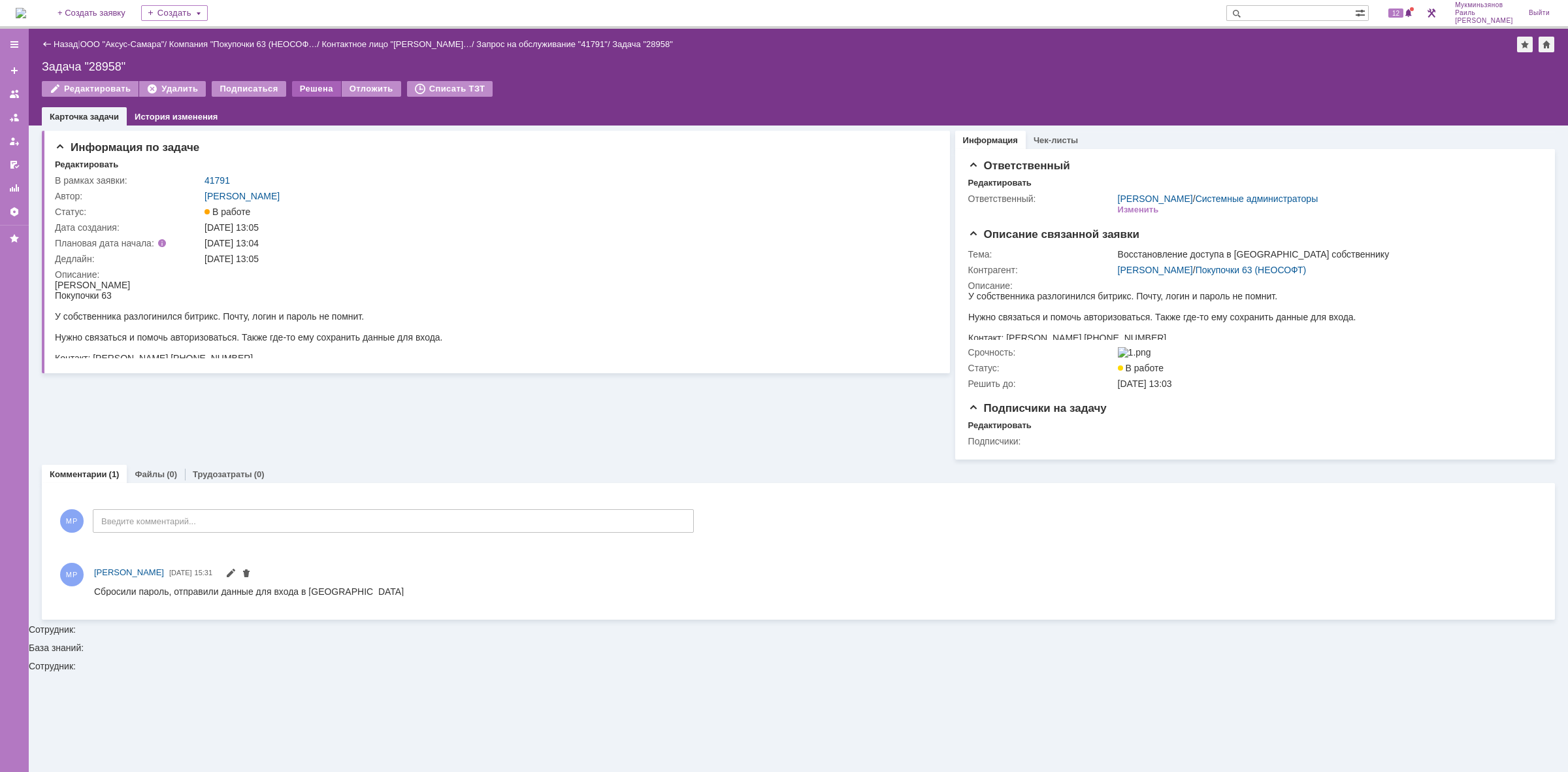
click at [302, 89] on div "Решена" at bounding box center [316, 89] width 49 height 16
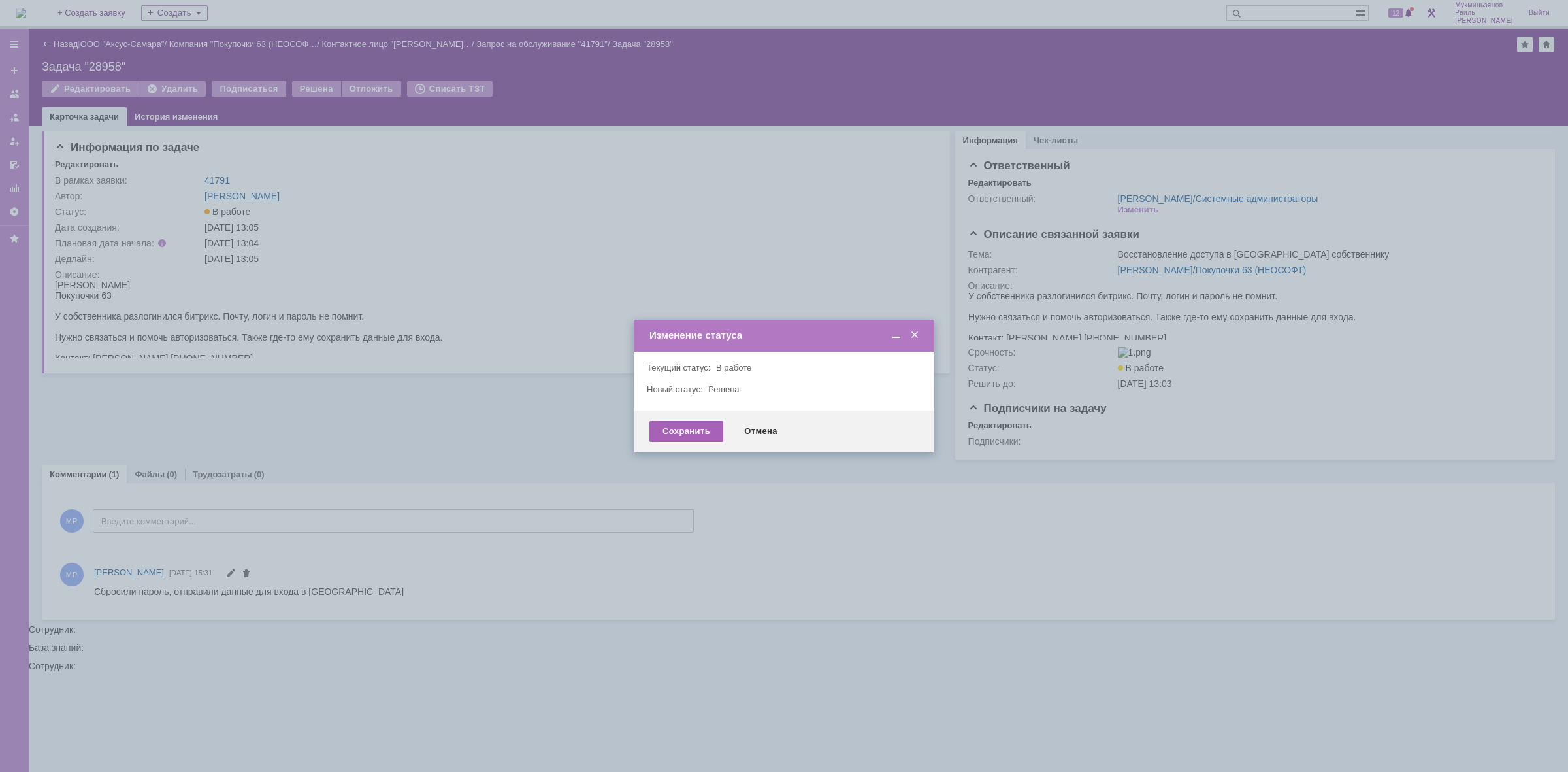
click at [679, 435] on div "Сохранить" at bounding box center [686, 431] width 74 height 21
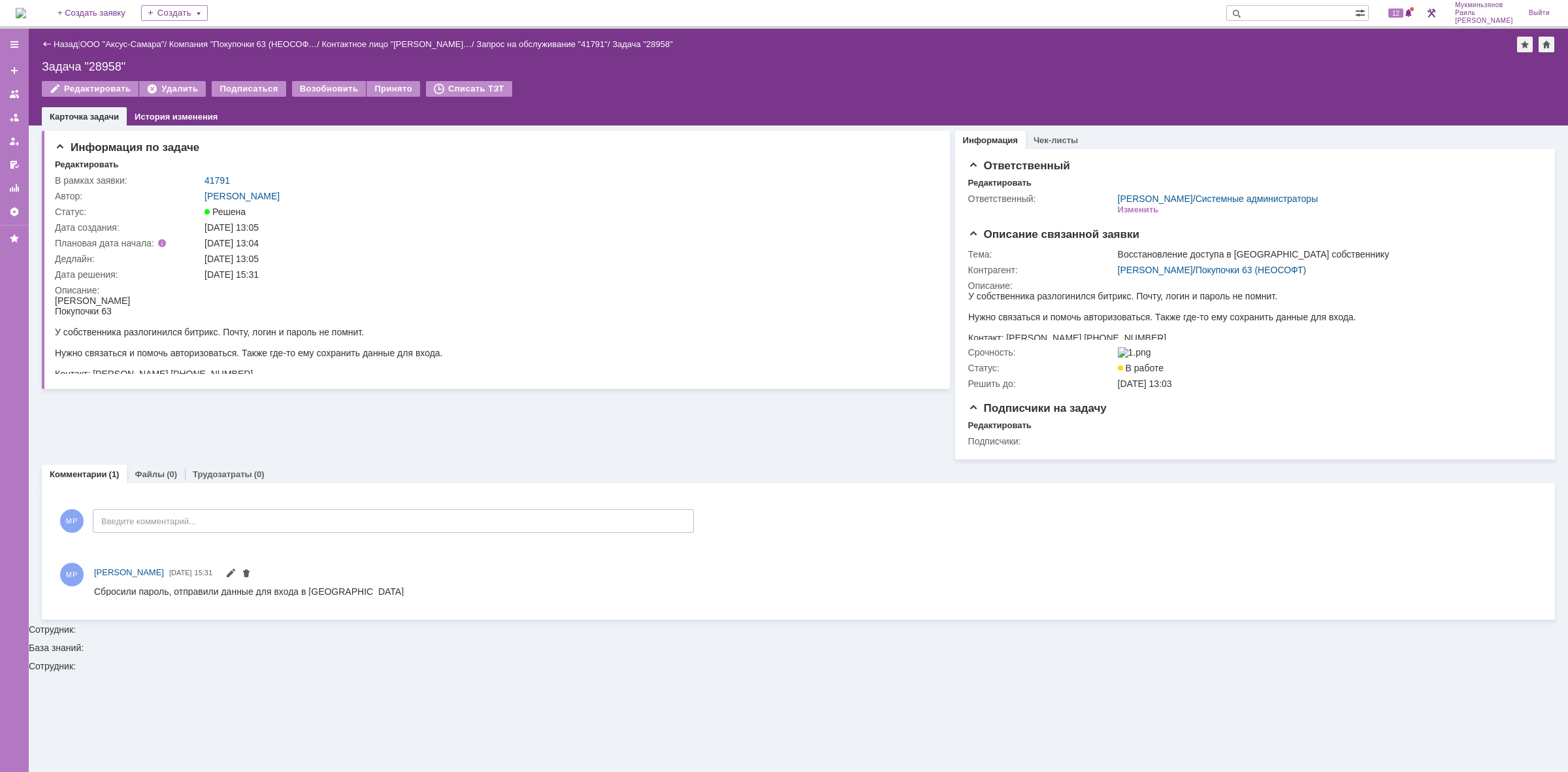
click at [26, 12] on img at bounding box center [21, 13] width 11 height 11
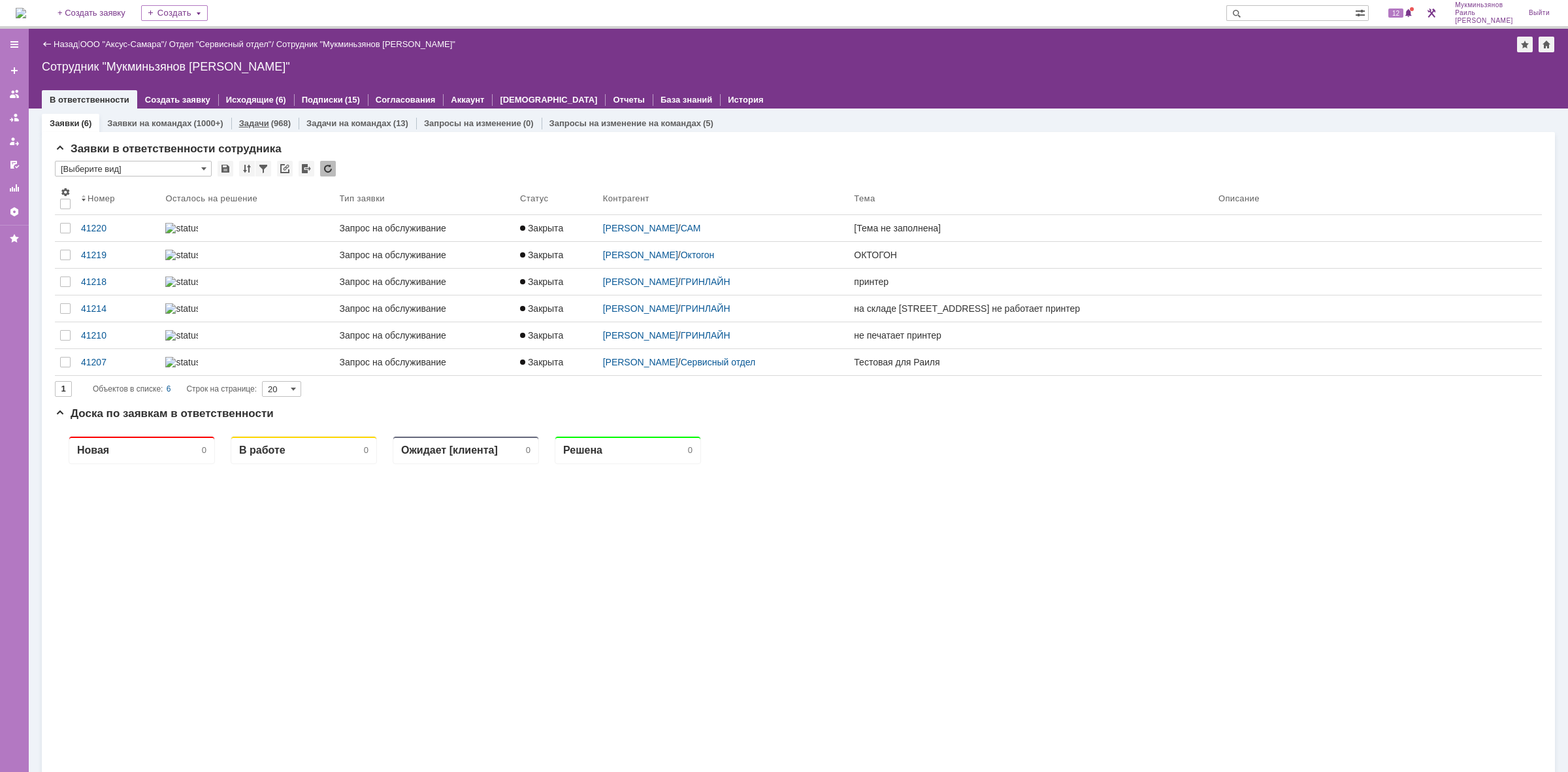
click at [265, 114] on div "Задачи (968)" at bounding box center [265, 123] width 67 height 19
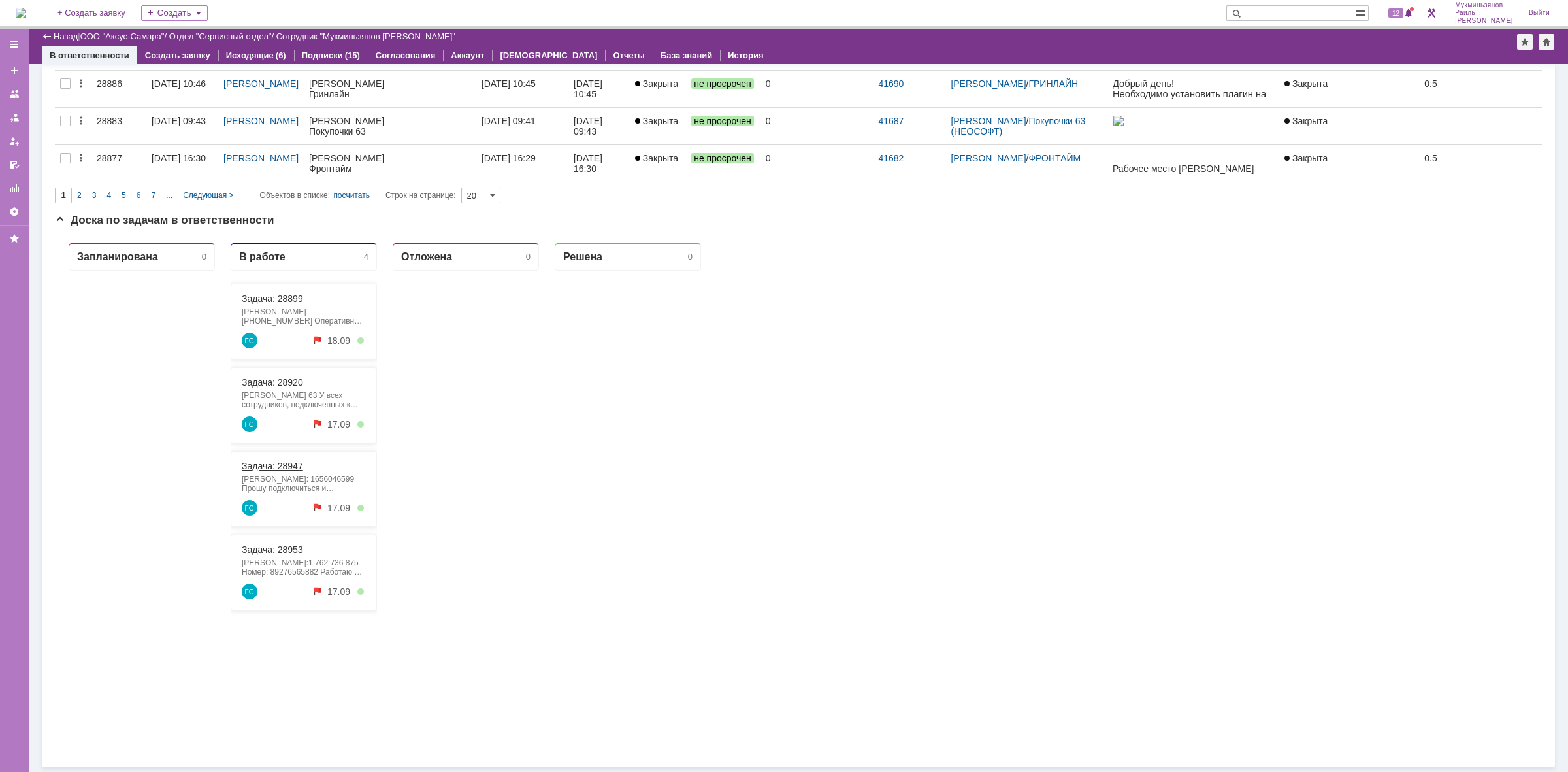
click at [288, 466] on link "Задача: 28947" at bounding box center [272, 466] width 61 height 11
click at [285, 378] on link "Задача: 28920" at bounding box center [272, 382] width 61 height 11
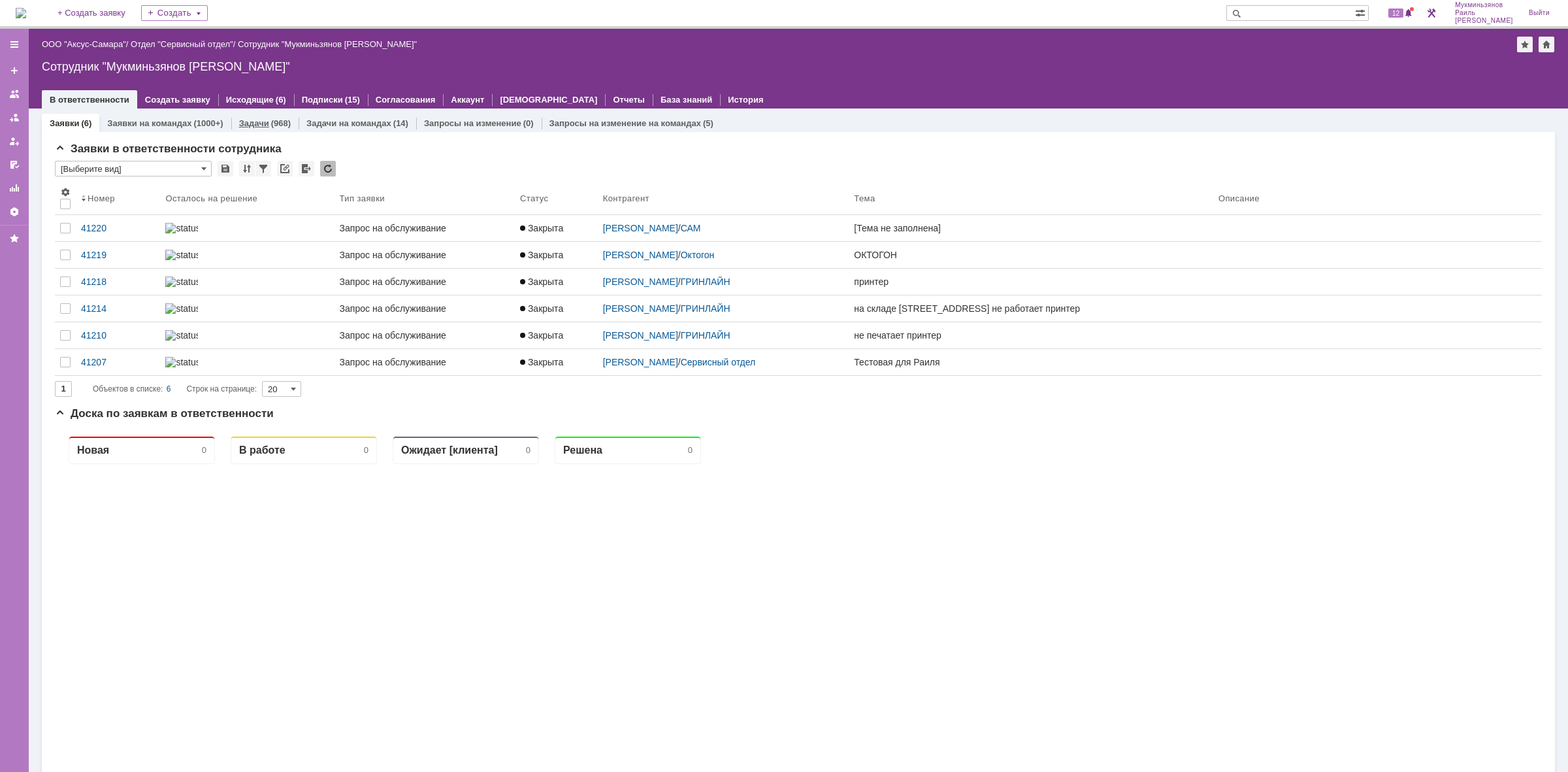
click at [258, 119] on link "Задачи" at bounding box center [254, 123] width 30 height 10
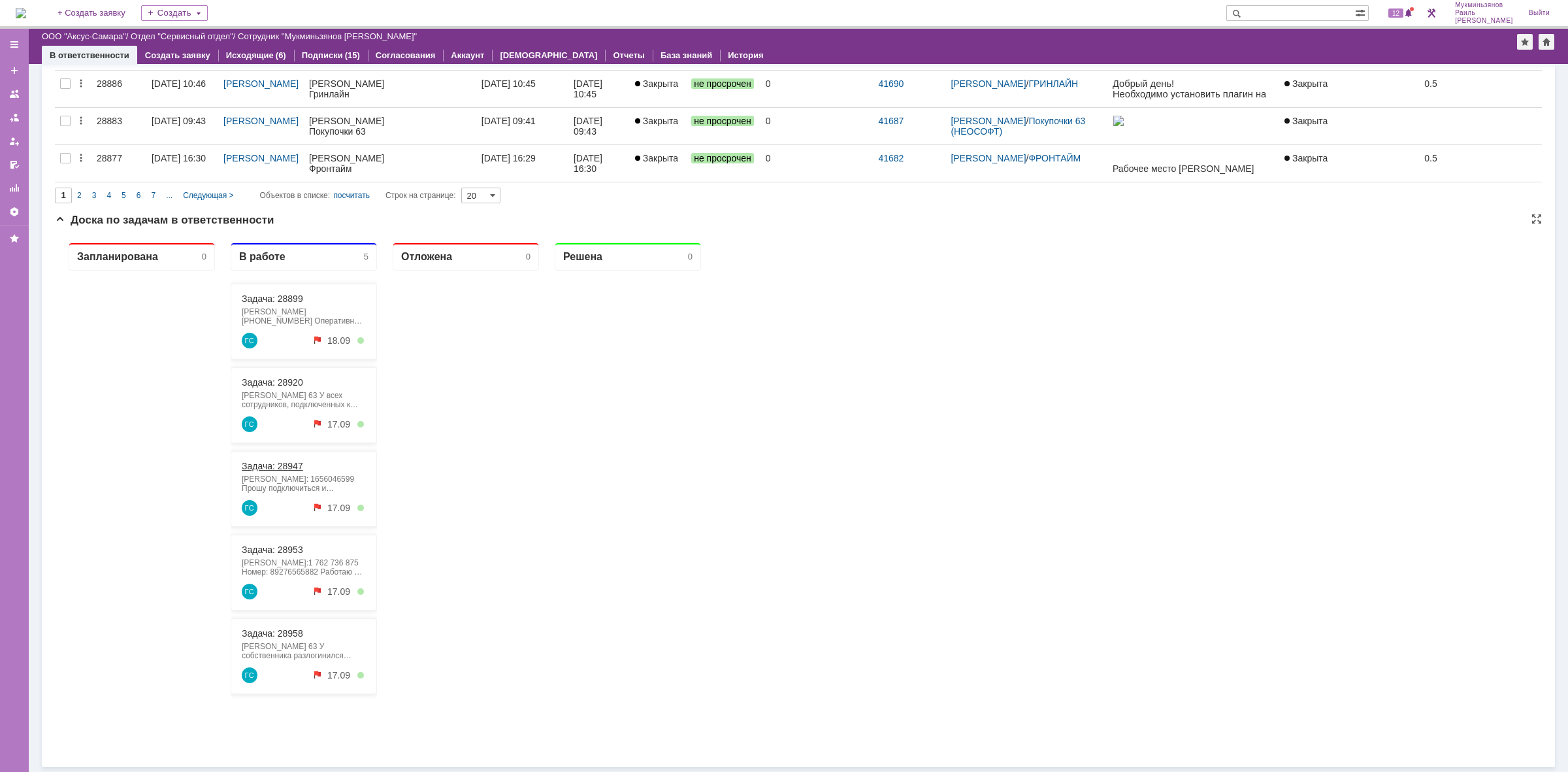
click at [258, 462] on link "Задача: 28947" at bounding box center [272, 466] width 61 height 11
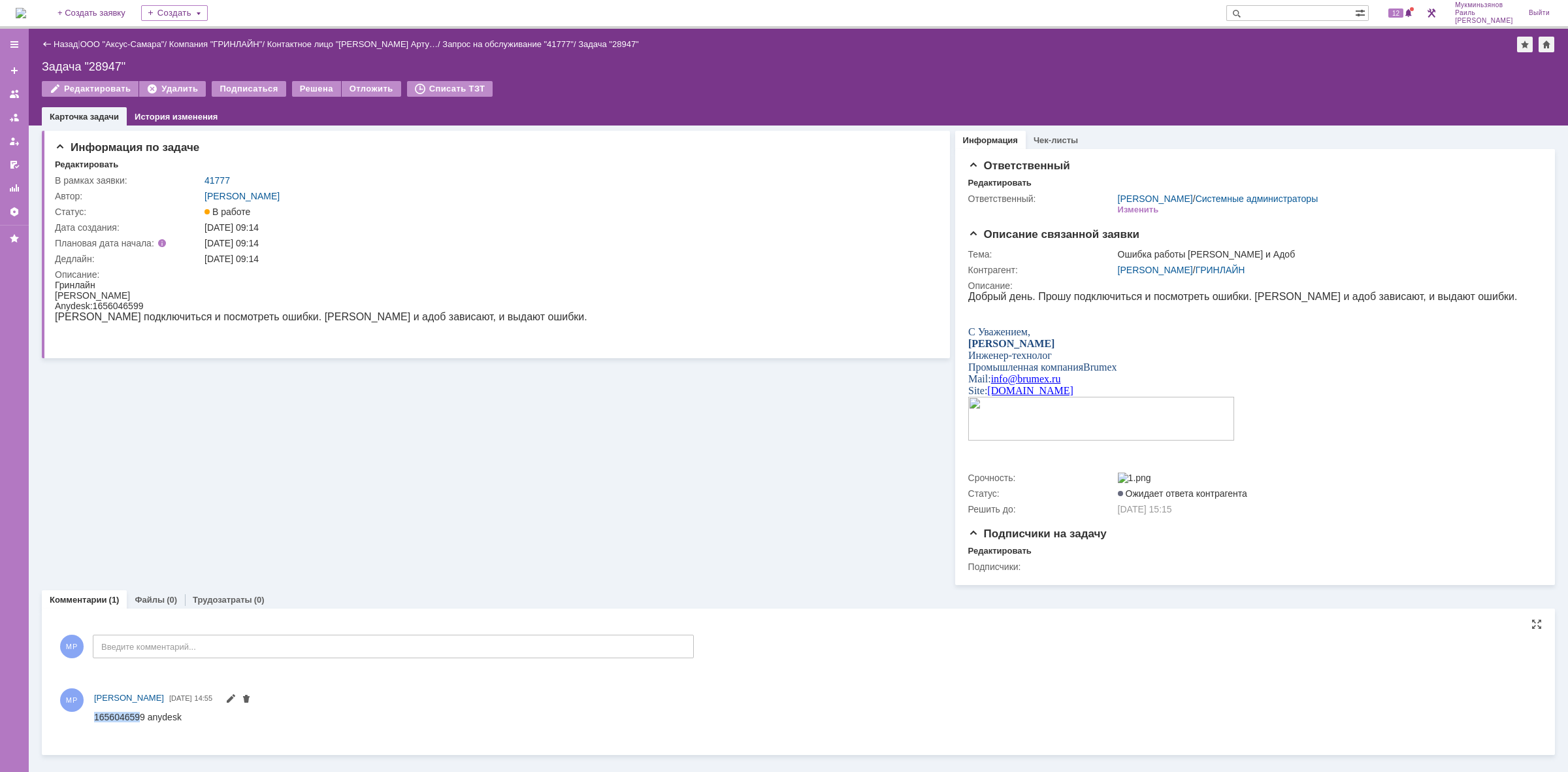
drag, startPoint x: 141, startPoint y: 714, endPoint x: 70, endPoint y: 713, distance: 71.0
click at [94, 713] on html "1656046599 anydesk" at bounding box center [815, 722] width 1442 height 21
click at [135, 714] on div "1656046599 anydesk" at bounding box center [138, 717] width 88 height 11
click at [141, 714] on div "1656046599 anydesk" at bounding box center [138, 717] width 88 height 11
drag, startPoint x: 98, startPoint y: 304, endPoint x: 166, endPoint y: 300, distance: 68.1
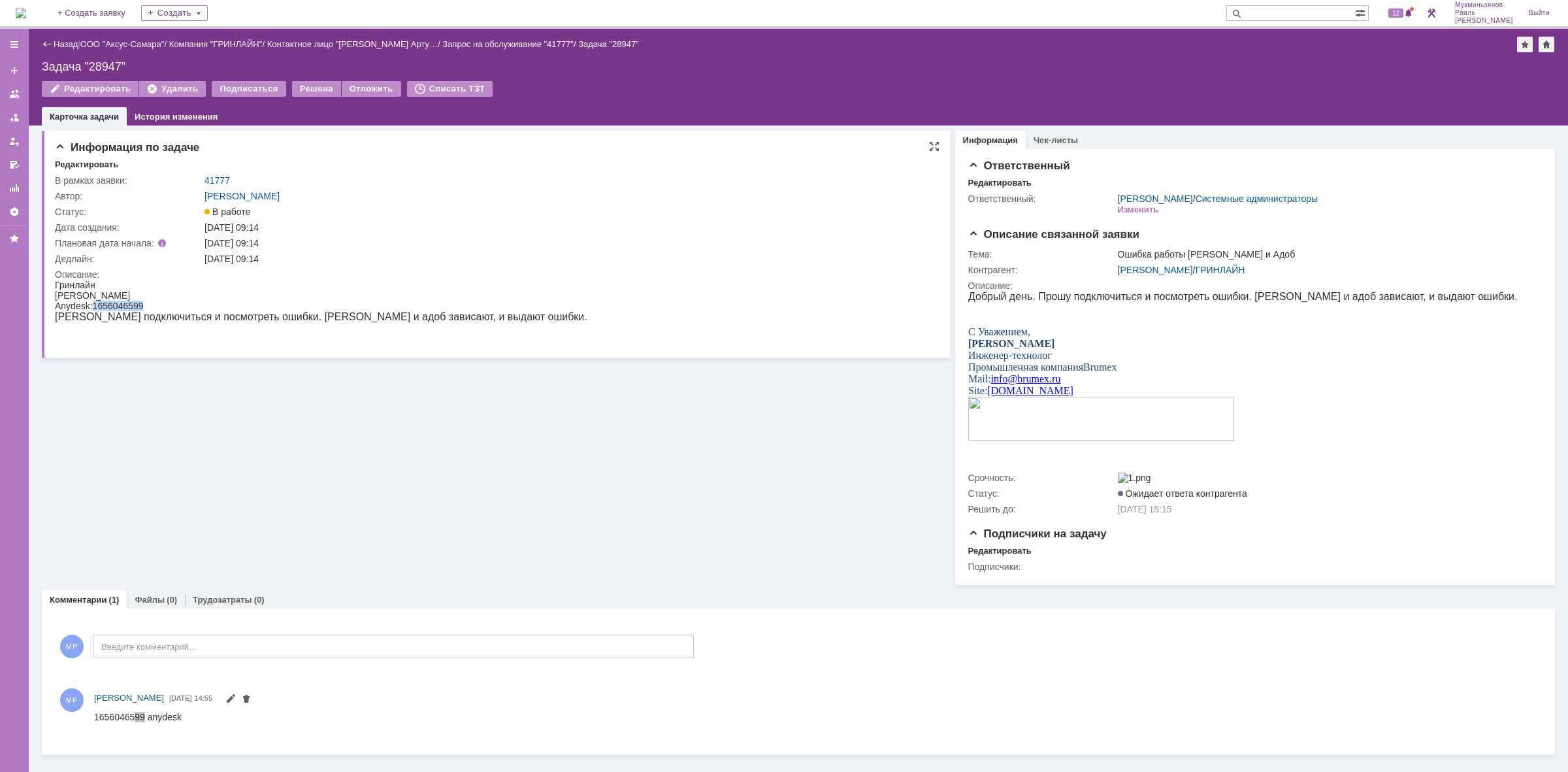
click at [166, 300] on div "Anydesk: 1656046599" at bounding box center [321, 306] width 532 height 11
copy span "1656046599"
click at [23, 8] on img at bounding box center [21, 13] width 11 height 11
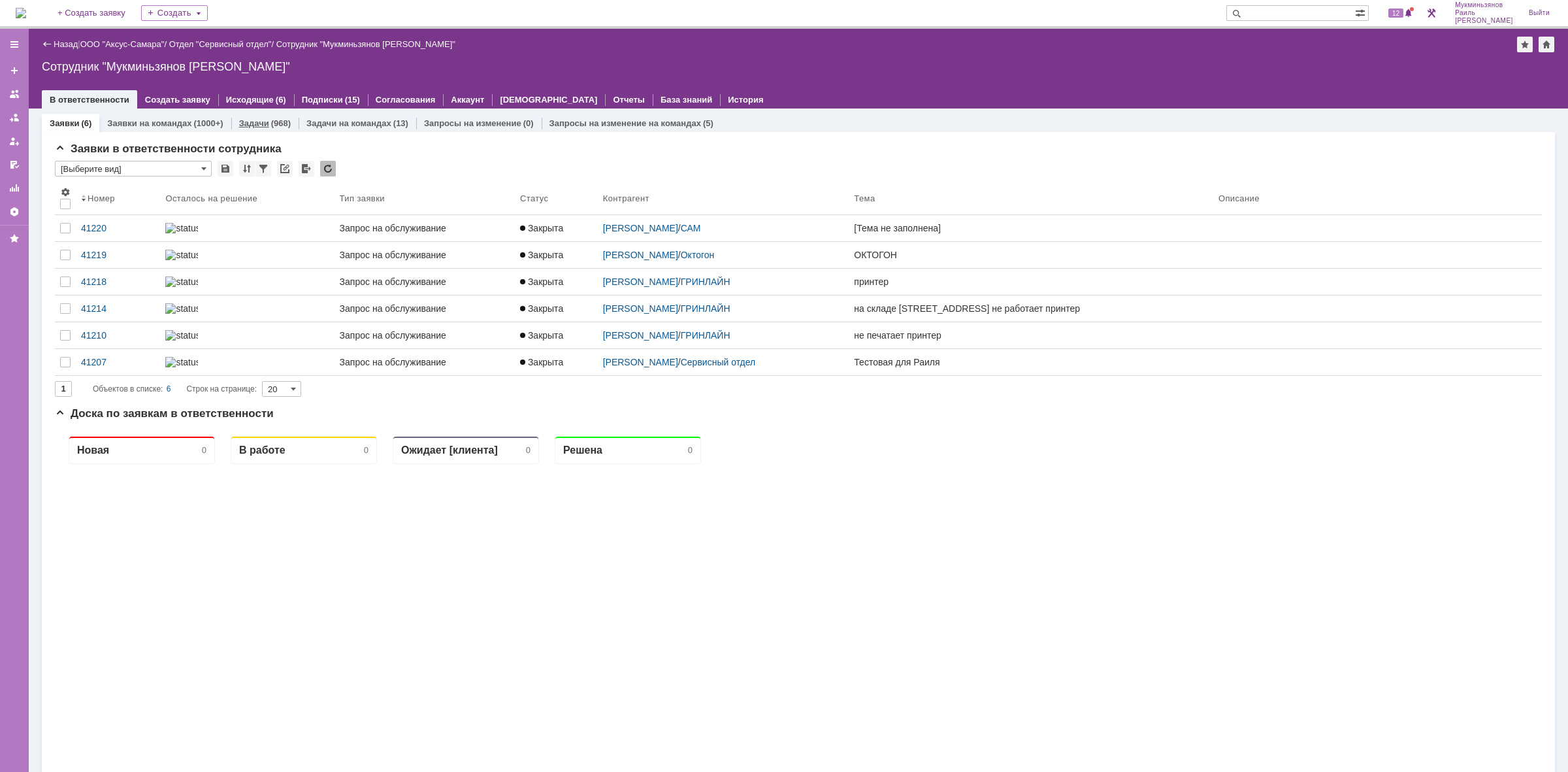
click at [247, 126] on link "Задачи" at bounding box center [254, 123] width 30 height 10
